Goal: Contribute content: Add original content to the website for others to see

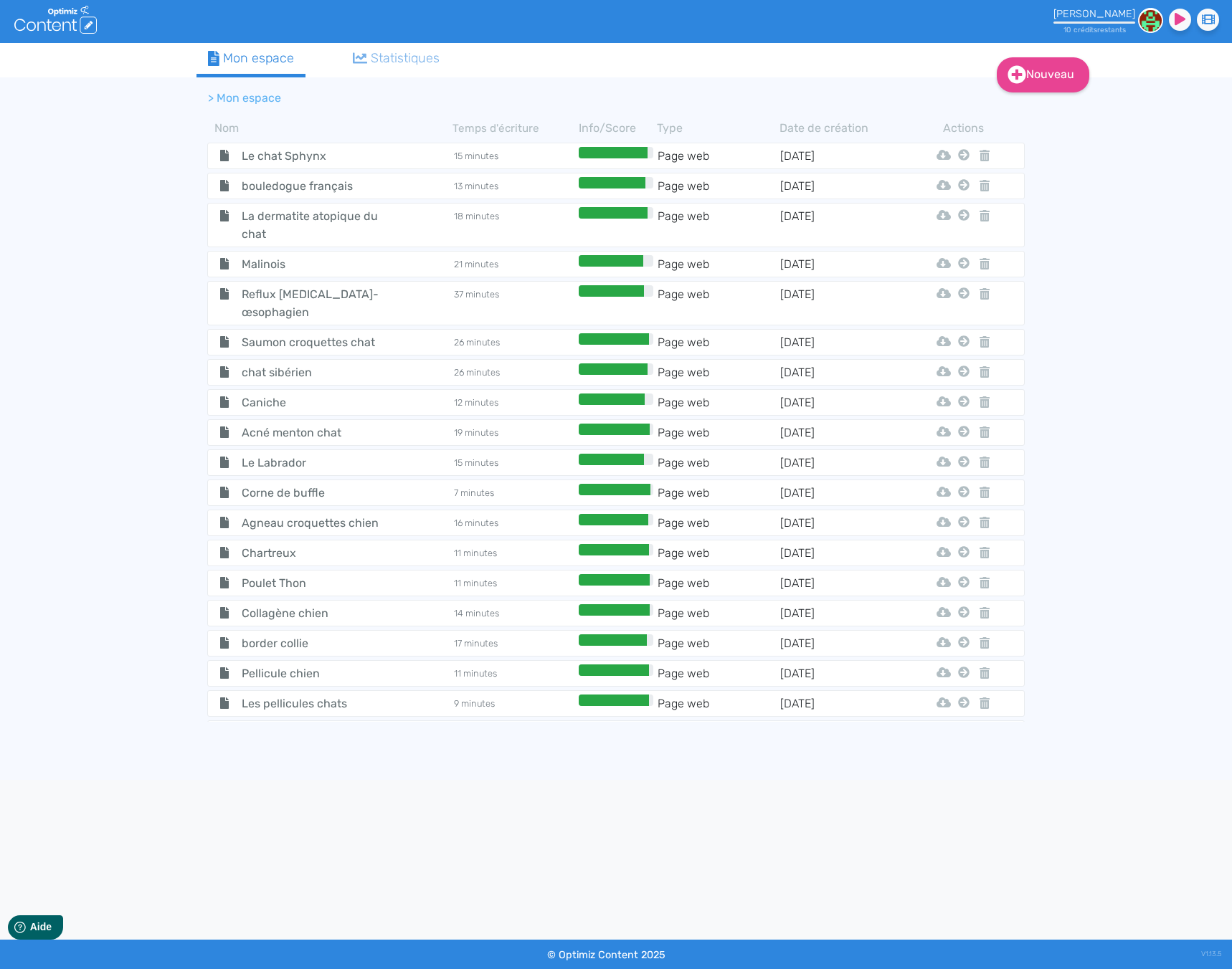
scroll to position [4611, 0]
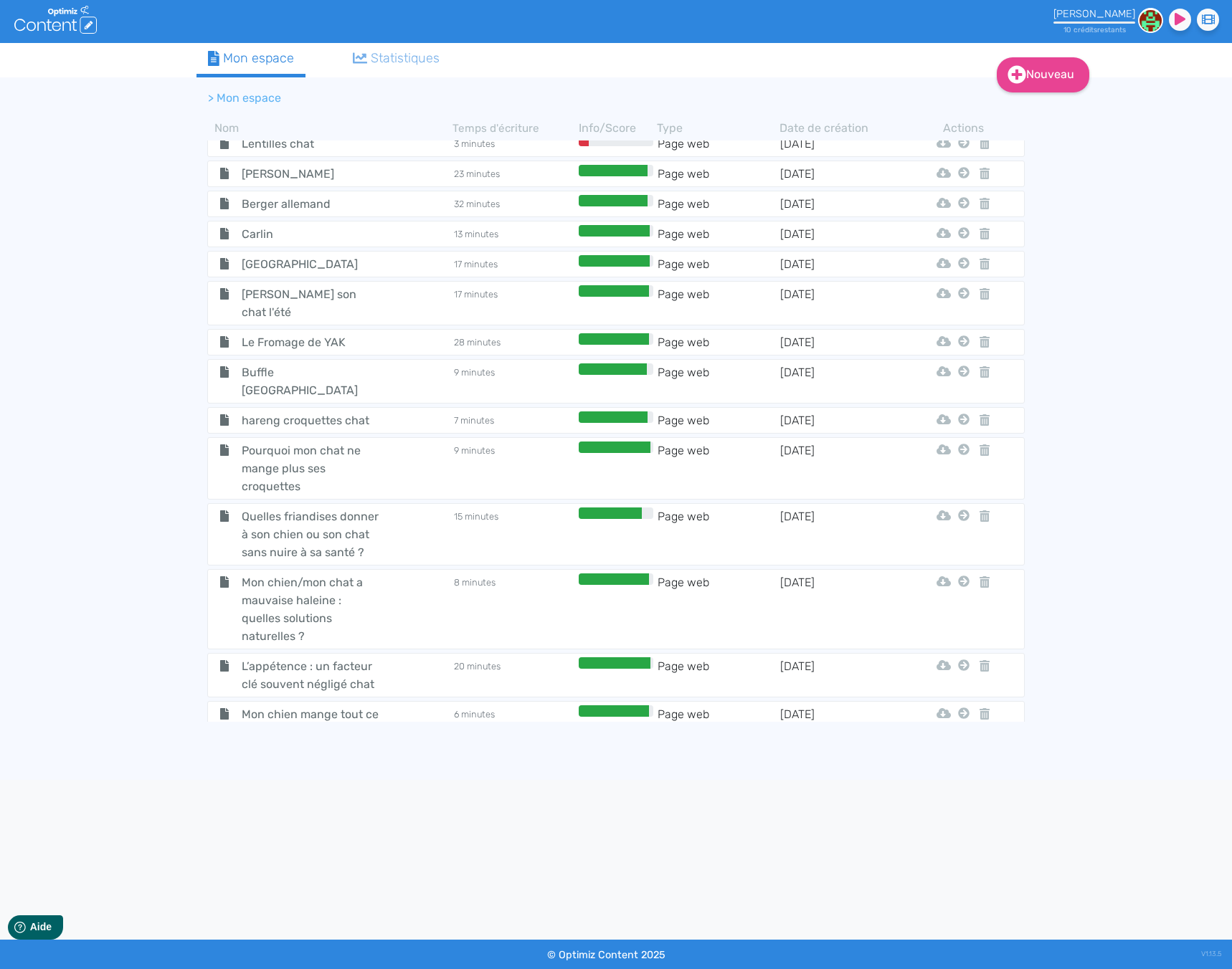
click at [1124, 233] on div "Nouveau Contenu Dossier Mon espace Statistiques > Mon espace Nom Temps d'écritu…" at bounding box center [616, 412] width 1232 height 737
click at [1062, 73] on link "Nouveau" at bounding box center [1043, 75] width 93 height 35
click at [1087, 106] on button "Contenu" at bounding box center [1052, 111] width 114 height 23
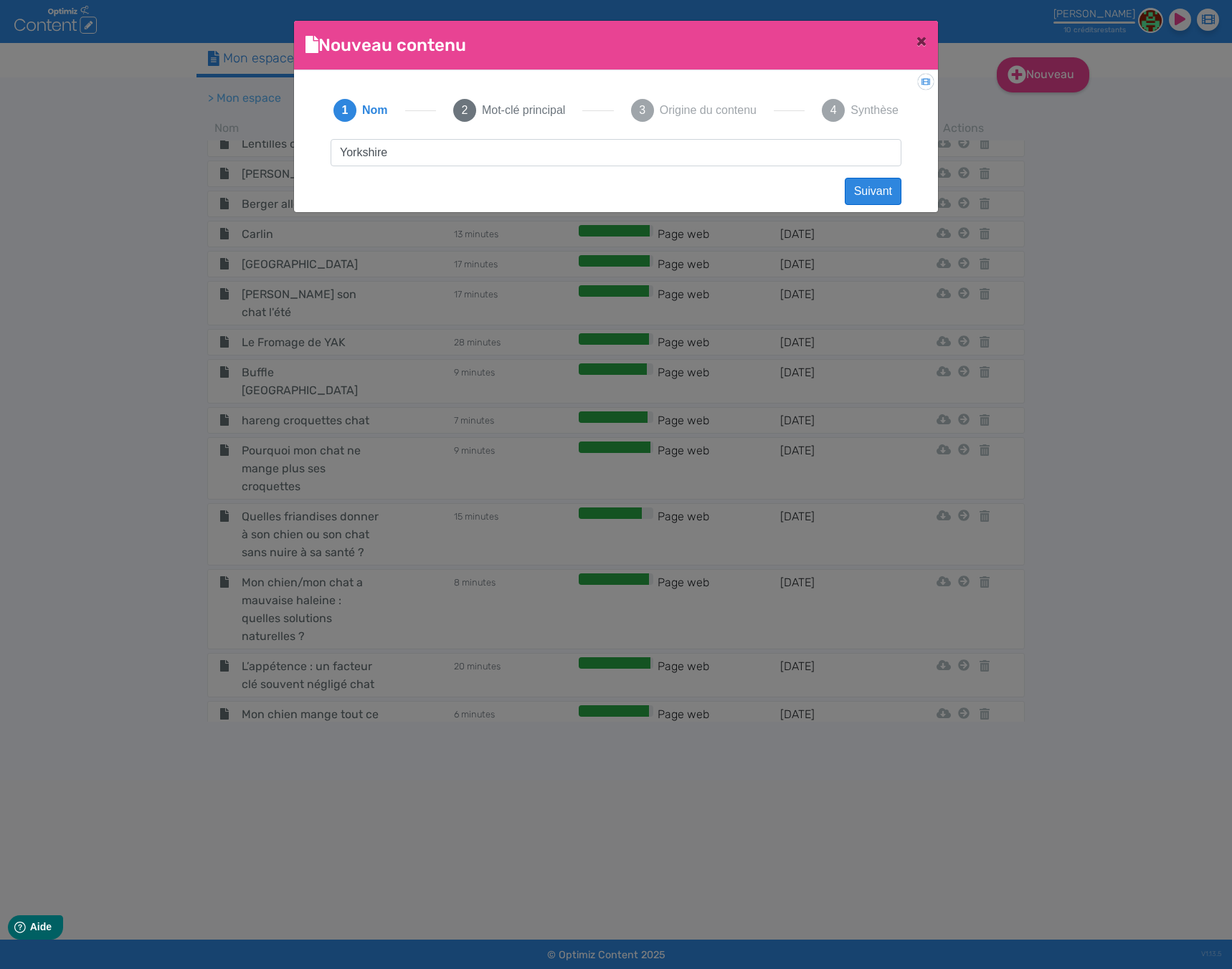
type input "Yorkshire"
click at [896, 189] on button "Suivant" at bounding box center [873, 191] width 57 height 27
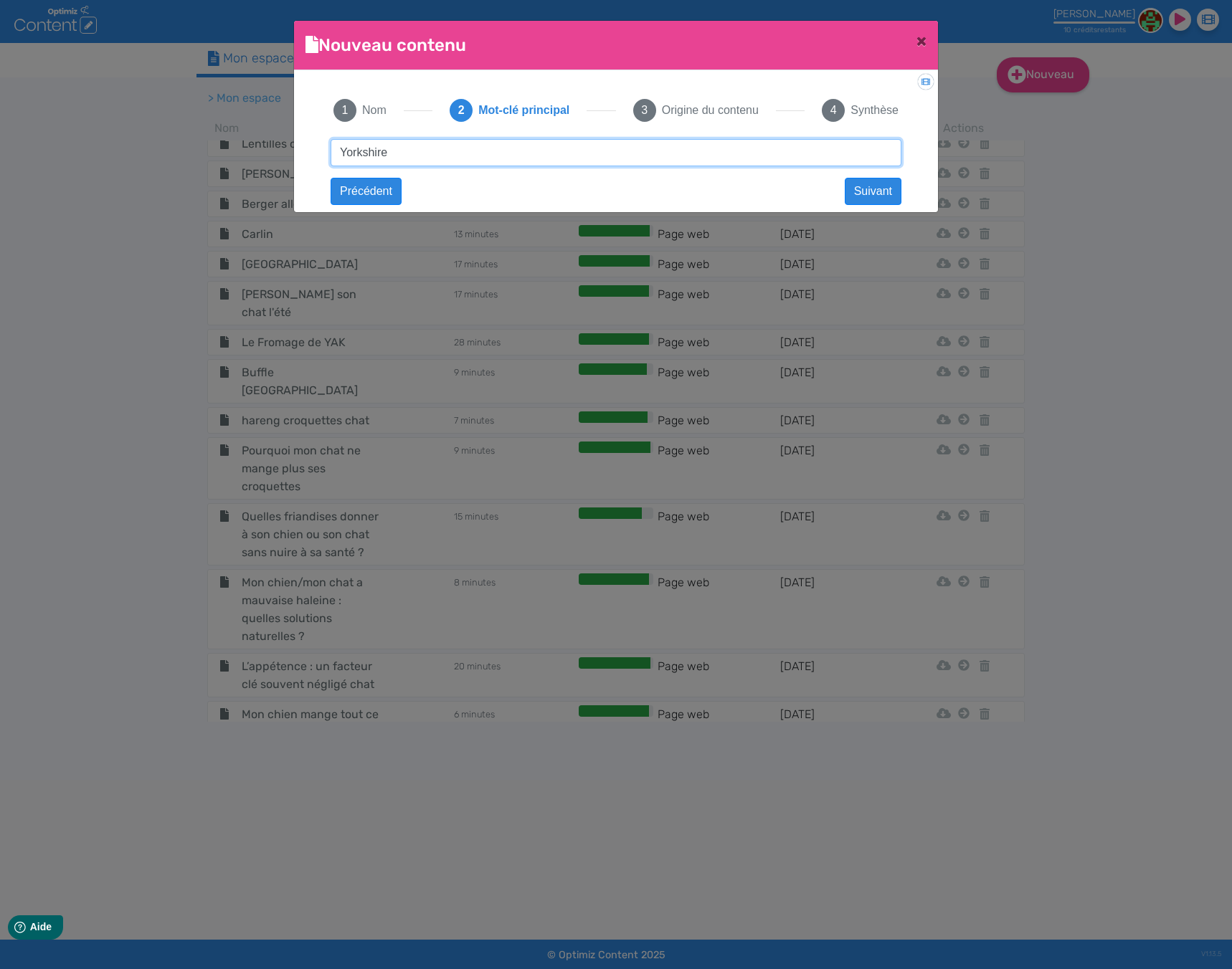
drag, startPoint x: 424, startPoint y: 156, endPoint x: 265, endPoint y: 164, distance: 159.2
click at [265, 164] on ngb-modal-window "Nouveau contenu × Didacticiel: Créer un document 1 Nom 2 Mot-clé principal 3 Or…" at bounding box center [616, 484] width 1232 height 969
paste input "terrier"
drag, startPoint x: 883, startPoint y: 193, endPoint x: 404, endPoint y: 144, distance: 481.5
click at [467, 150] on div "Yorkshire terrier Précédent Suivant" at bounding box center [616, 152] width 571 height 27
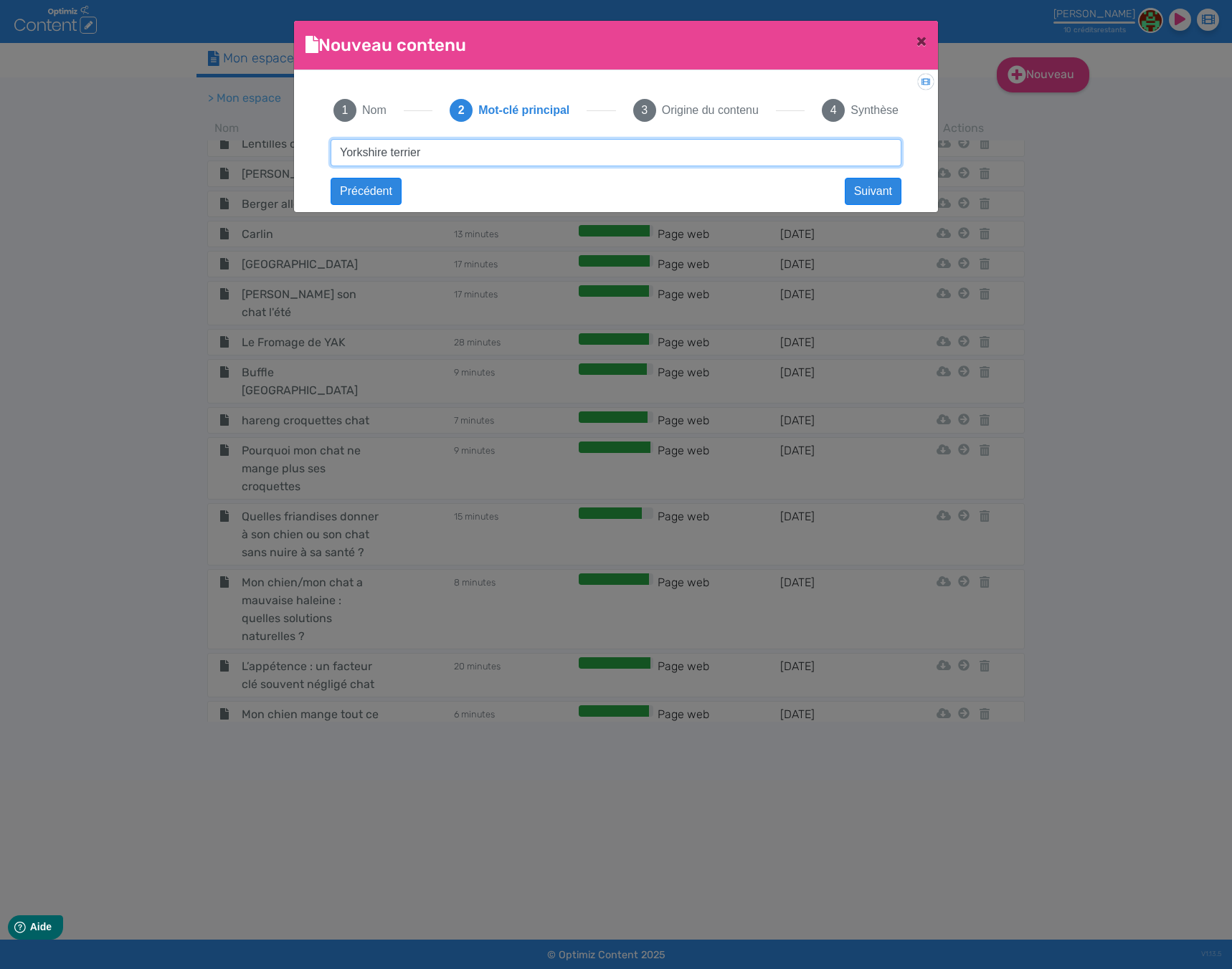
drag, startPoint x: 402, startPoint y: 150, endPoint x: 390, endPoint y: 150, distance: 12.0
click at [390, 150] on input "Yorkshire terrier" at bounding box center [616, 152] width 571 height 27
drag, startPoint x: 556, startPoint y: 160, endPoint x: 392, endPoint y: 150, distance: 164.3
click at [392, 150] on input "Yorkshire origine caractère alimentation" at bounding box center [616, 152] width 571 height 27
type input "Yorkshire"
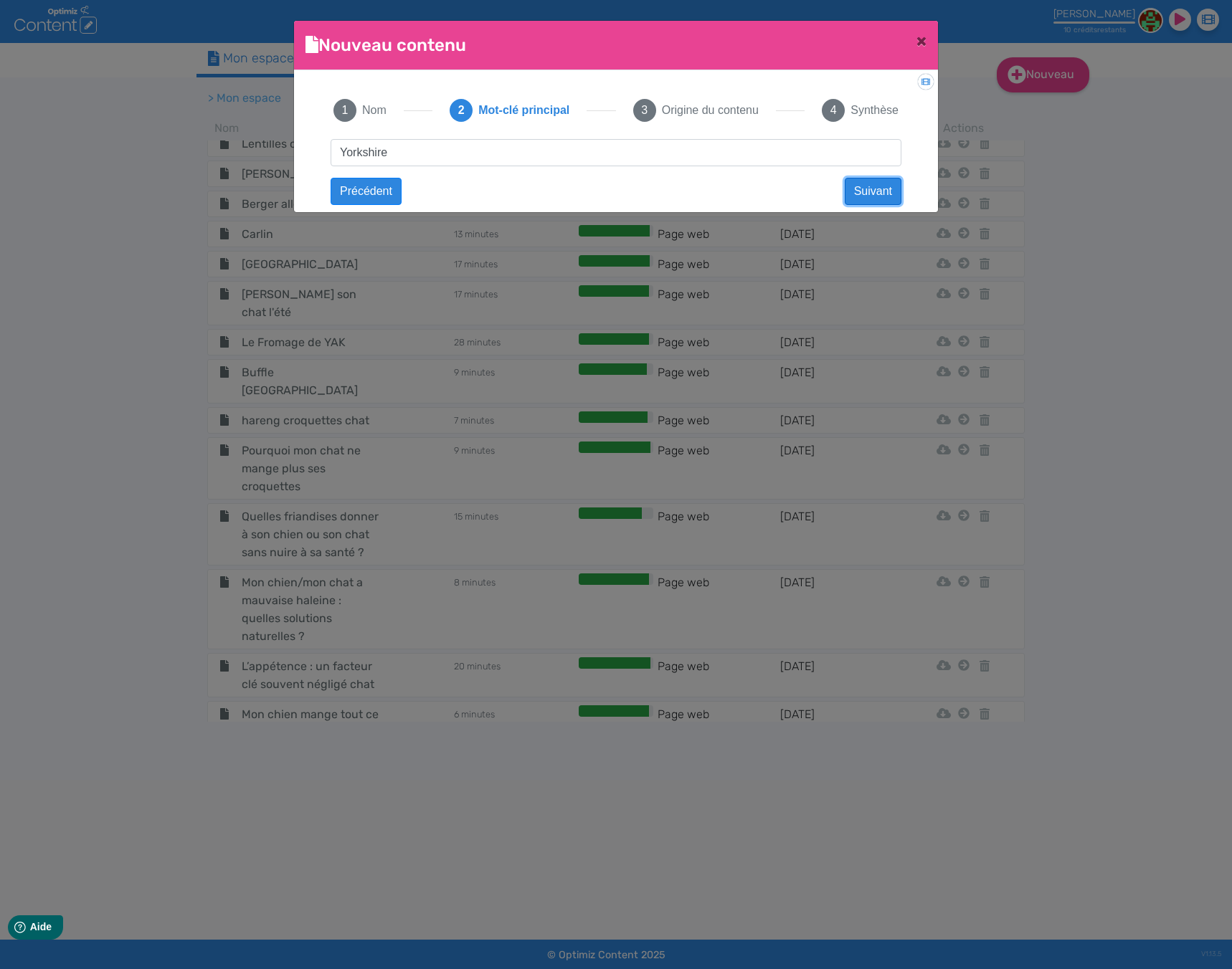
click at [850, 194] on button "Suivant" at bounding box center [873, 191] width 57 height 27
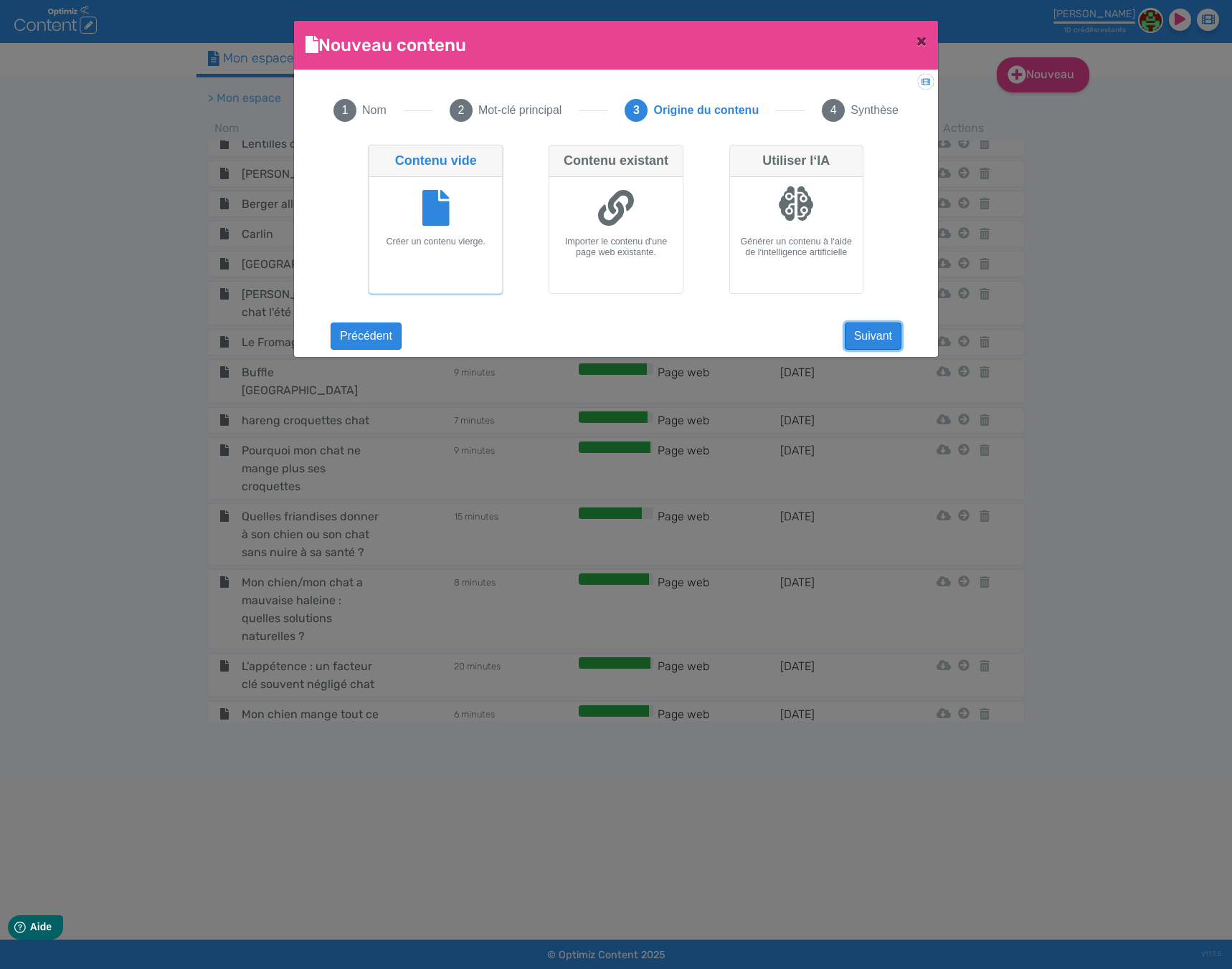
click at [885, 338] on button "Suivant" at bounding box center [873, 336] width 57 height 27
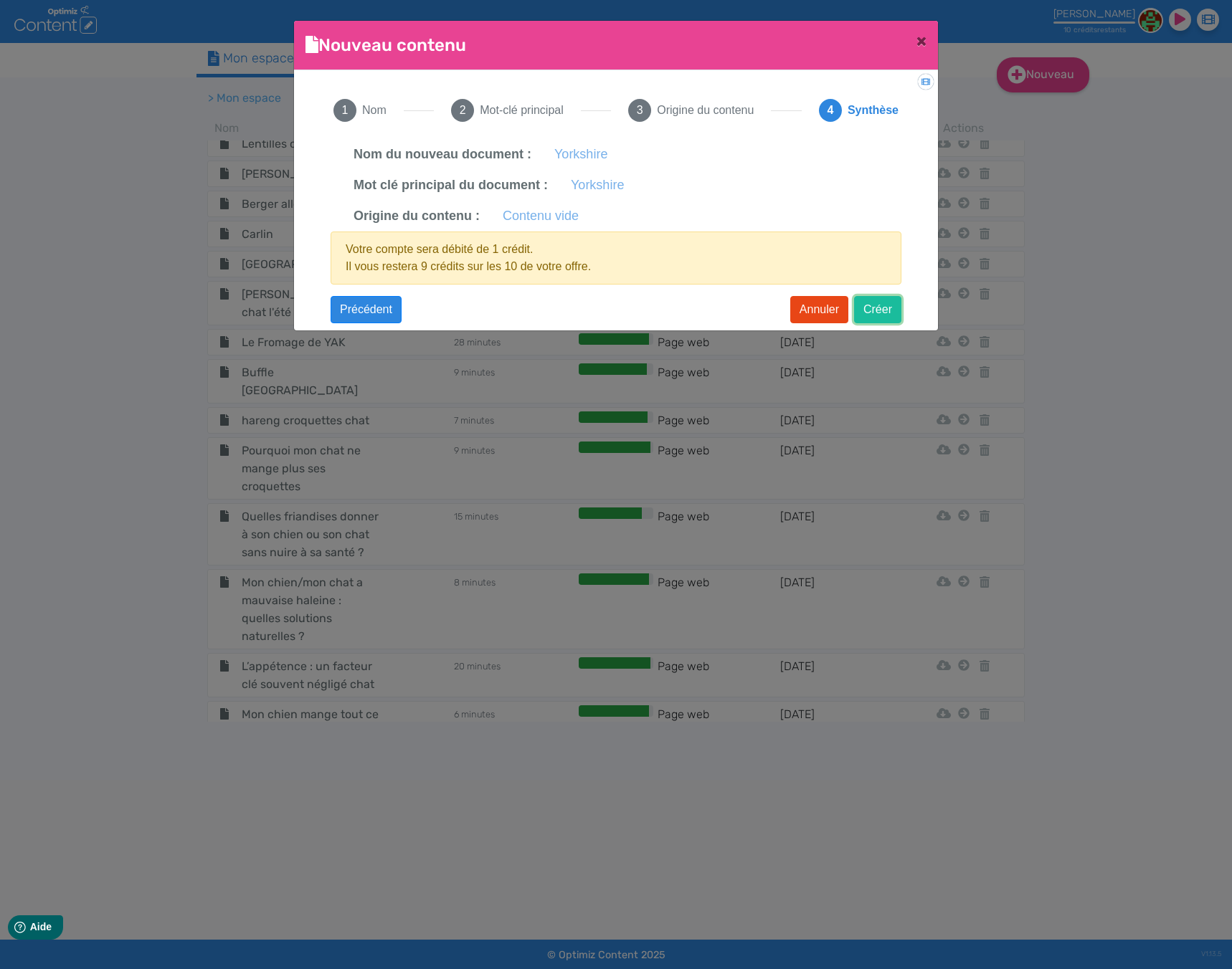
click at [886, 314] on button "Créer" at bounding box center [878, 310] width 47 height 27
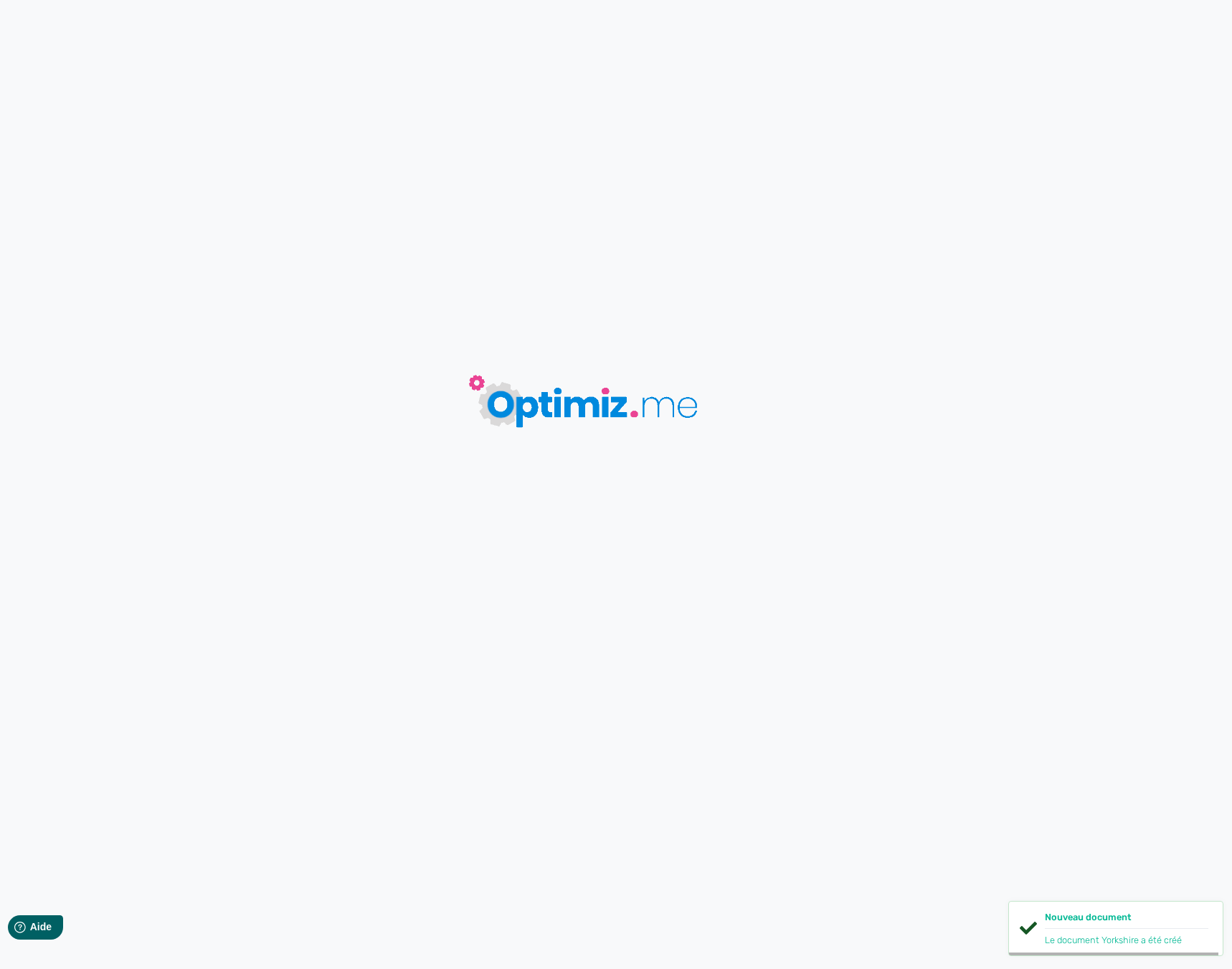
type input "Yorkshire"
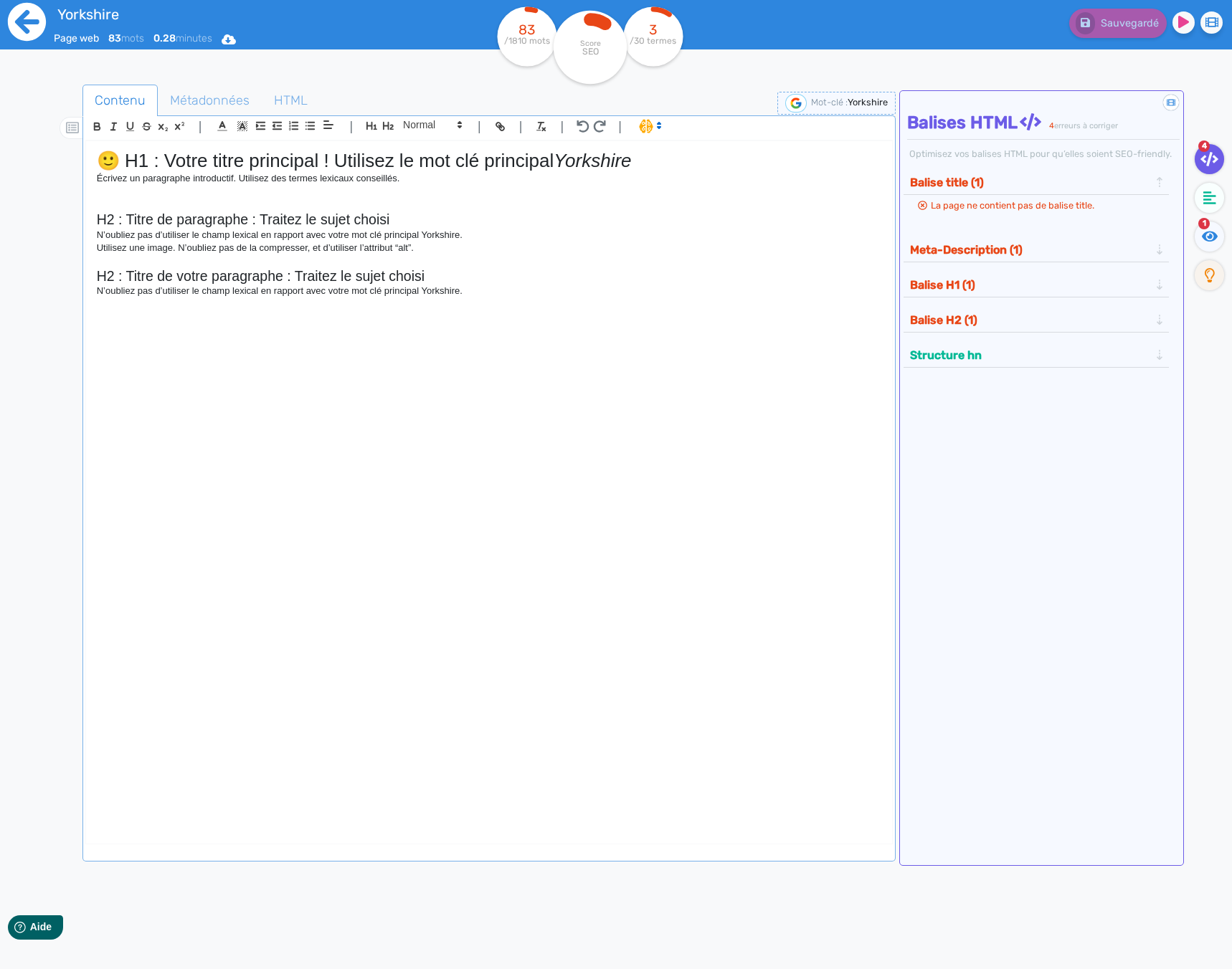
click at [25, 31] on icon at bounding box center [27, 22] width 40 height 40
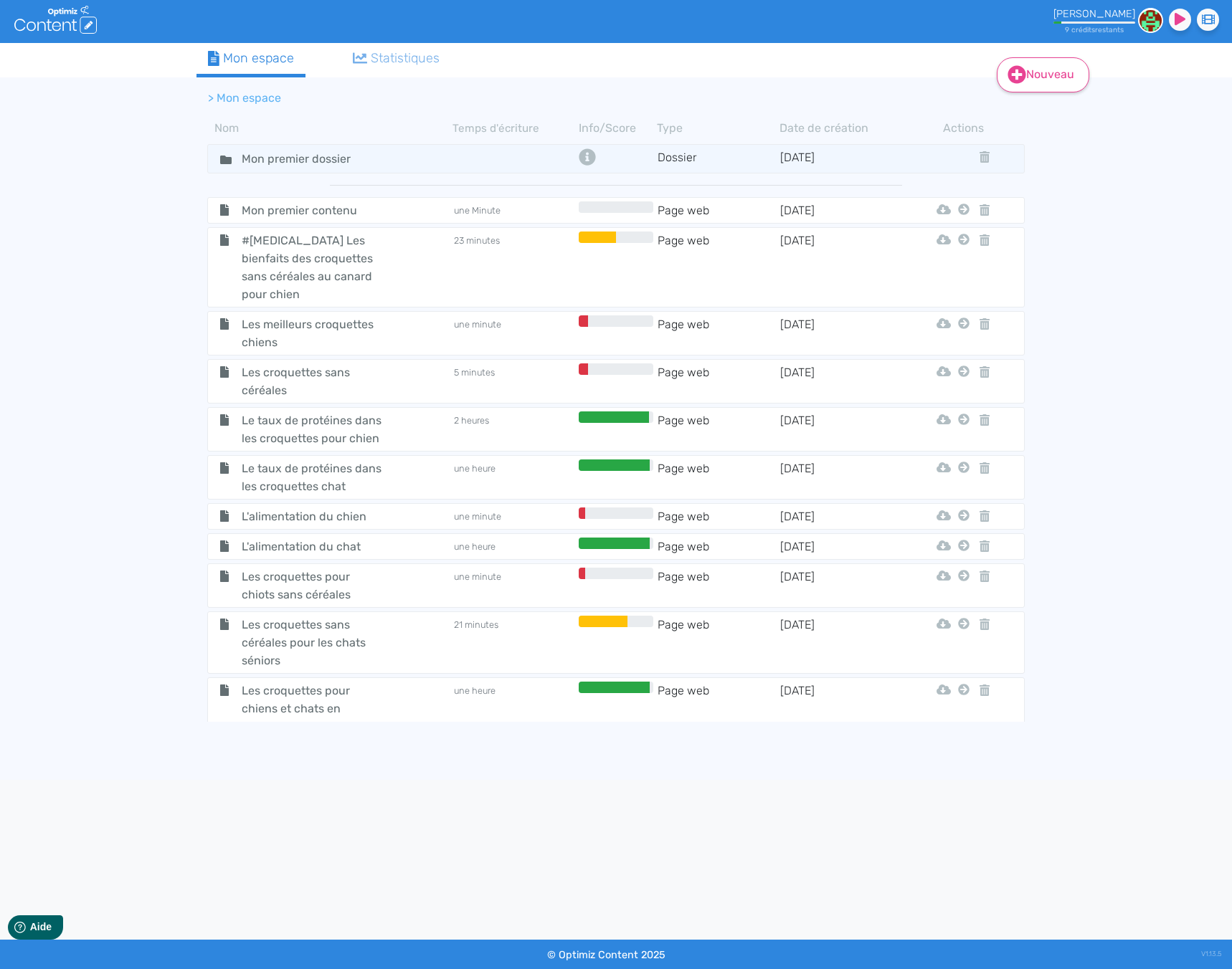
click at [1053, 84] on link "Nouveau" at bounding box center [1043, 75] width 93 height 35
click at [1025, 118] on button "Contenu" at bounding box center [1052, 111] width 114 height 23
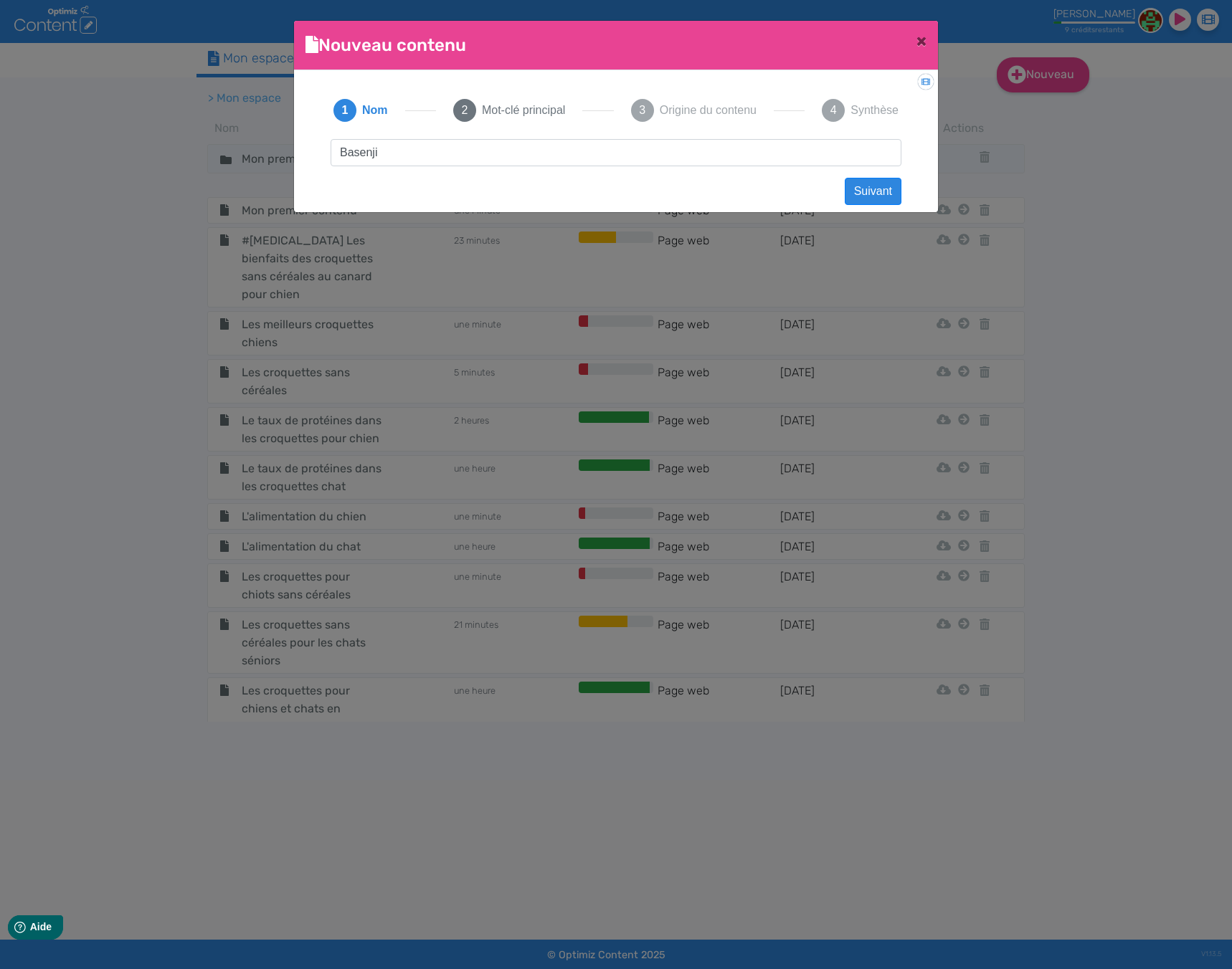
type input "Basenji"
click at [868, 192] on button "Suivant" at bounding box center [873, 191] width 57 height 27
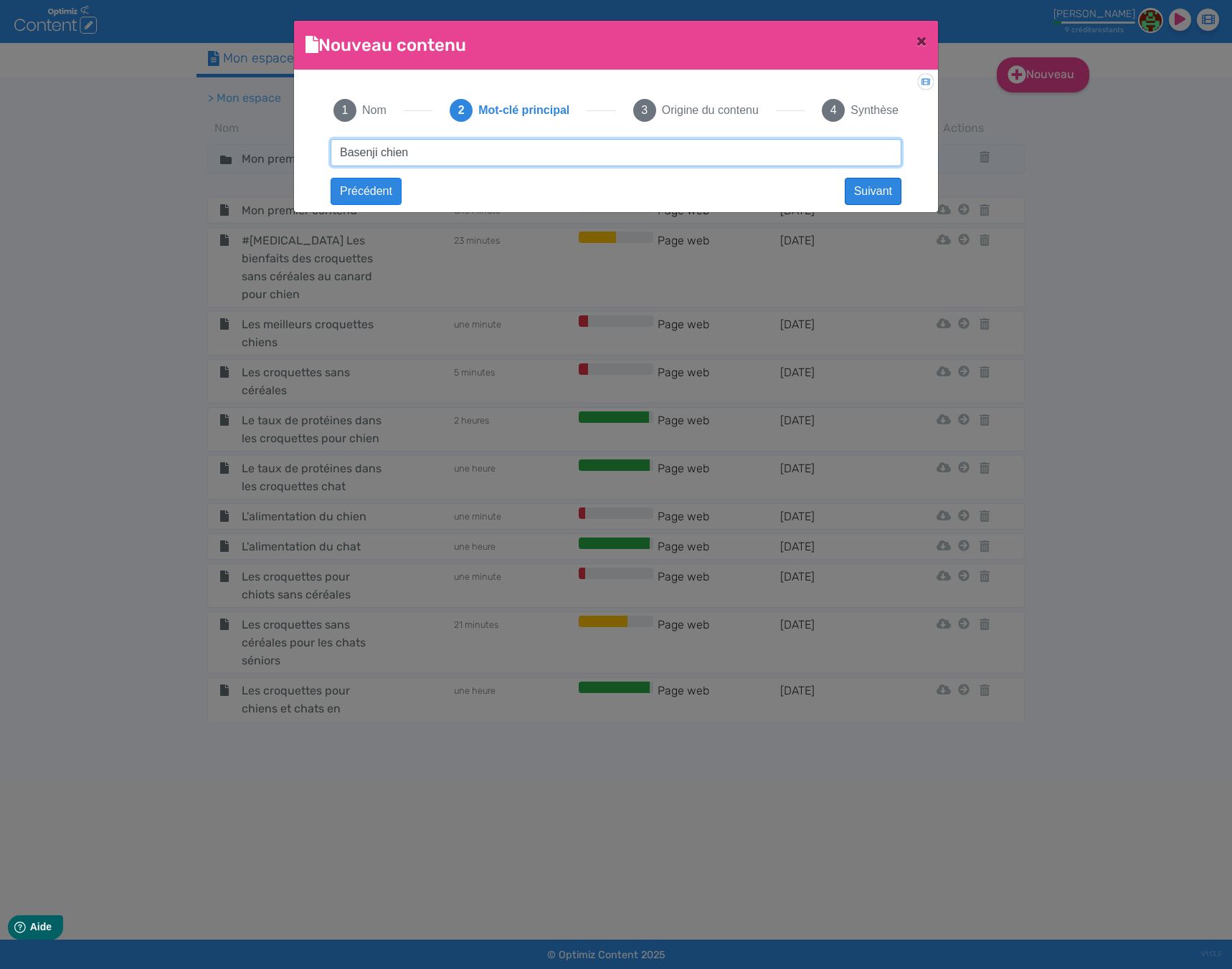
type input "Basenji chien"
click at [874, 200] on button "Suivant" at bounding box center [873, 191] width 57 height 27
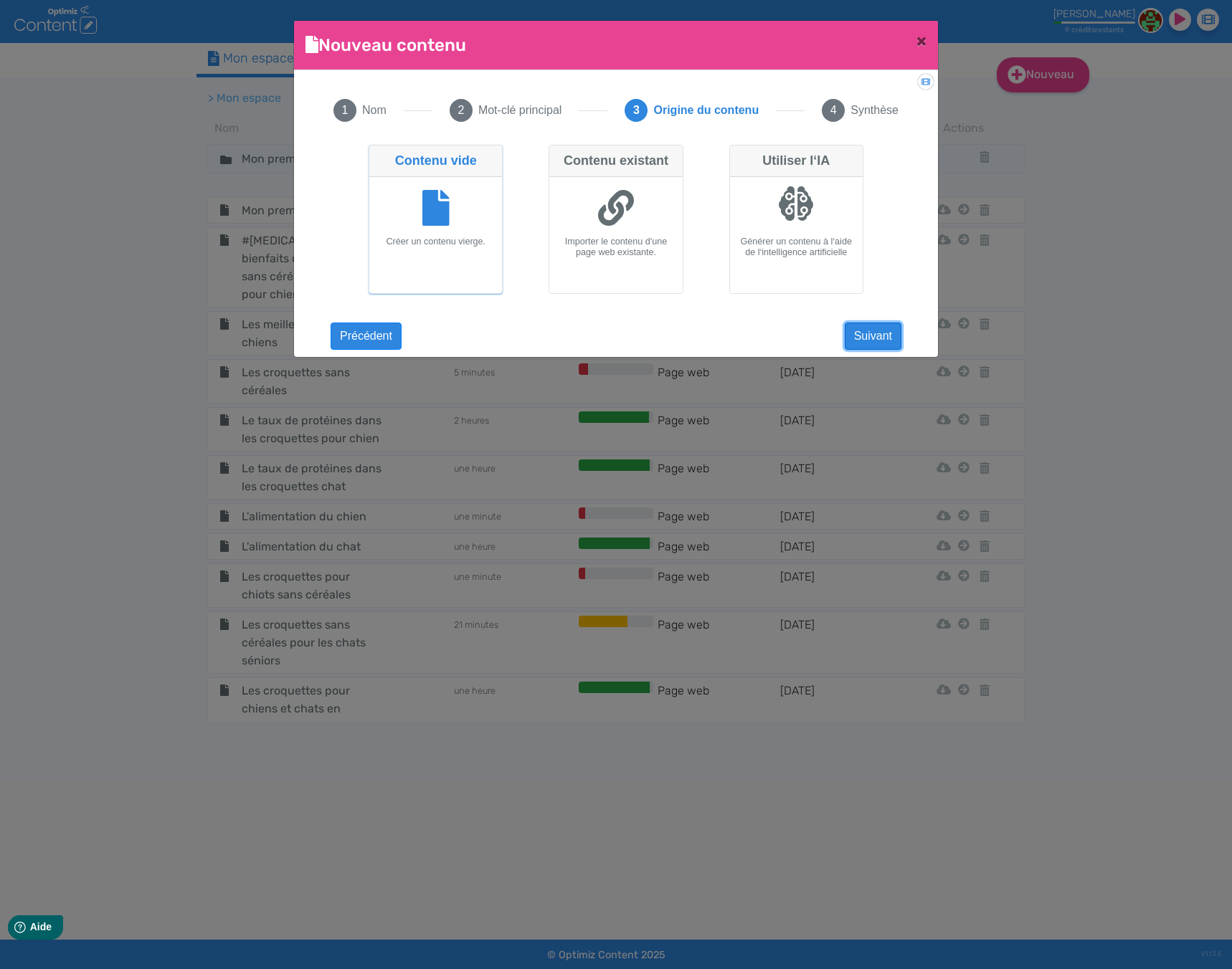
click at [866, 335] on button "Suivant" at bounding box center [873, 336] width 57 height 27
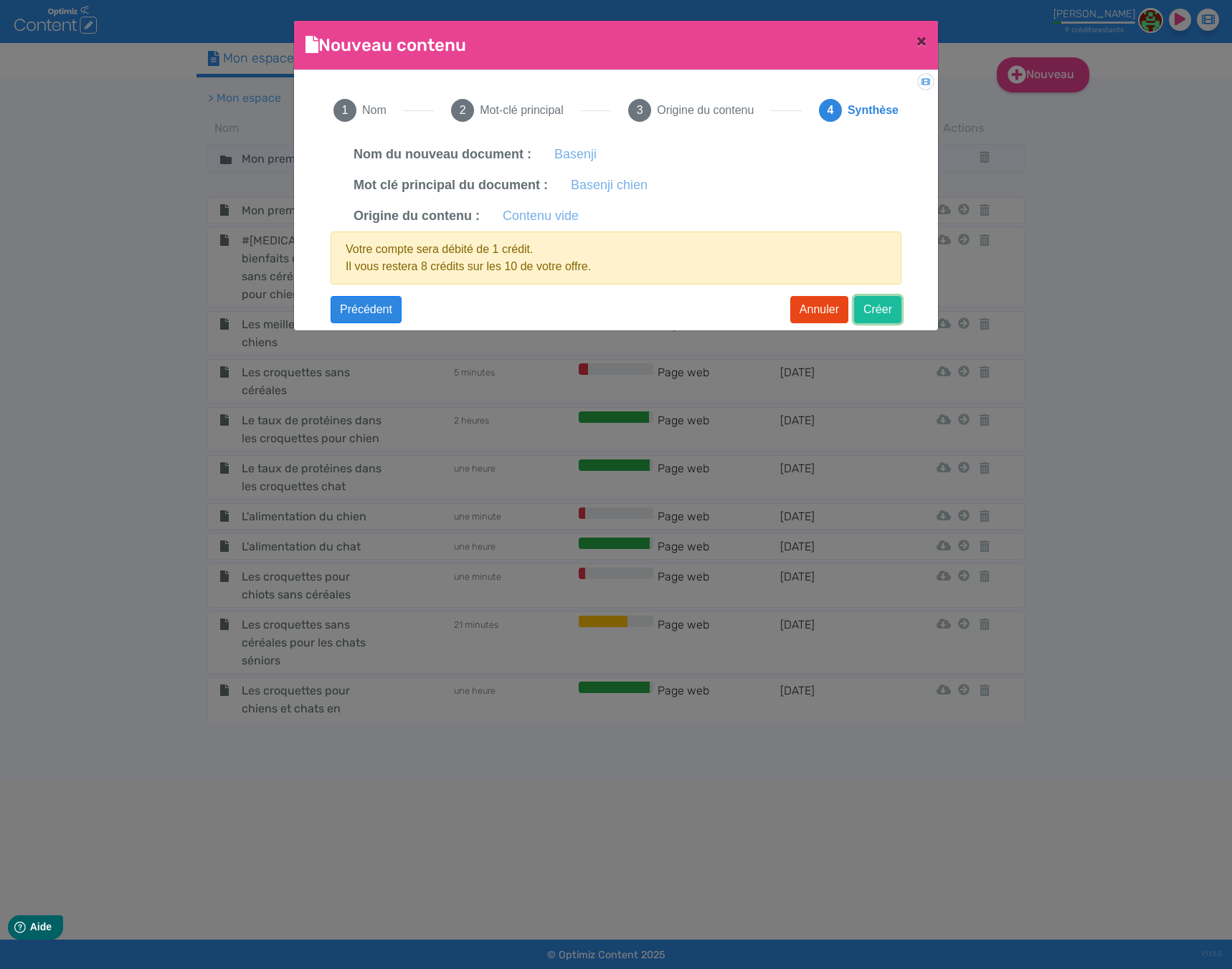
click at [873, 314] on button "Créer" at bounding box center [878, 310] width 47 height 27
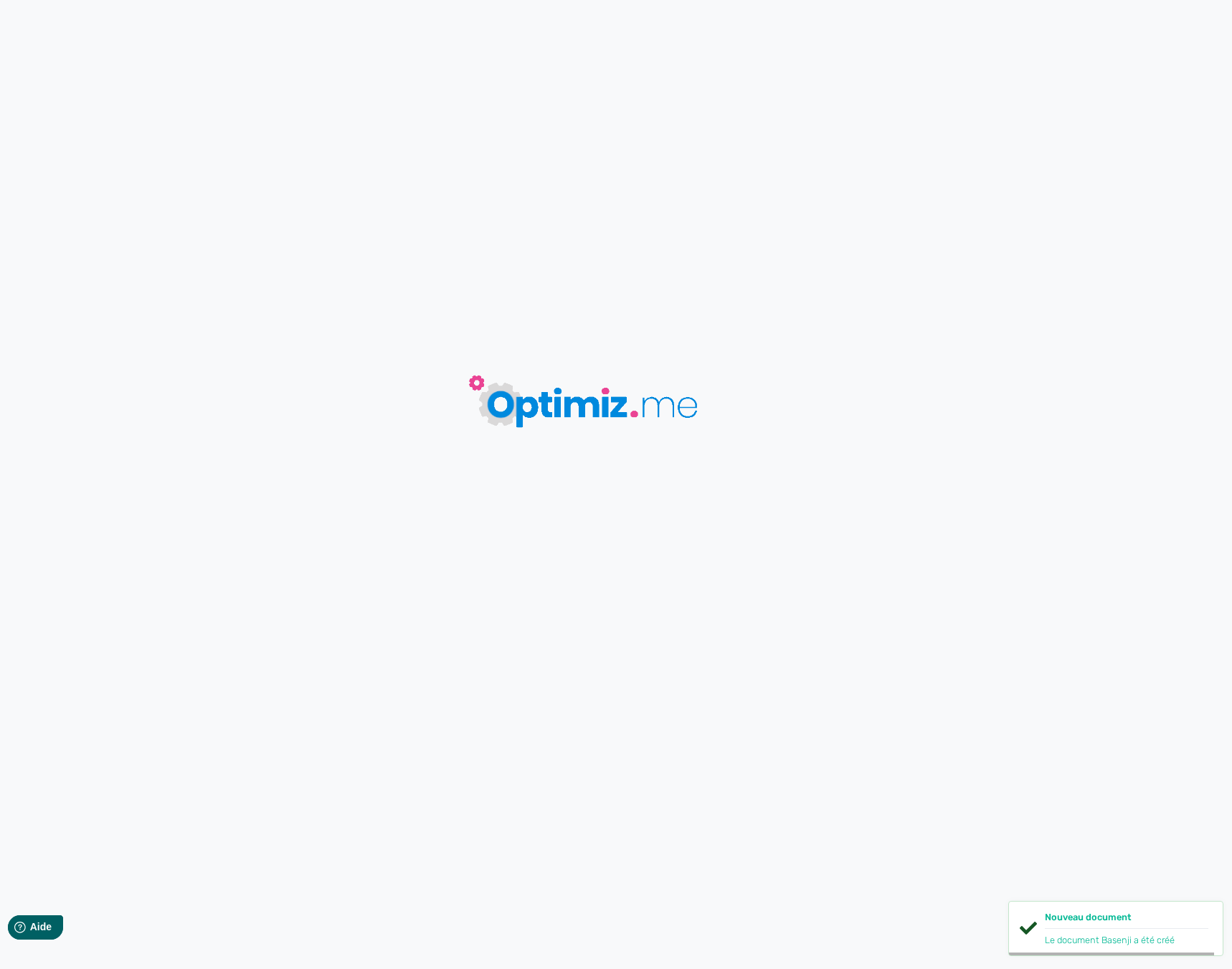
type input "Basenji"
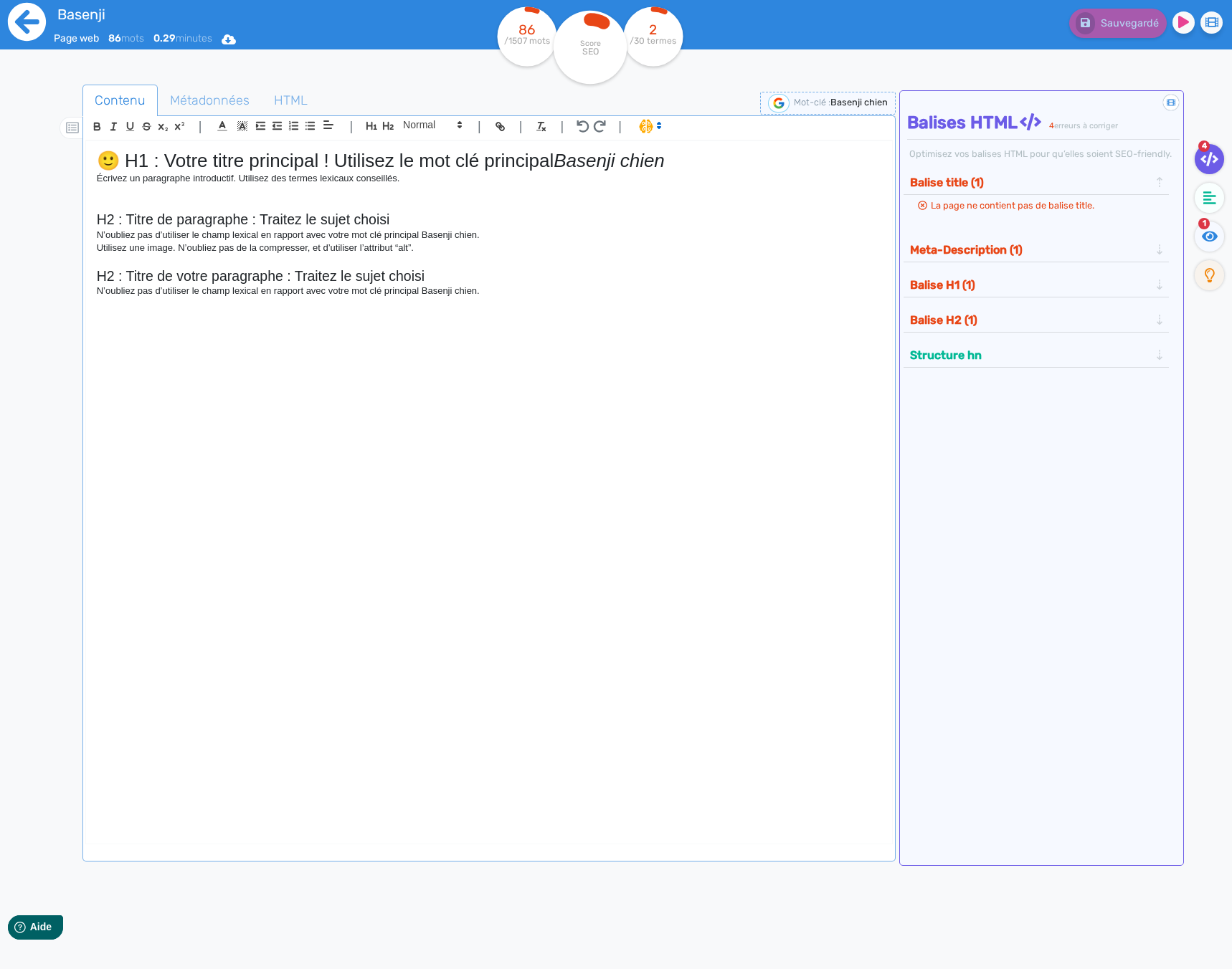
click at [32, 4] on icon at bounding box center [26, 22] width 38 height 38
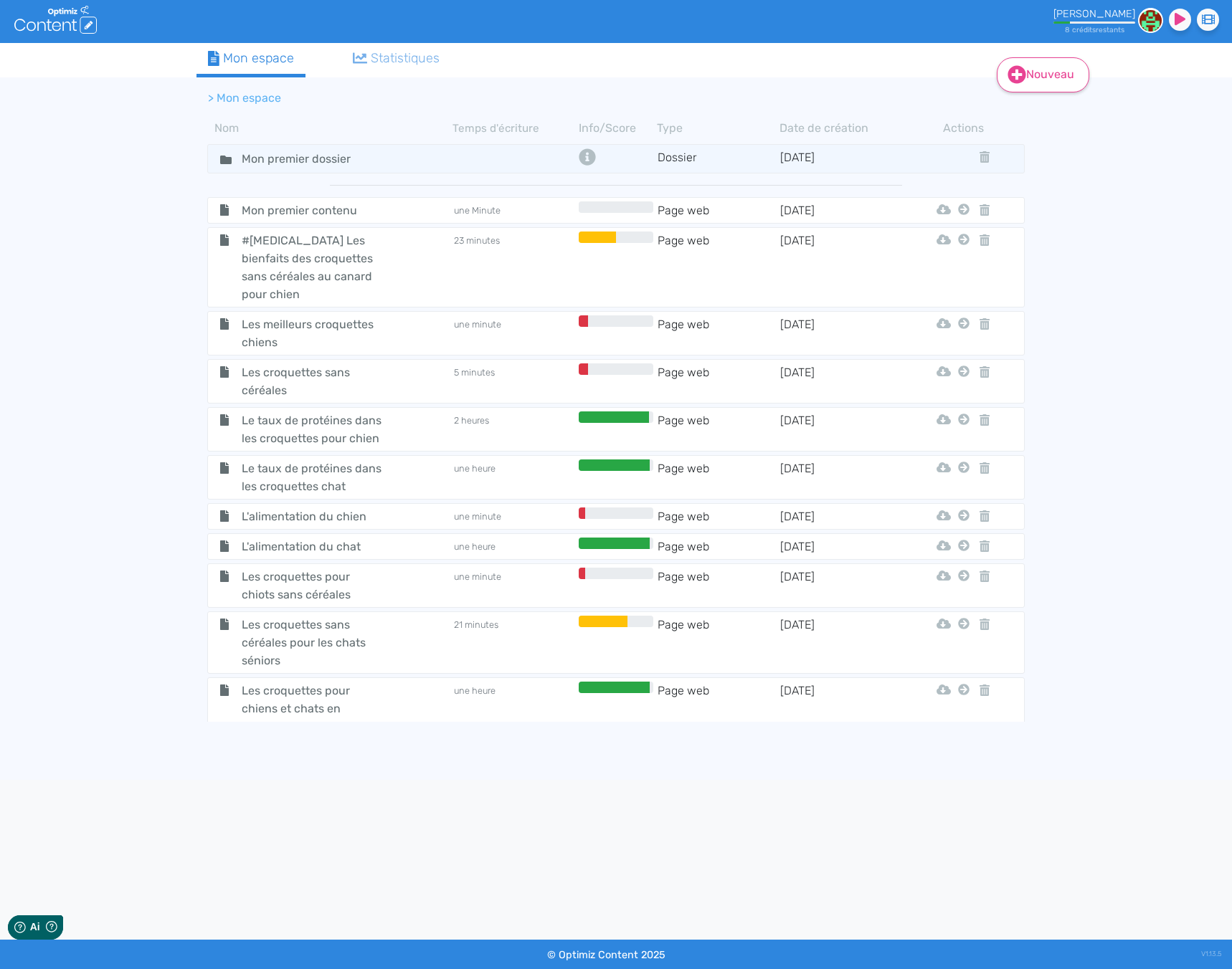
click at [1072, 58] on link "Nouveau" at bounding box center [1043, 75] width 93 height 35
click at [1034, 116] on button "Contenu" at bounding box center [1052, 111] width 114 height 23
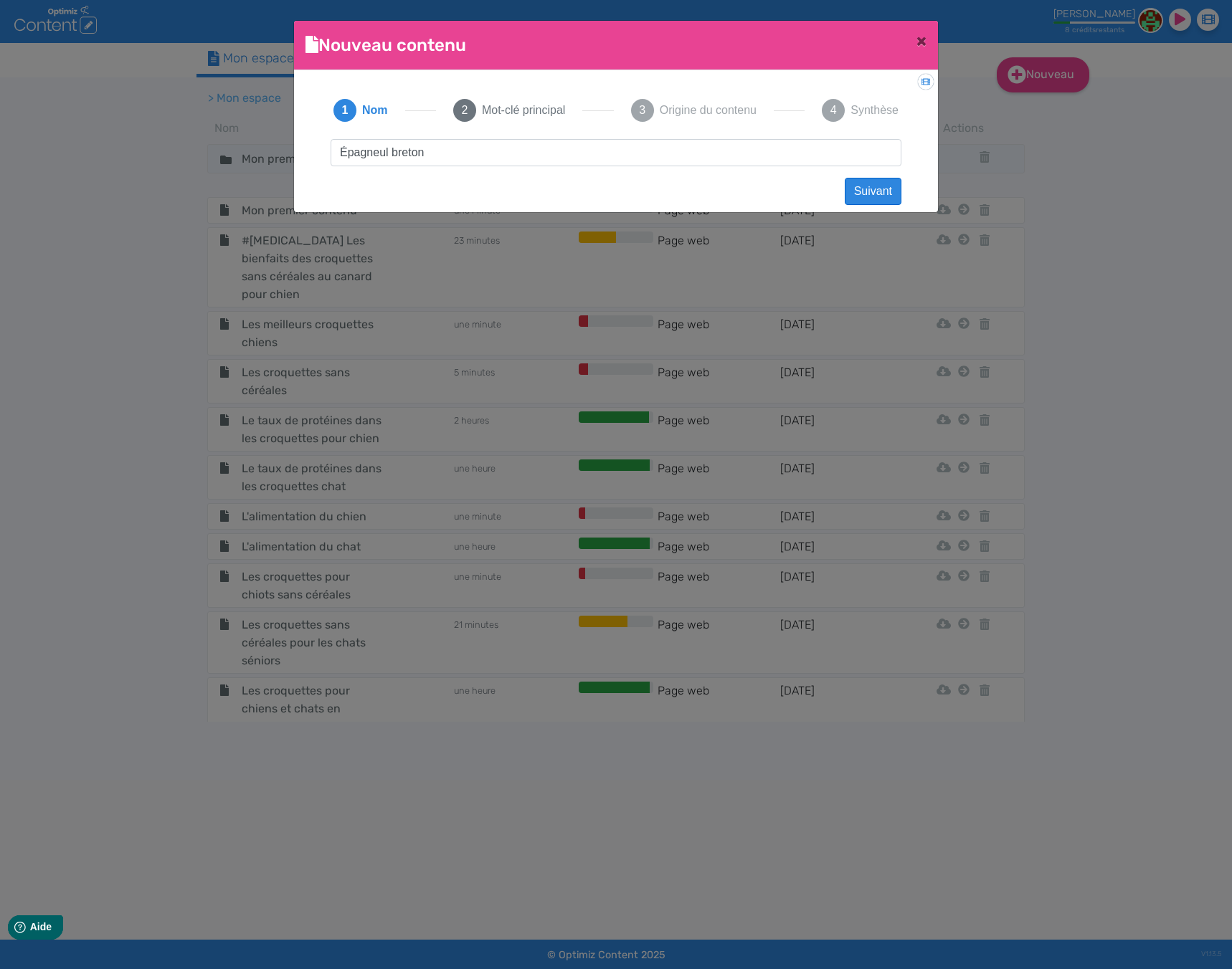
type input "Épagneul breton"
click at [884, 191] on button "Suivant" at bounding box center [873, 191] width 57 height 27
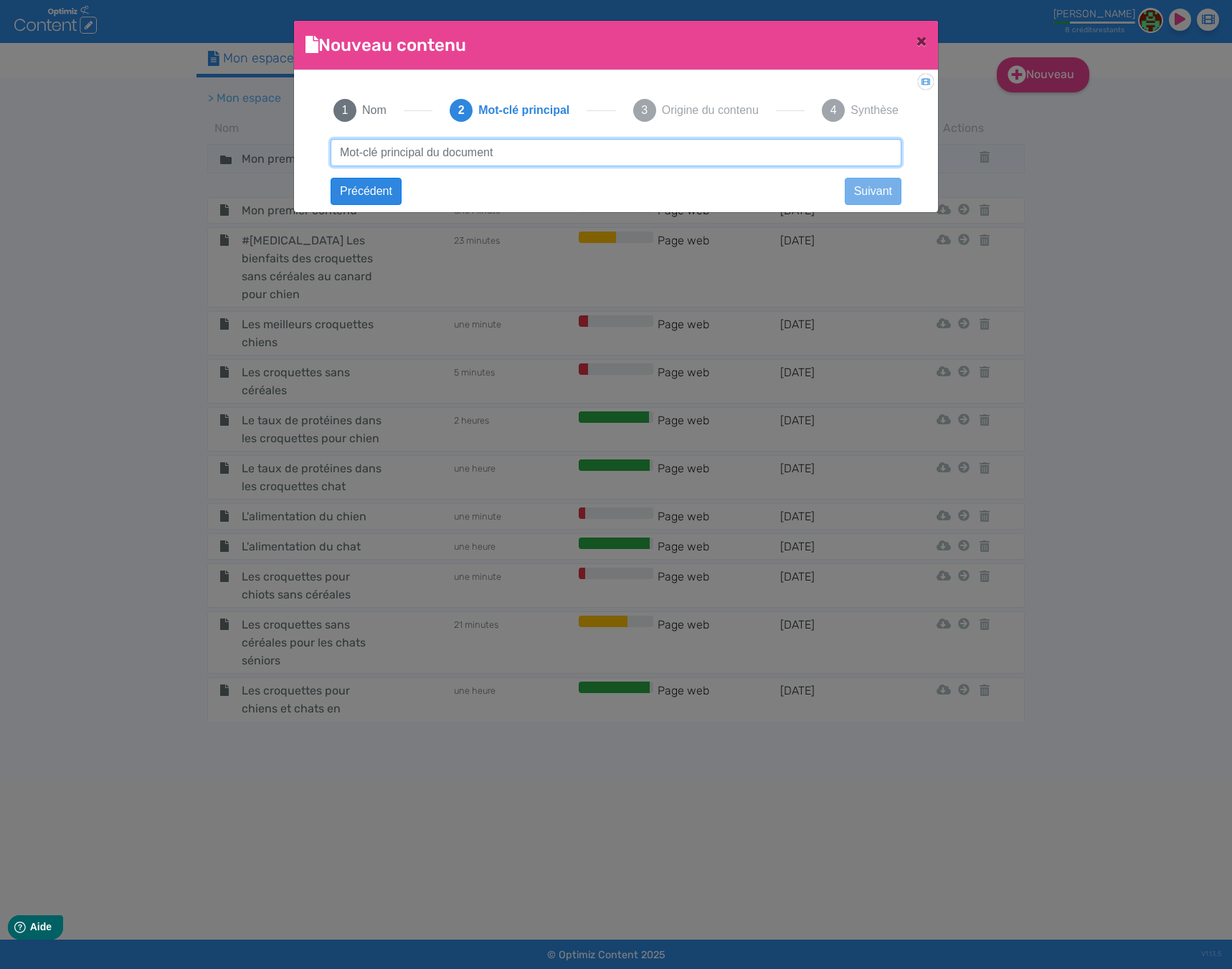
paste input "Épagneul breton"
type input "Épagneul breton"
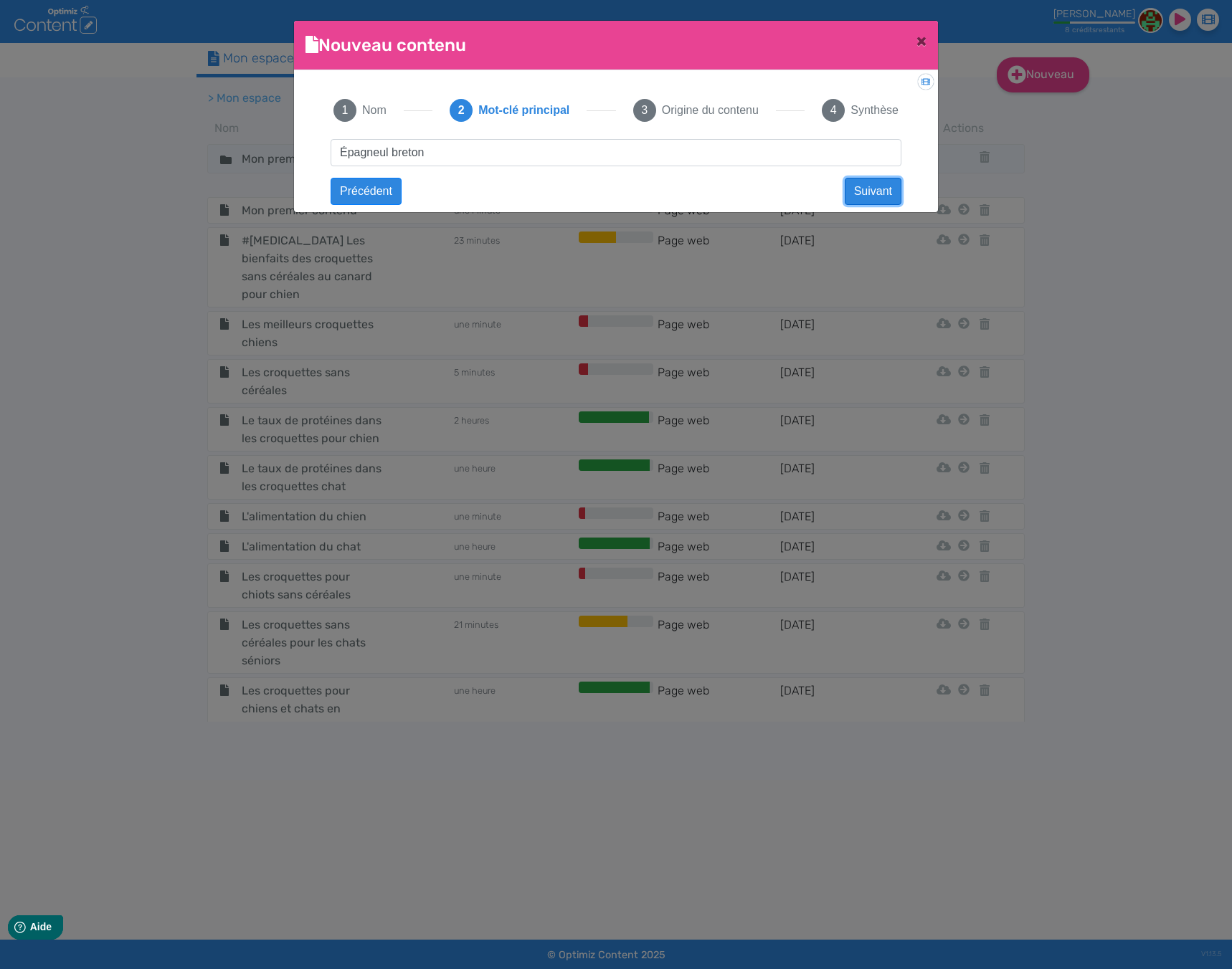
click at [866, 198] on button "Suivant" at bounding box center [873, 191] width 57 height 27
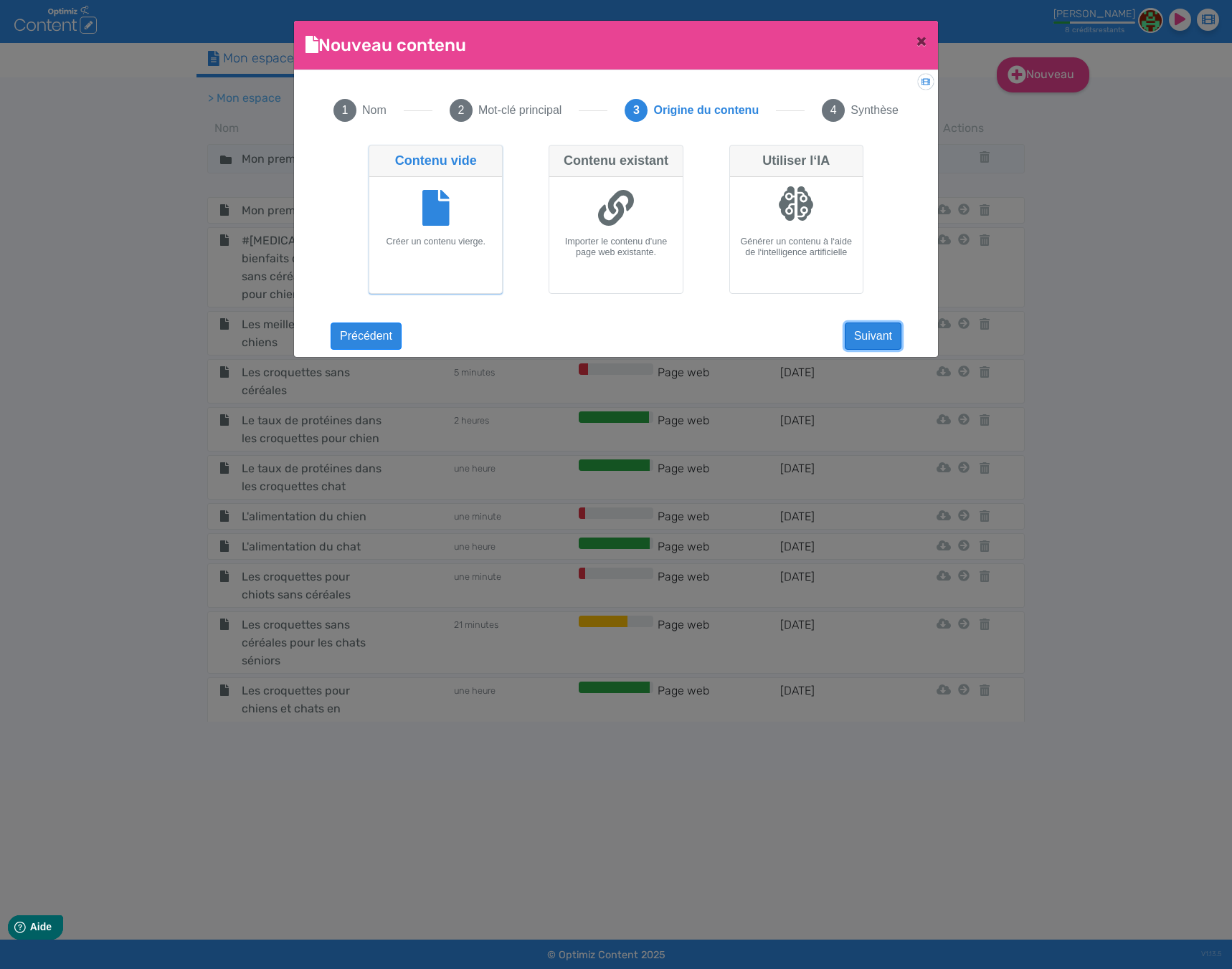
click at [881, 332] on button "Suivant" at bounding box center [873, 336] width 57 height 27
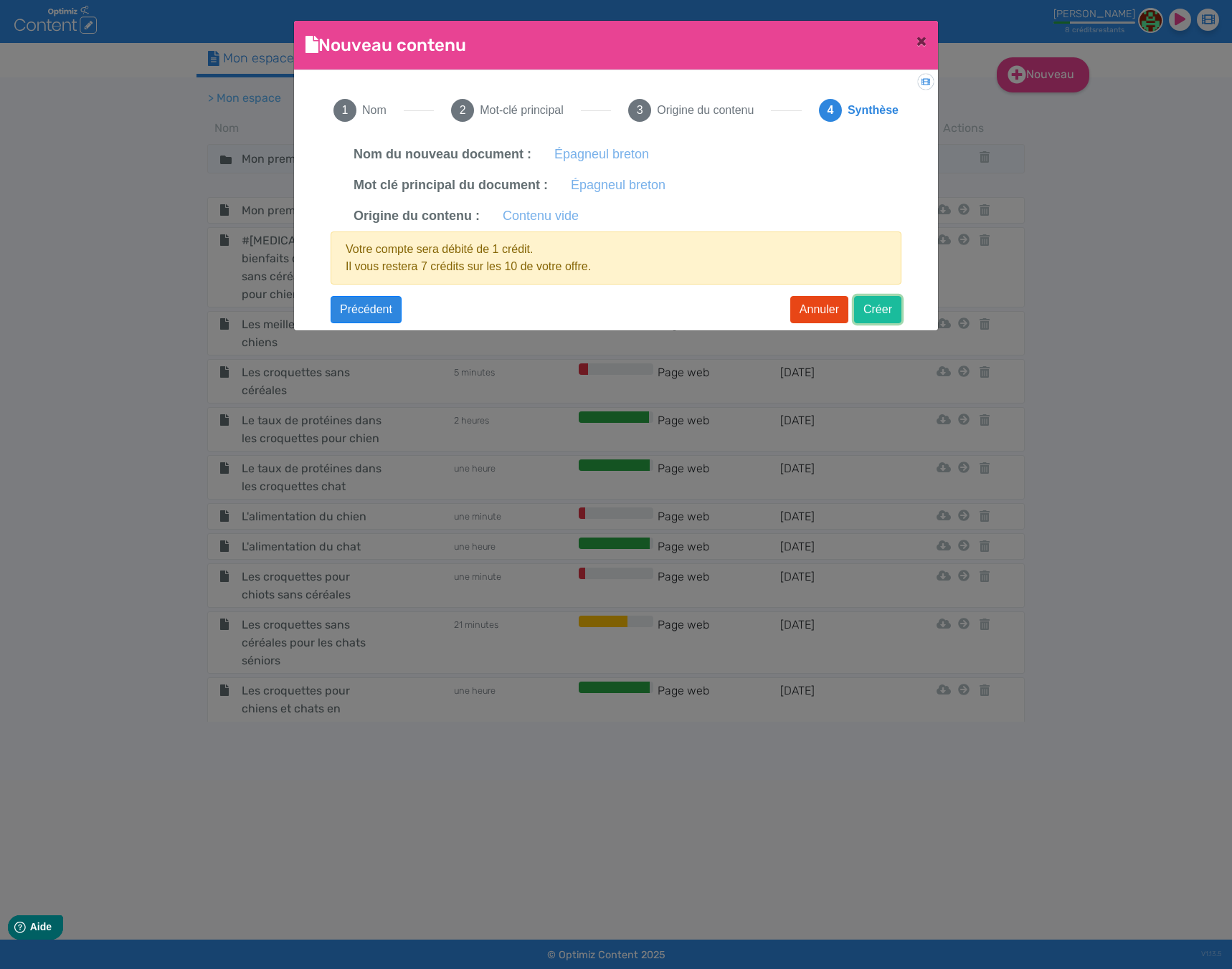
click at [883, 312] on button "Créer" at bounding box center [878, 310] width 47 height 27
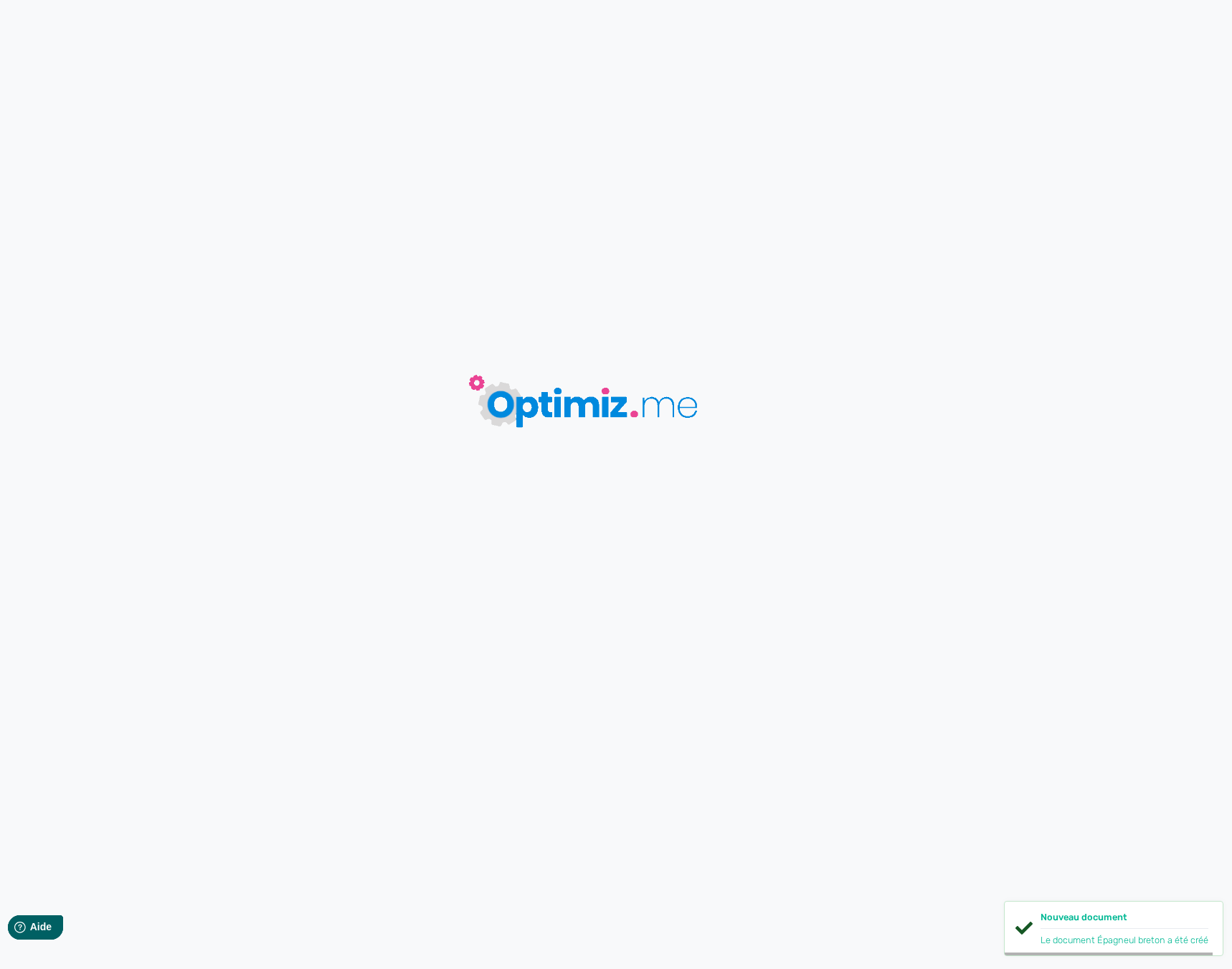
type input "Épagneul breton"
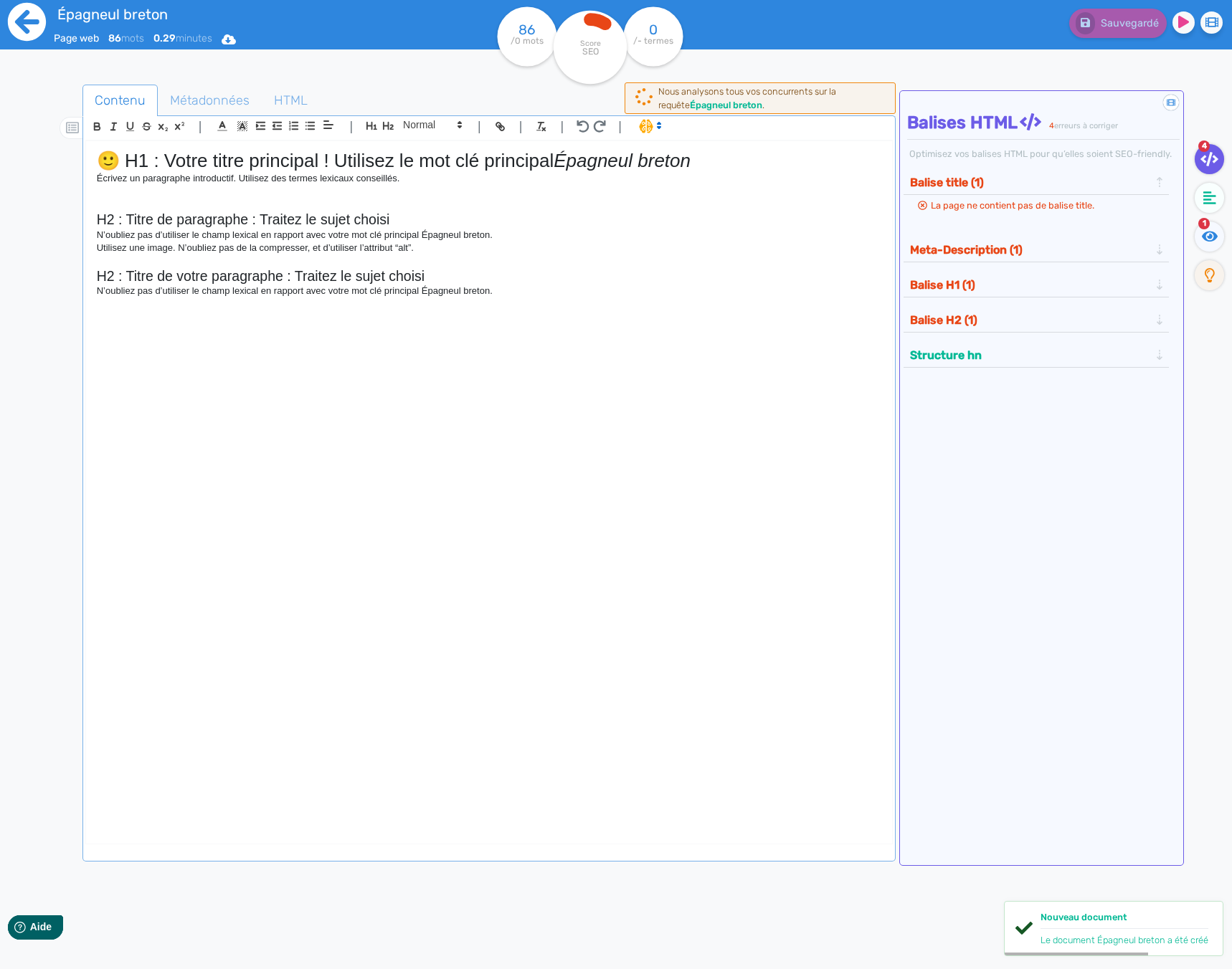
click at [37, 23] on icon at bounding box center [27, 22] width 40 height 40
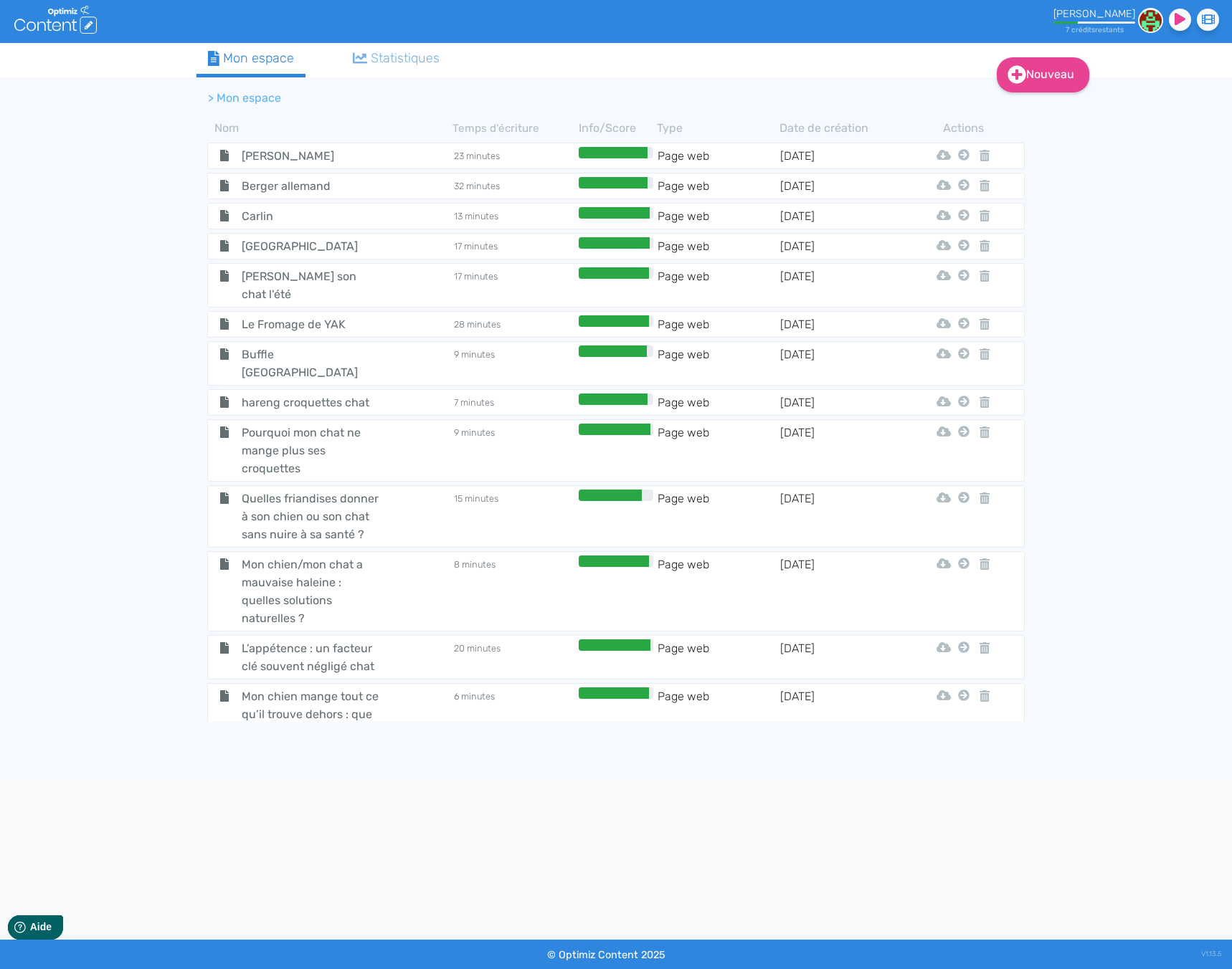
scroll to position [4704, 0]
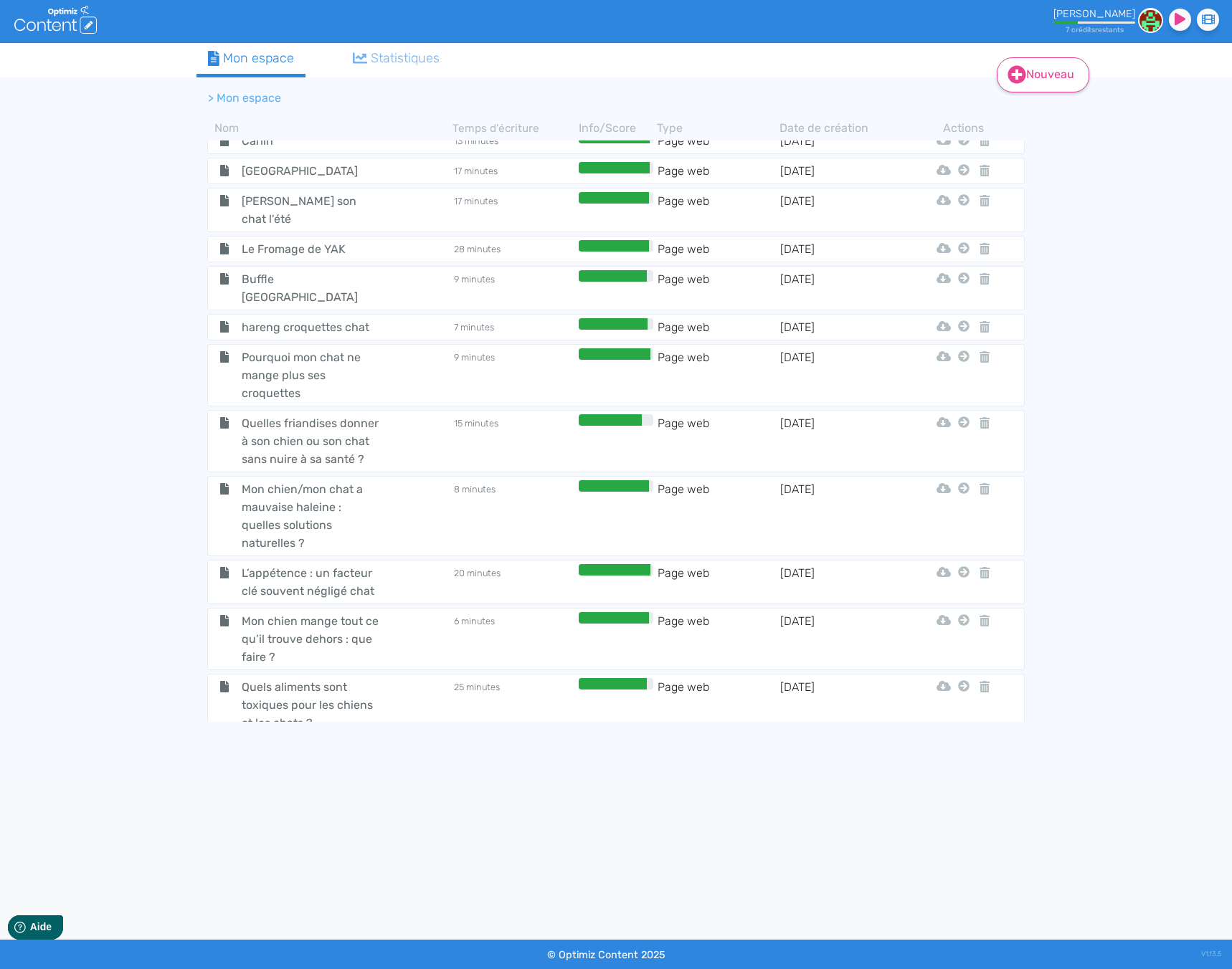
click at [1042, 89] on link "Nouveau" at bounding box center [1043, 75] width 93 height 35
click at [1062, 109] on button "Contenu" at bounding box center [1052, 111] width 114 height 23
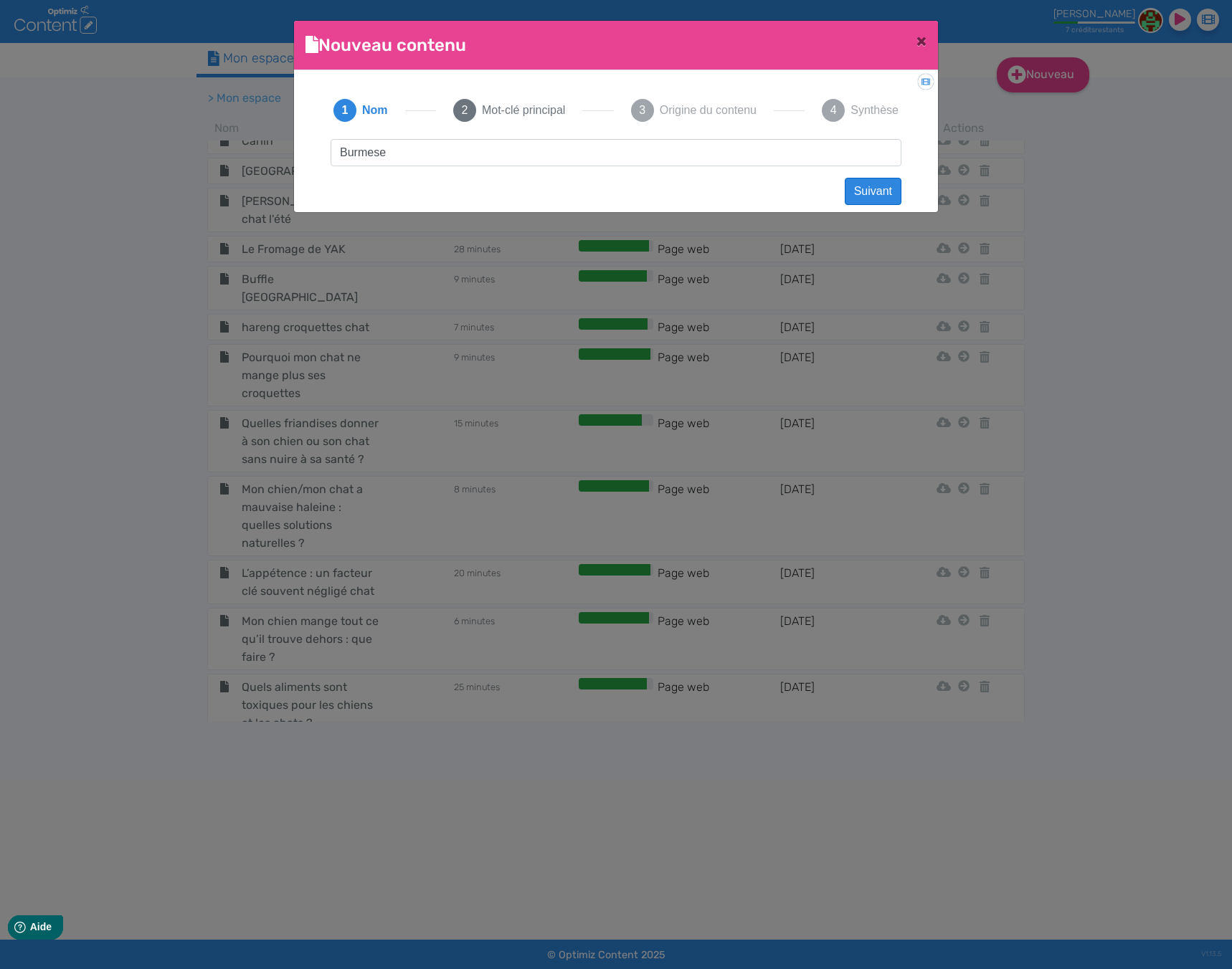
type input "Burmese"
click at [856, 183] on button "Suivant" at bounding box center [873, 191] width 57 height 27
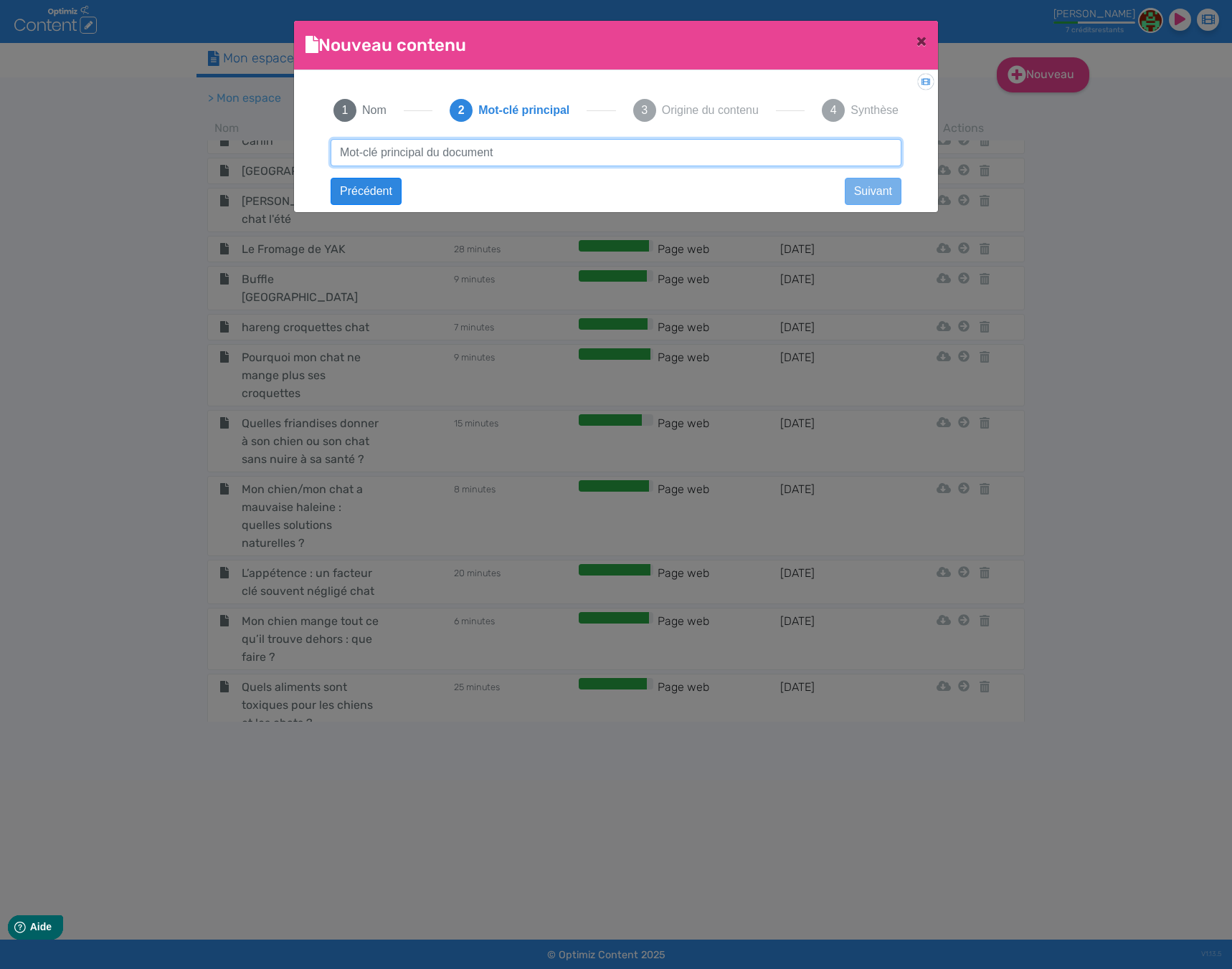
paste input "Burmese"
type input "Burmese chat"
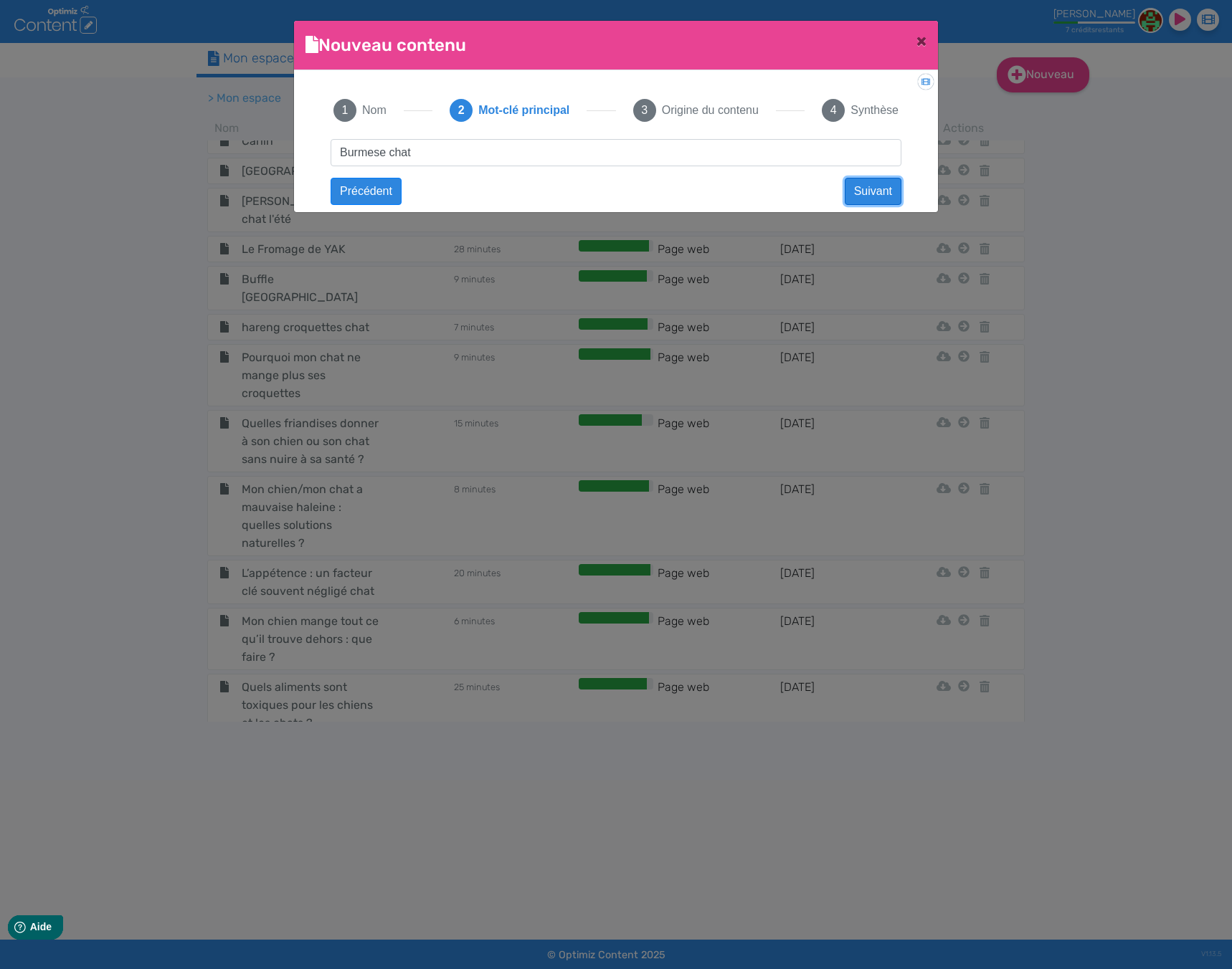
click at [880, 202] on button "Suivant" at bounding box center [873, 191] width 57 height 27
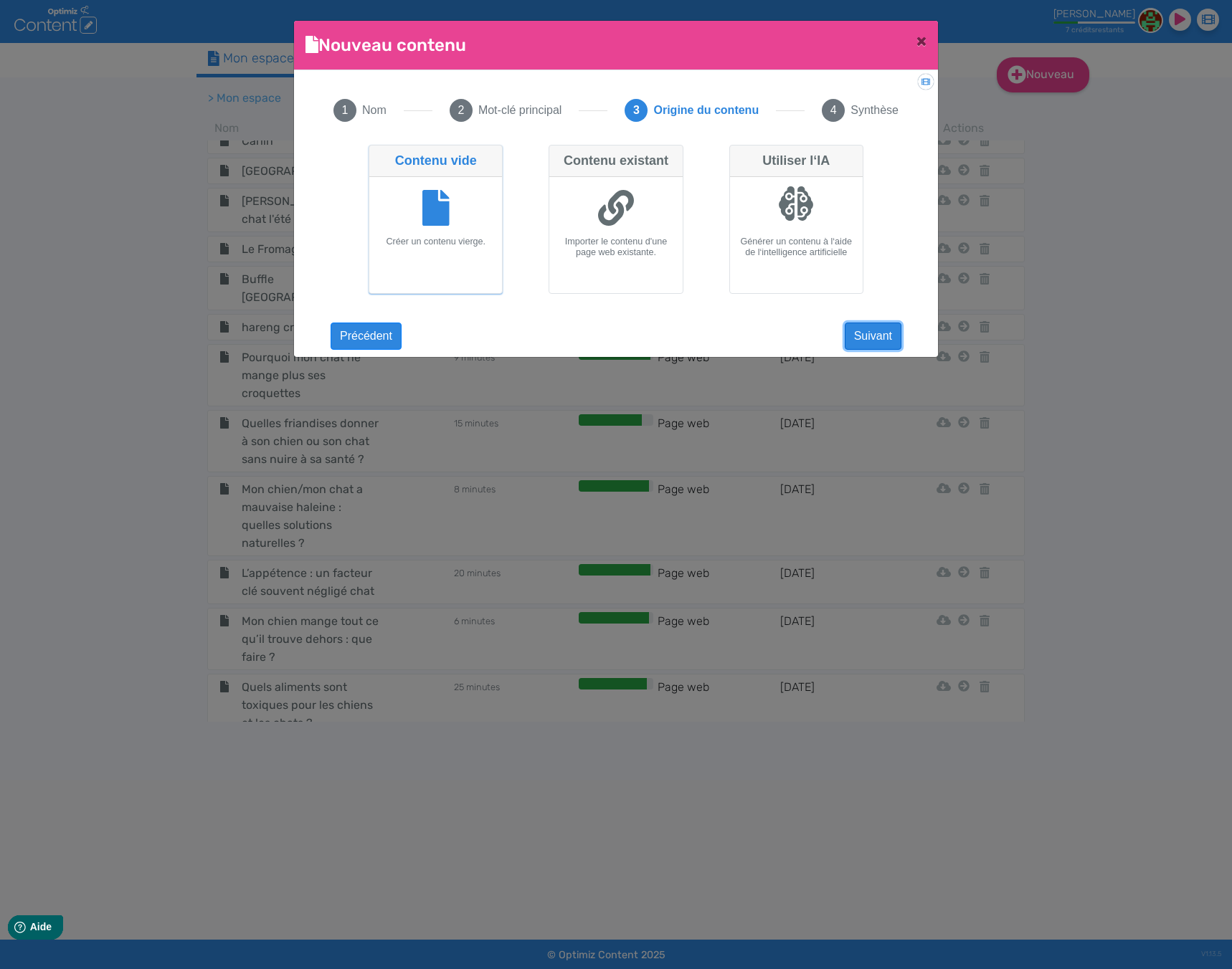
click at [881, 332] on button "Suivant" at bounding box center [873, 336] width 57 height 27
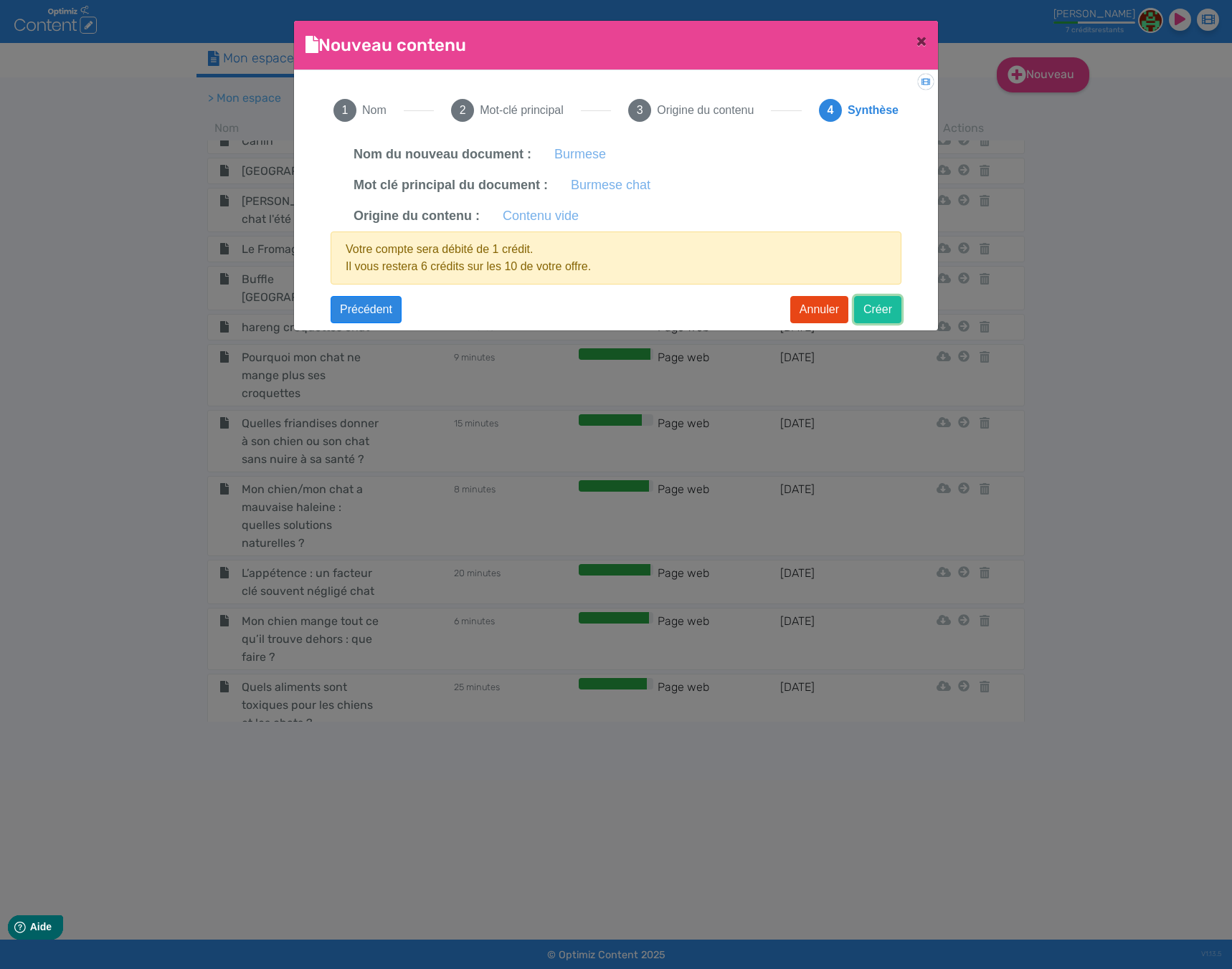
click at [883, 313] on button "Créer" at bounding box center [878, 310] width 47 height 27
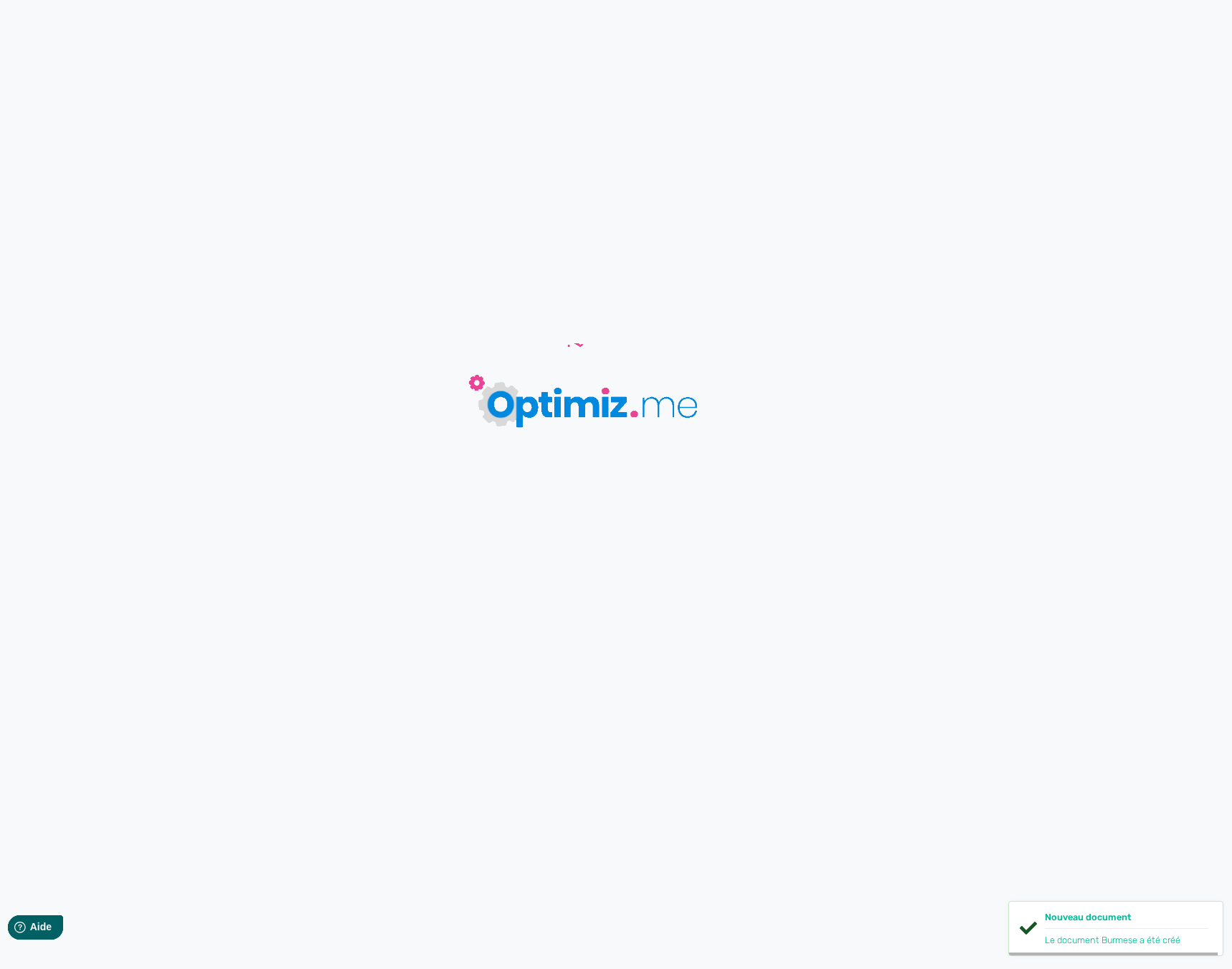
type input "Burmese"
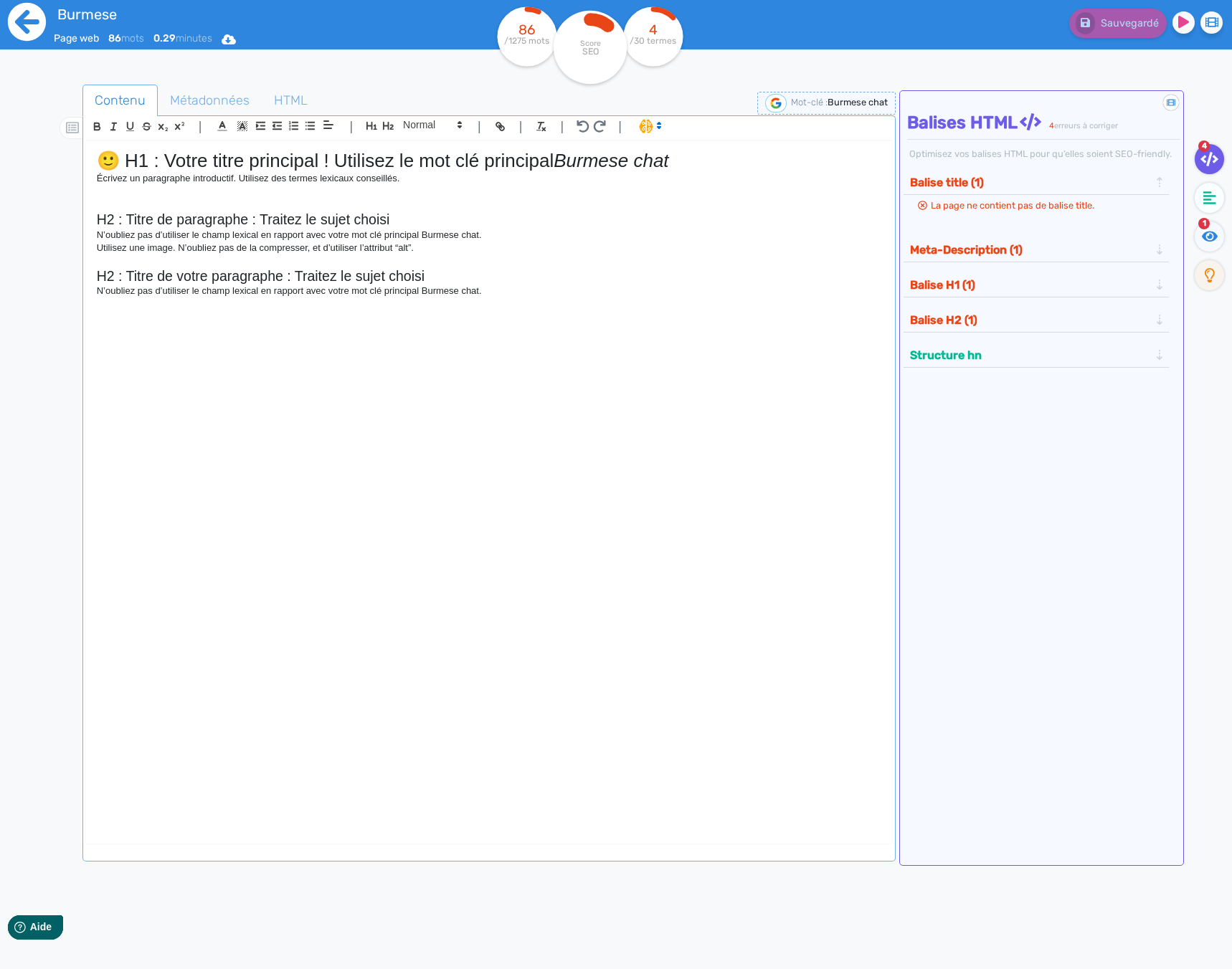
click at [27, 19] on icon at bounding box center [27, 22] width 40 height 40
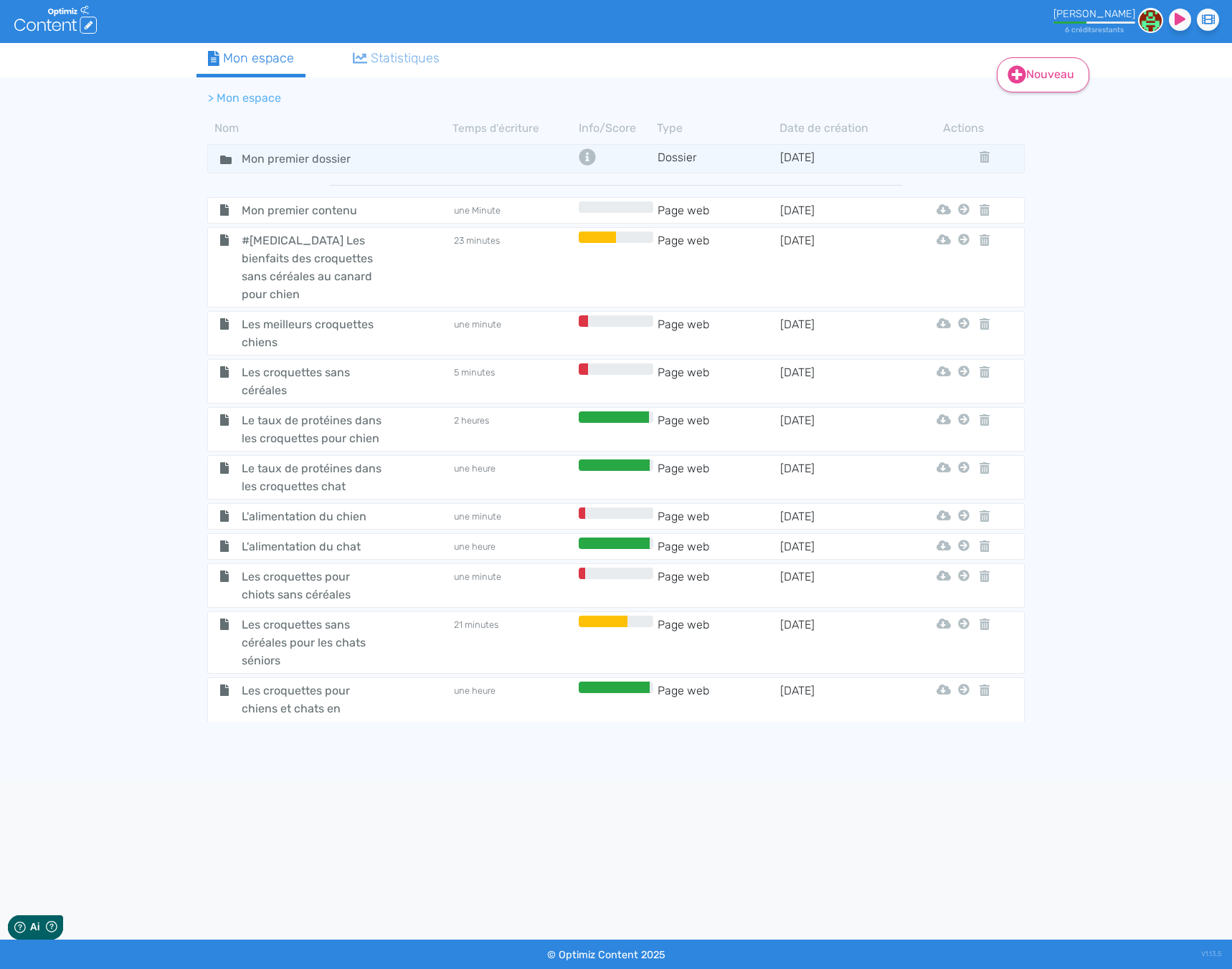
click at [1051, 80] on link "Nouveau" at bounding box center [1043, 75] width 93 height 35
click at [1074, 123] on div "Contenu Dossier" at bounding box center [1052, 128] width 114 height 70
click at [1069, 118] on button "Contenu" at bounding box center [1052, 111] width 114 height 23
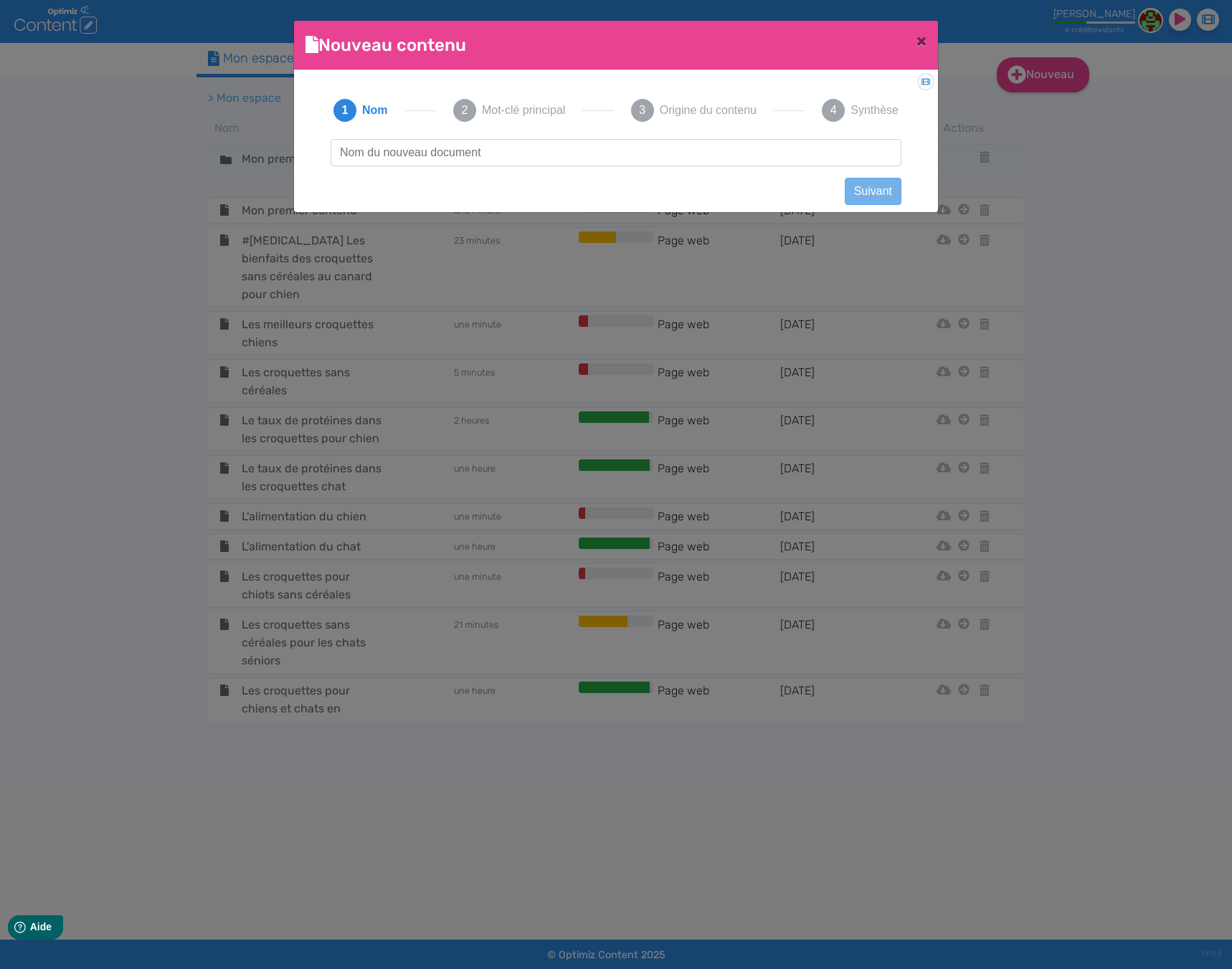
click at [512, 151] on input "text" at bounding box center [616, 152] width 571 height 27
type input "Highland Straight"
click at [889, 186] on button "Suivant" at bounding box center [873, 191] width 57 height 27
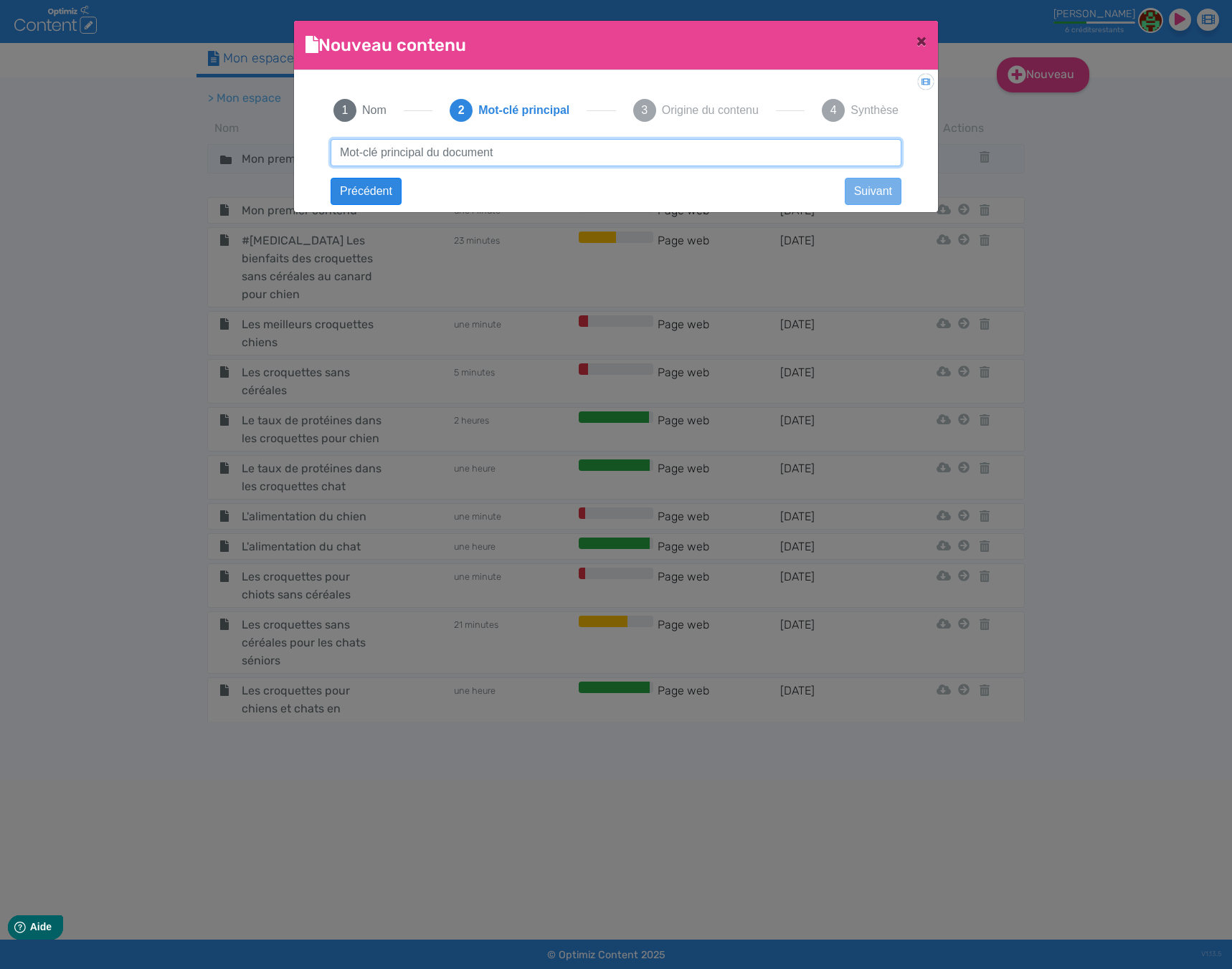
paste input "Highland Straight"
type input "Highland Straight chat"
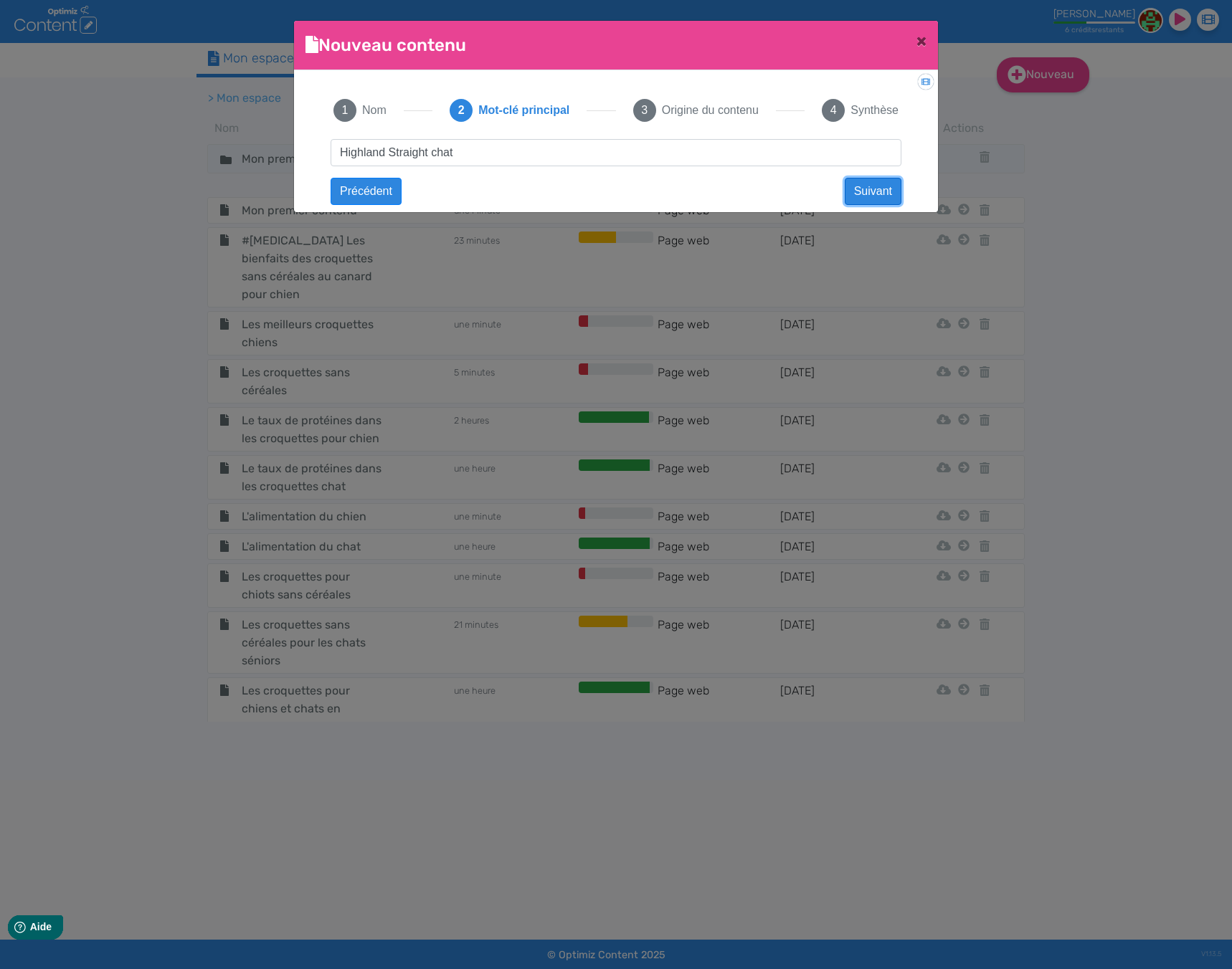
click at [881, 200] on button "Suivant" at bounding box center [873, 191] width 57 height 27
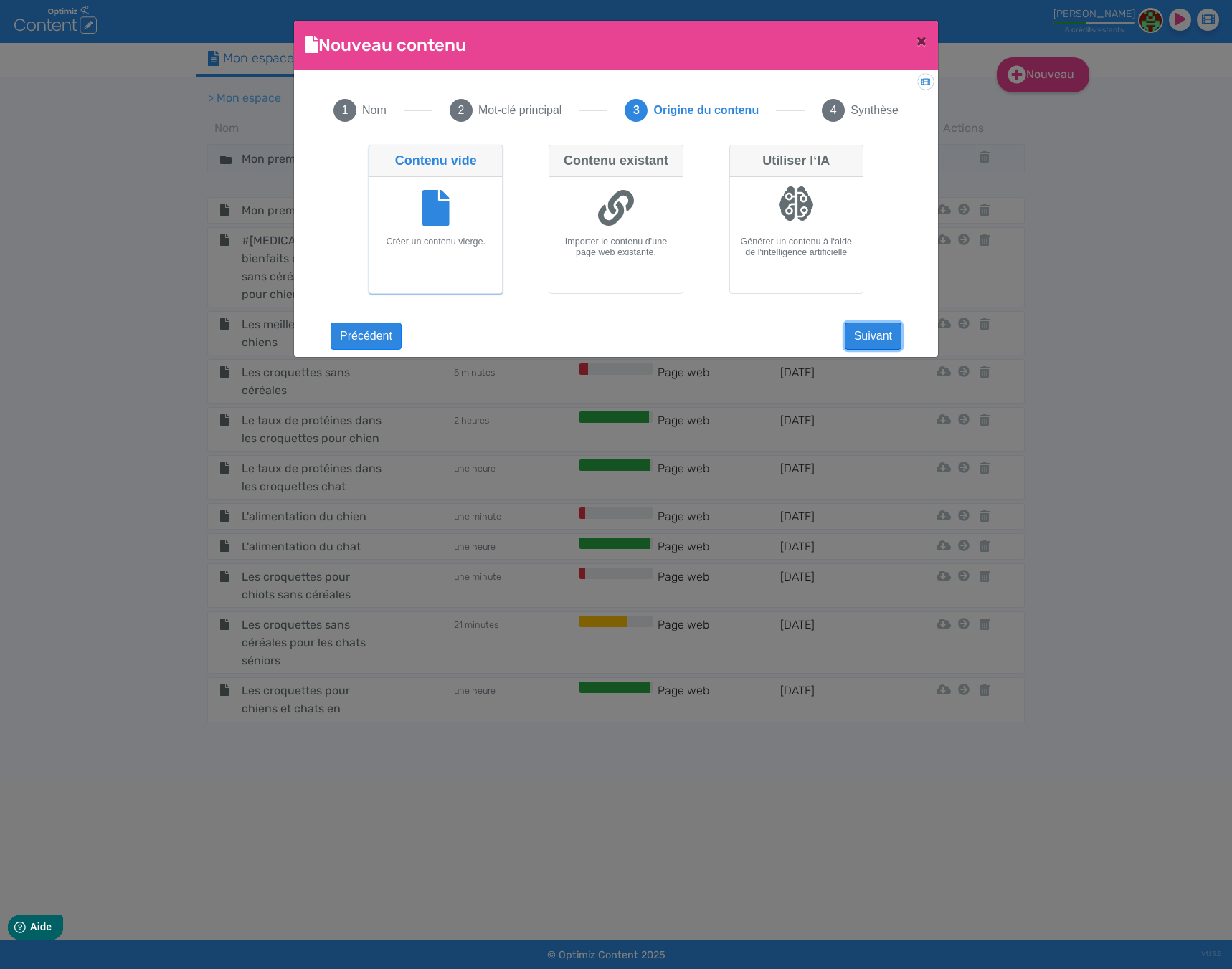
click at [885, 339] on button "Suivant" at bounding box center [873, 336] width 57 height 27
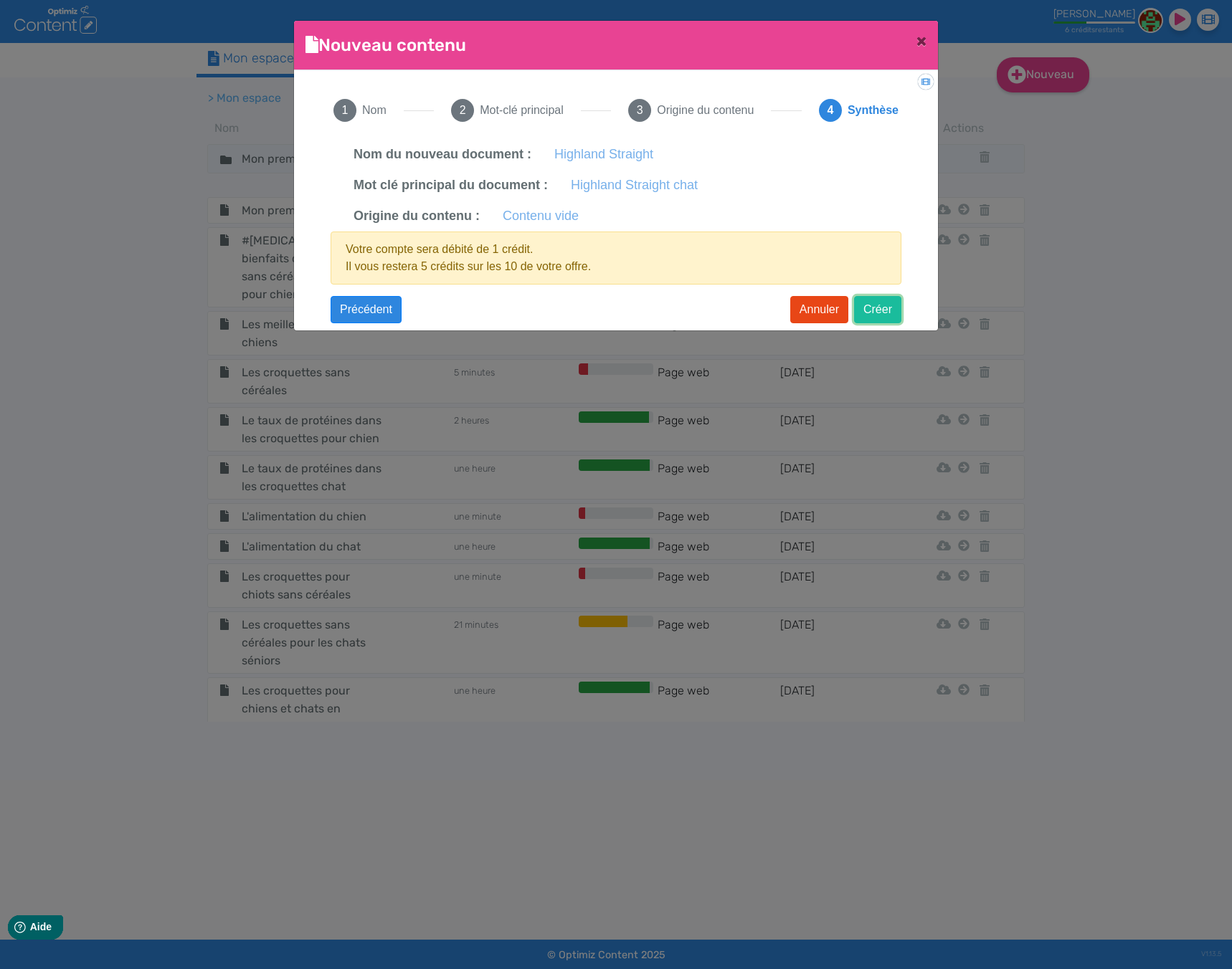
click at [883, 318] on button "Créer" at bounding box center [878, 310] width 47 height 27
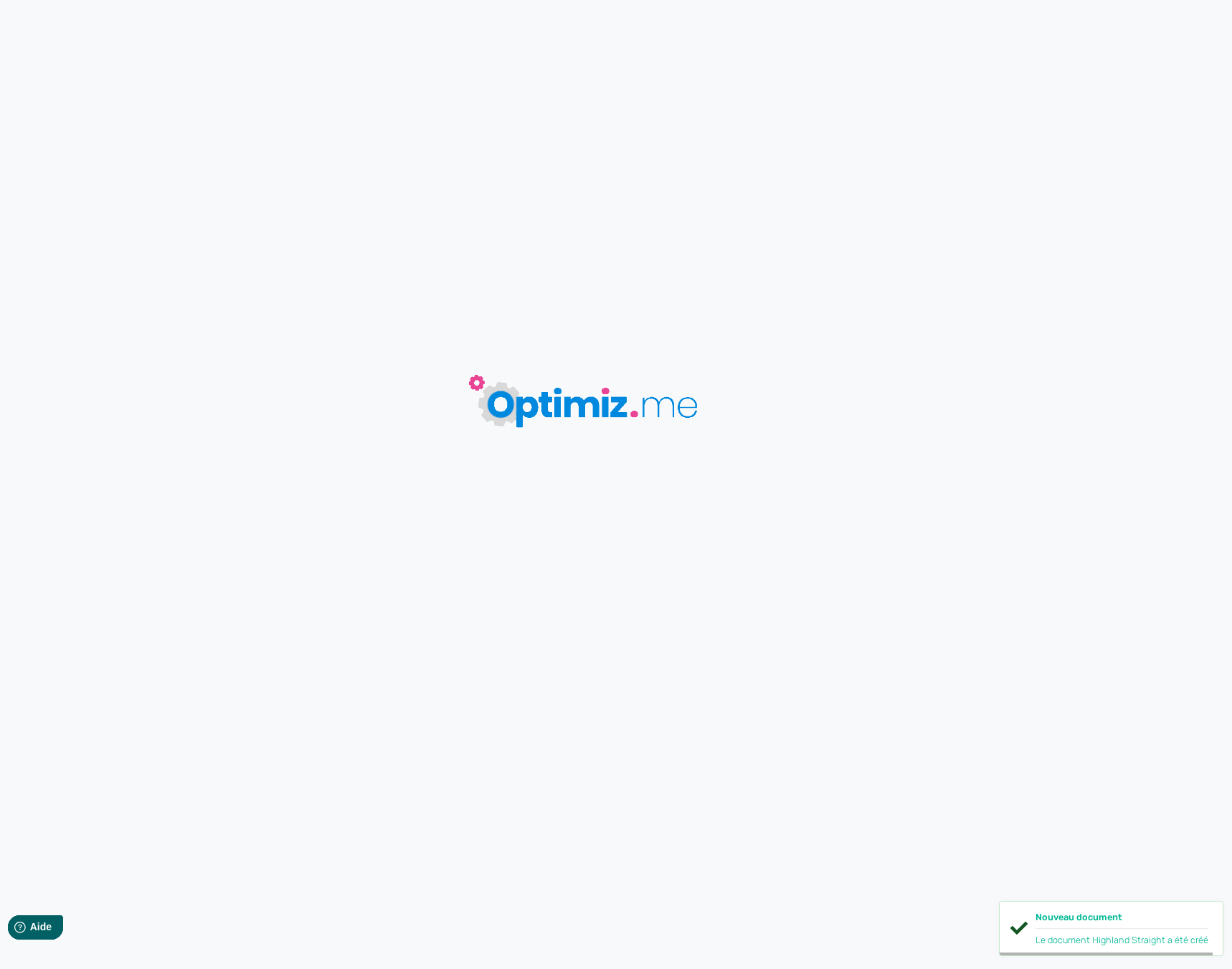
type input "Highland Straight"
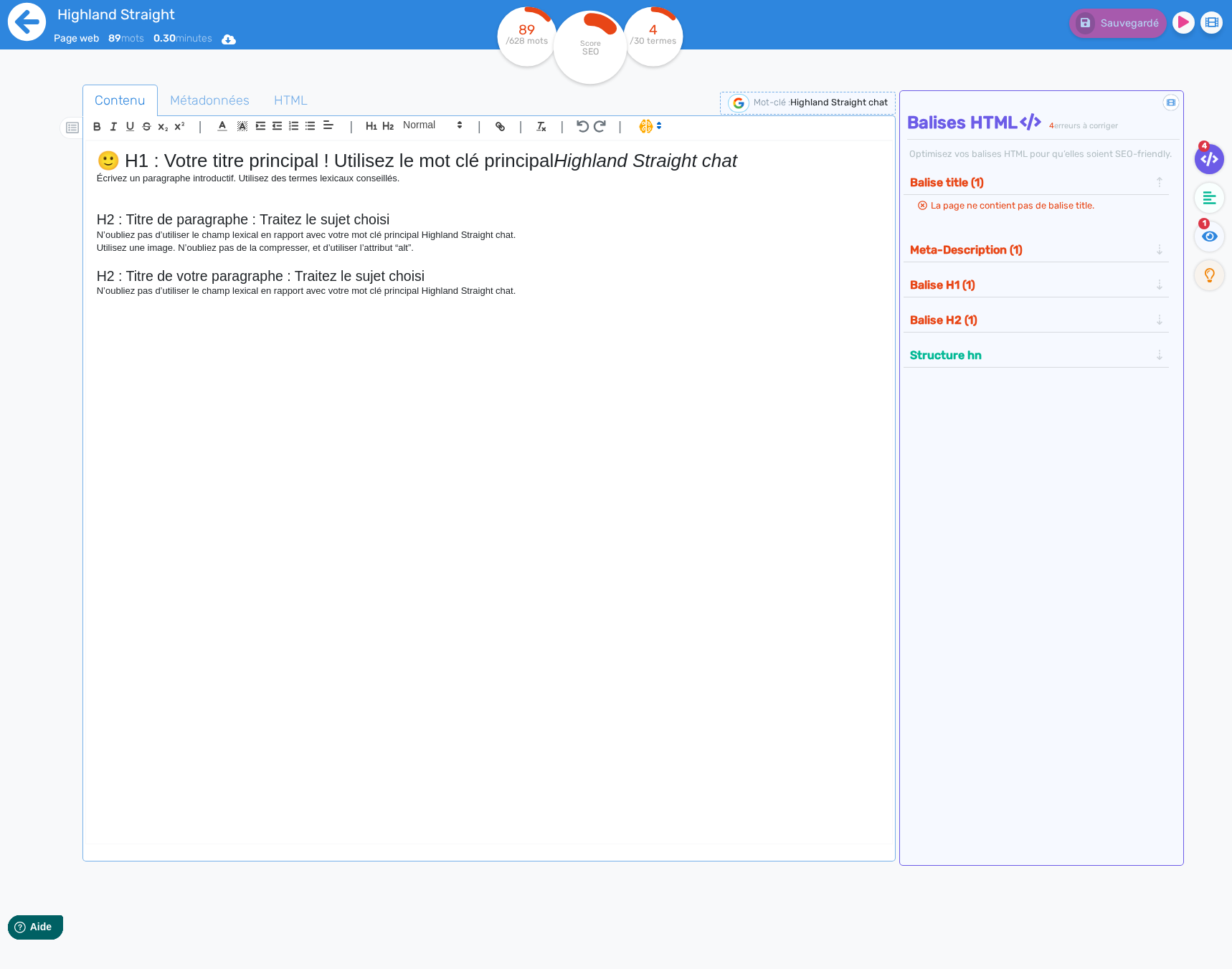
click at [30, 24] on icon at bounding box center [27, 22] width 40 height 40
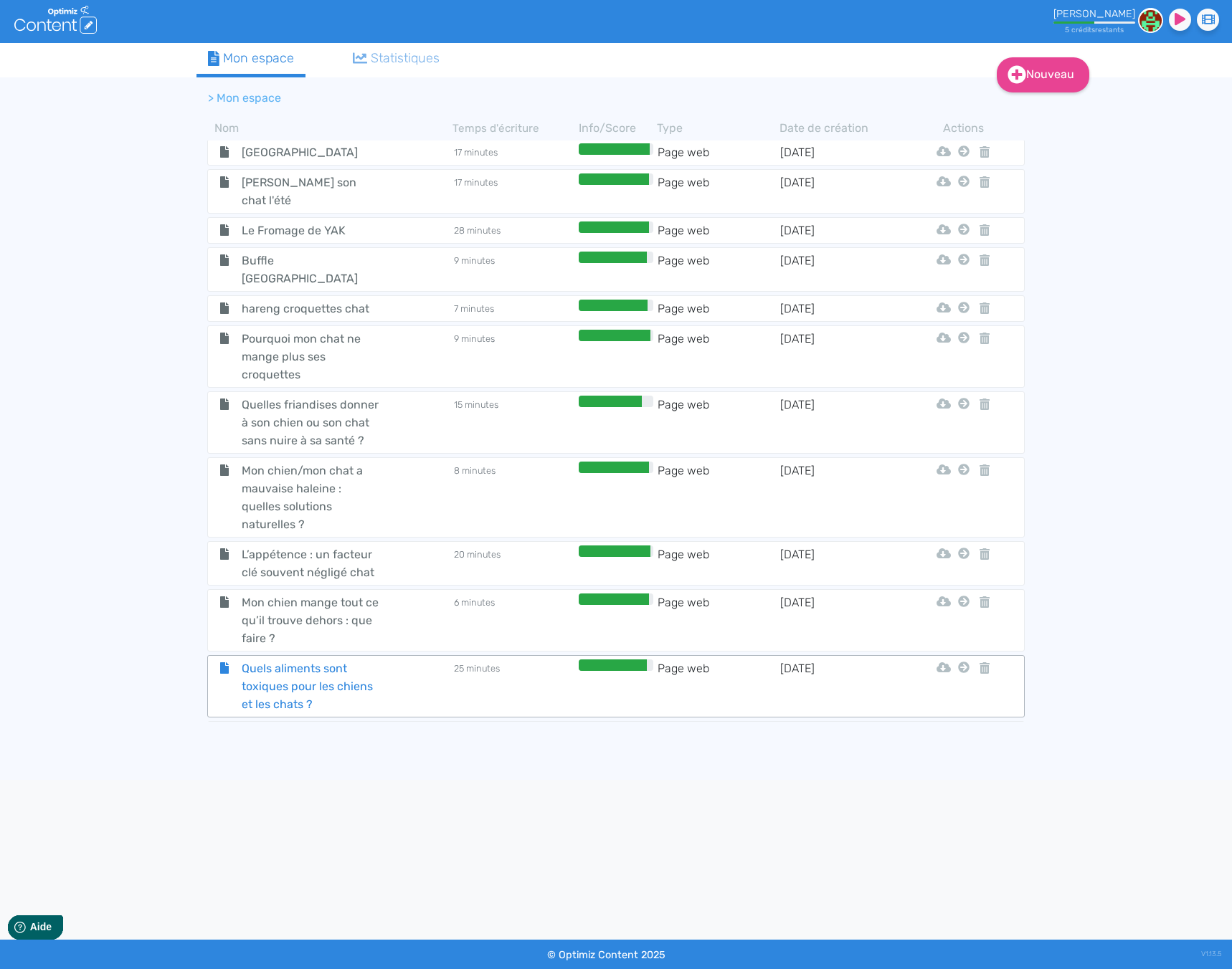
scroll to position [4765, 0]
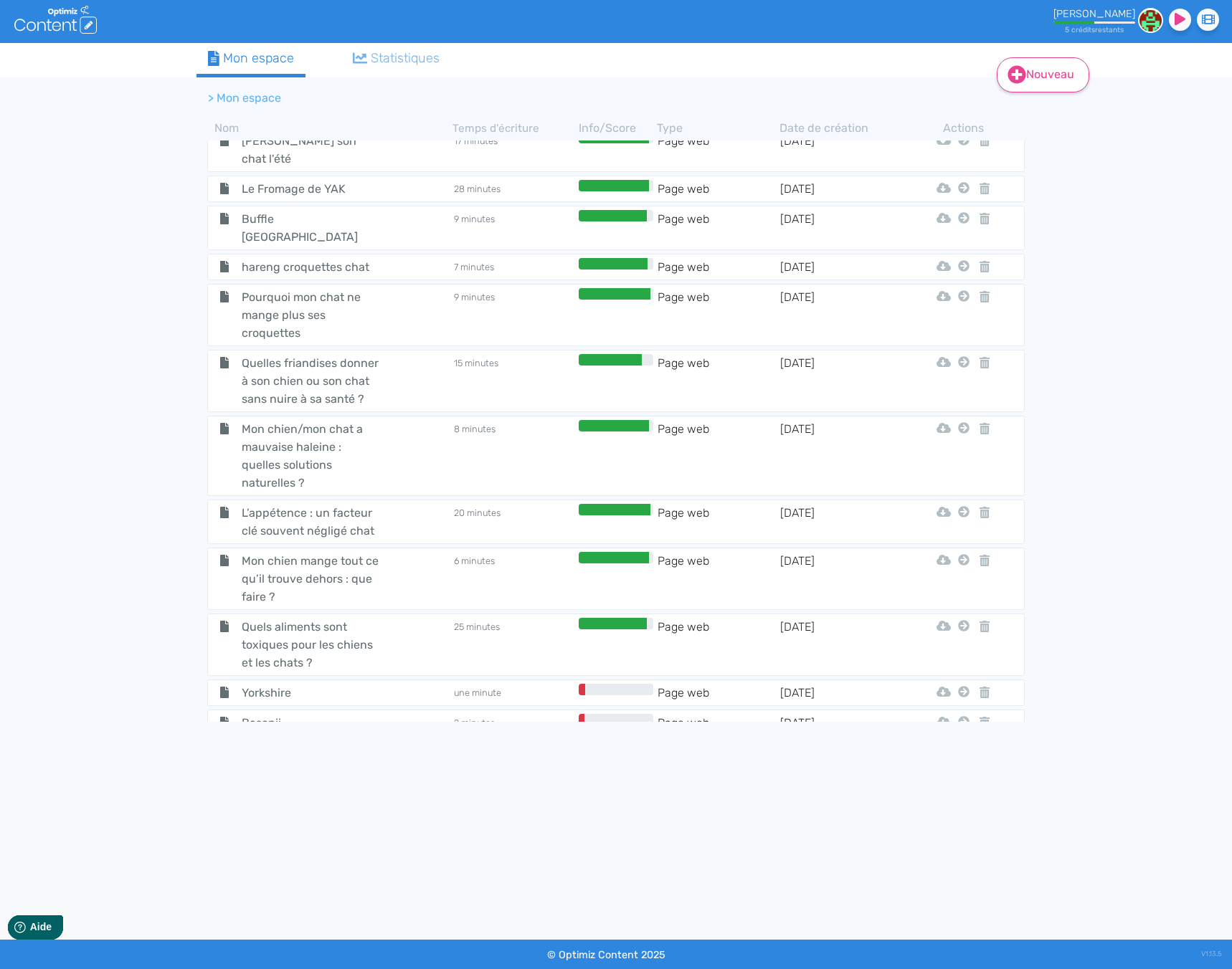
click at [1040, 69] on link "Nouveau" at bounding box center [1043, 75] width 93 height 35
click at [1042, 108] on button "Contenu" at bounding box center [1052, 111] width 114 height 23
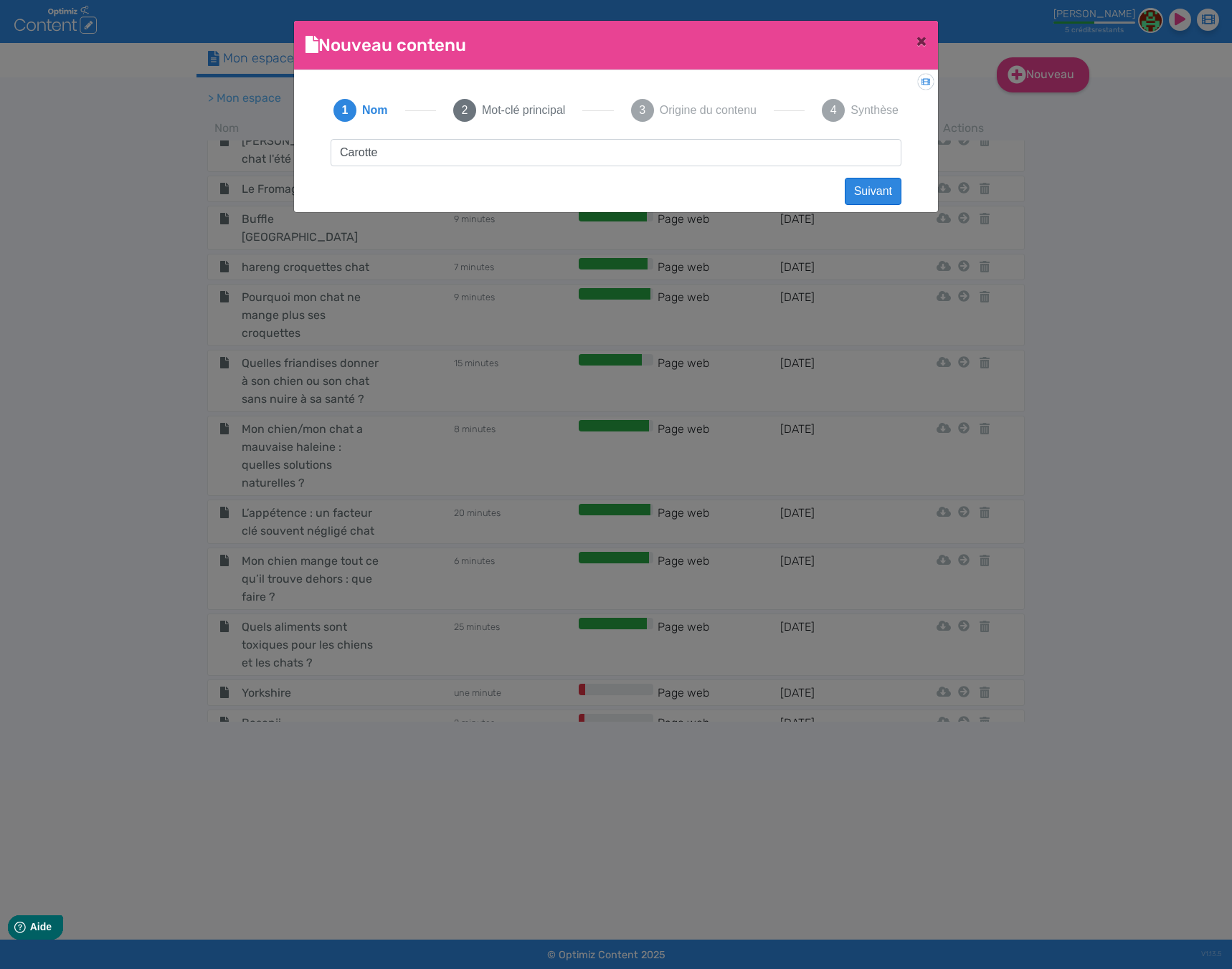
type input "Carotte"
click at [889, 196] on button "Suivant" at bounding box center [873, 191] width 57 height 27
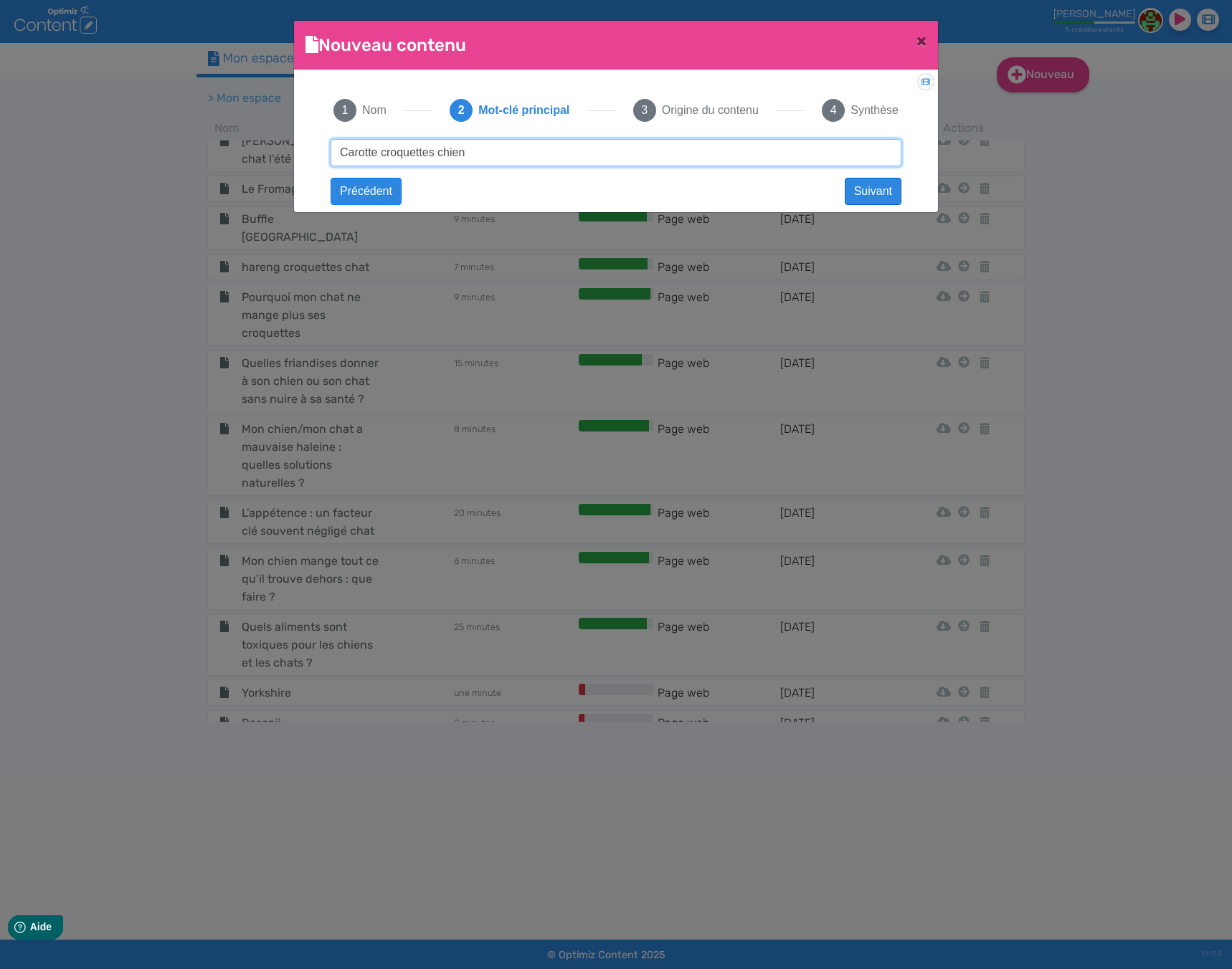
type input "Carotte croquettes chien"
click at [879, 189] on button "Suivant" at bounding box center [873, 191] width 57 height 27
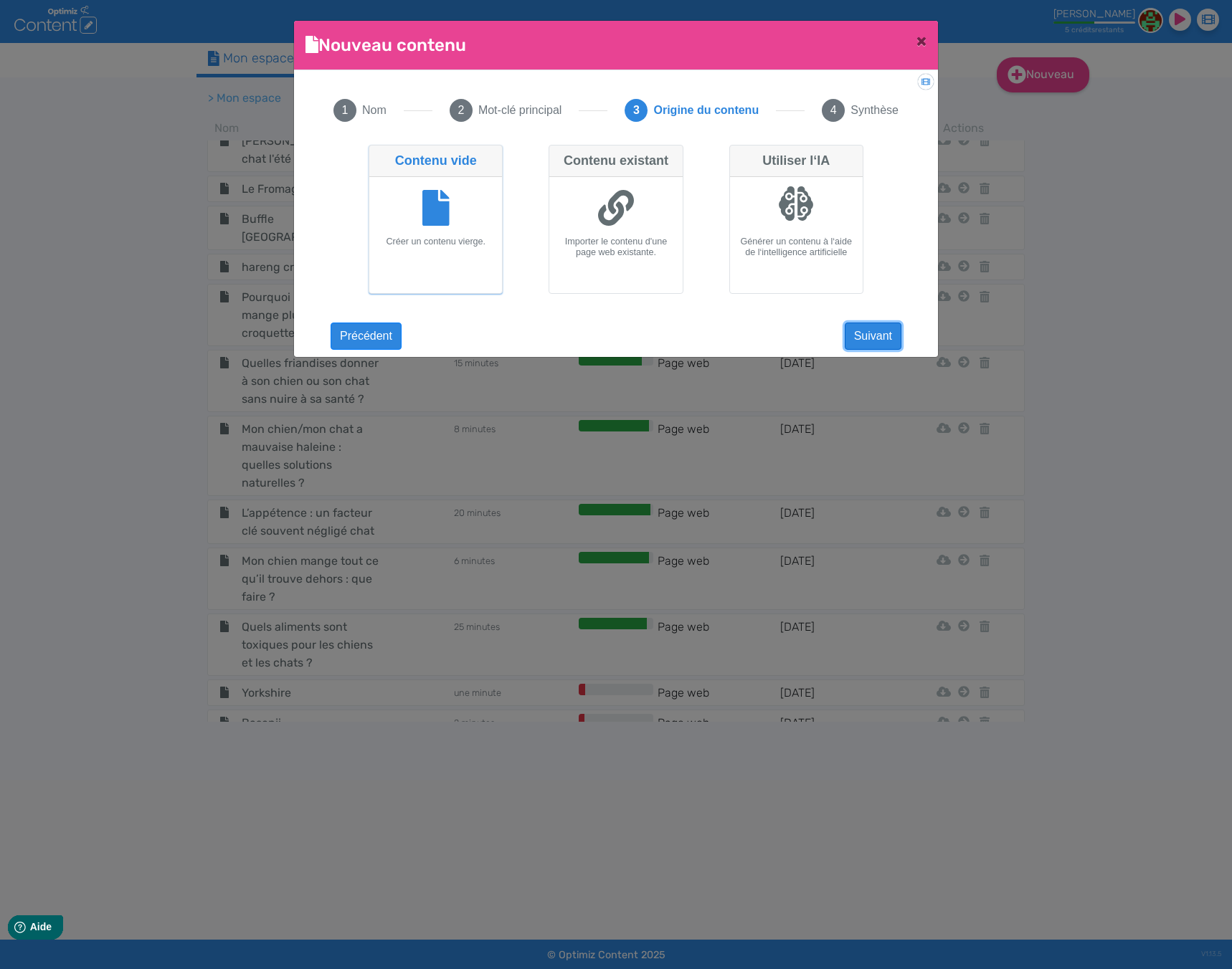
click at [893, 332] on button "Suivant" at bounding box center [873, 336] width 57 height 27
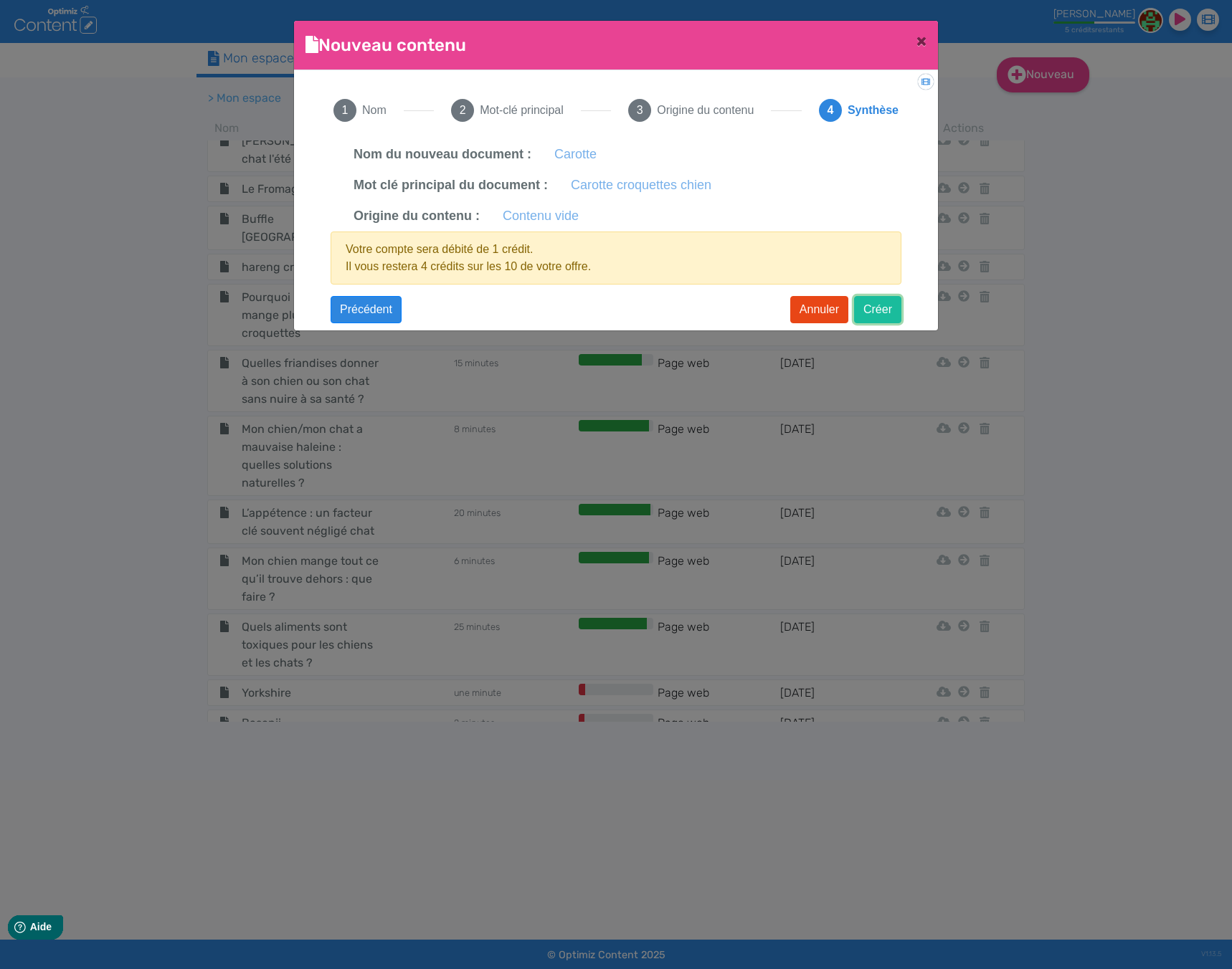
click at [881, 308] on button "Créer" at bounding box center [878, 310] width 47 height 27
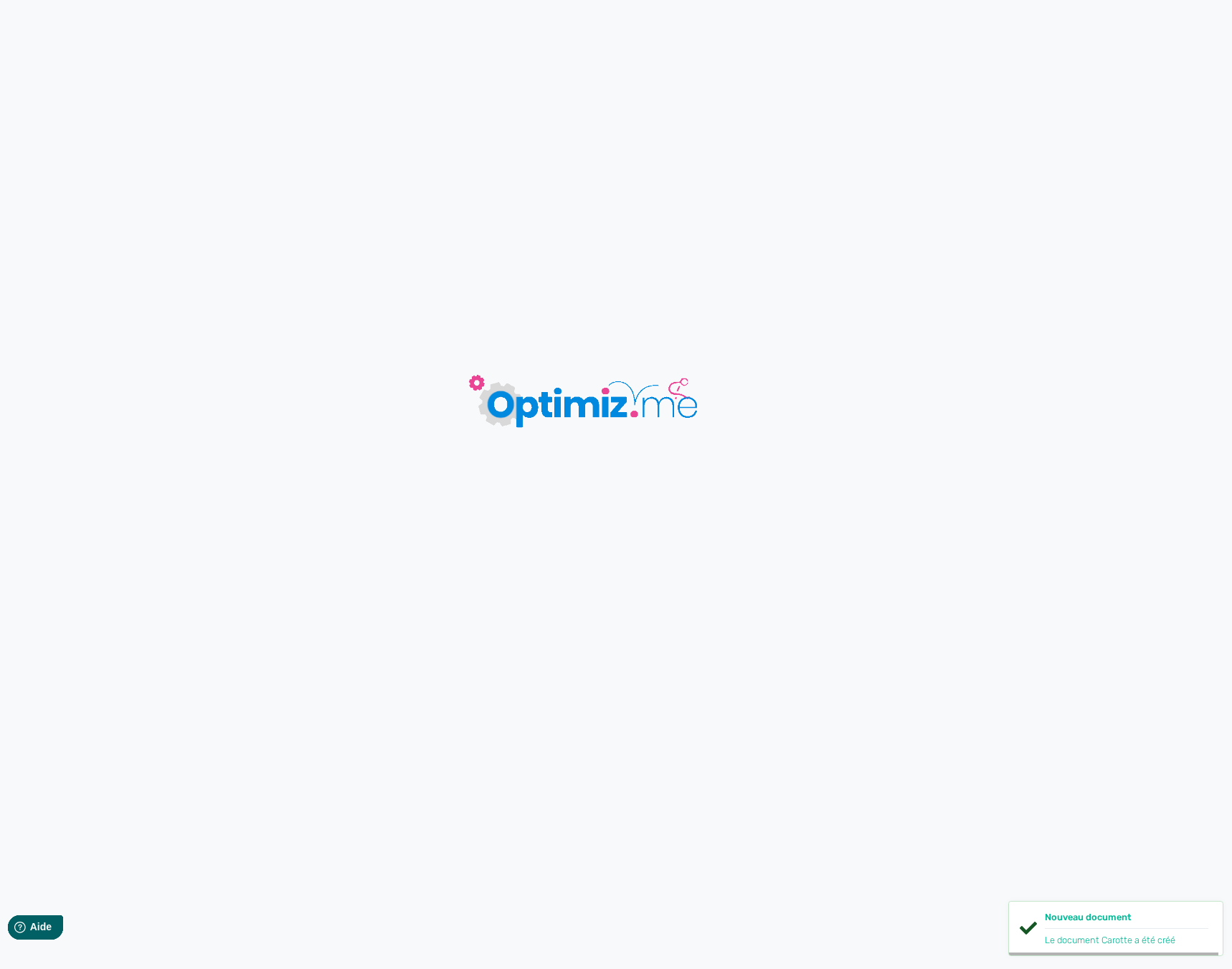
type input "Carotte"
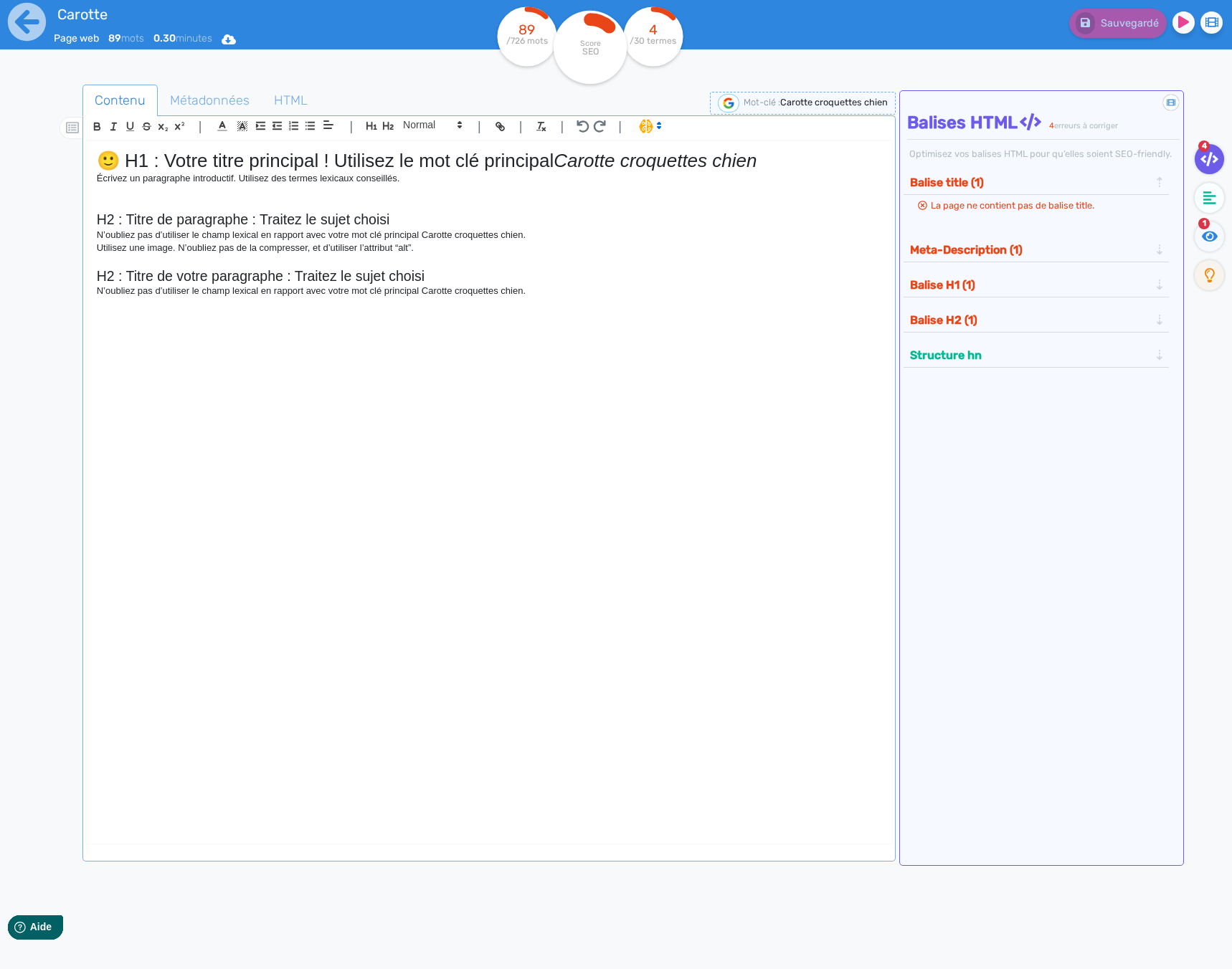
drag, startPoint x: 23, startPoint y: 19, endPoint x: 538, endPoint y: 932, distance: 1048.2
click at [23, 19] on icon at bounding box center [27, 22] width 40 height 40
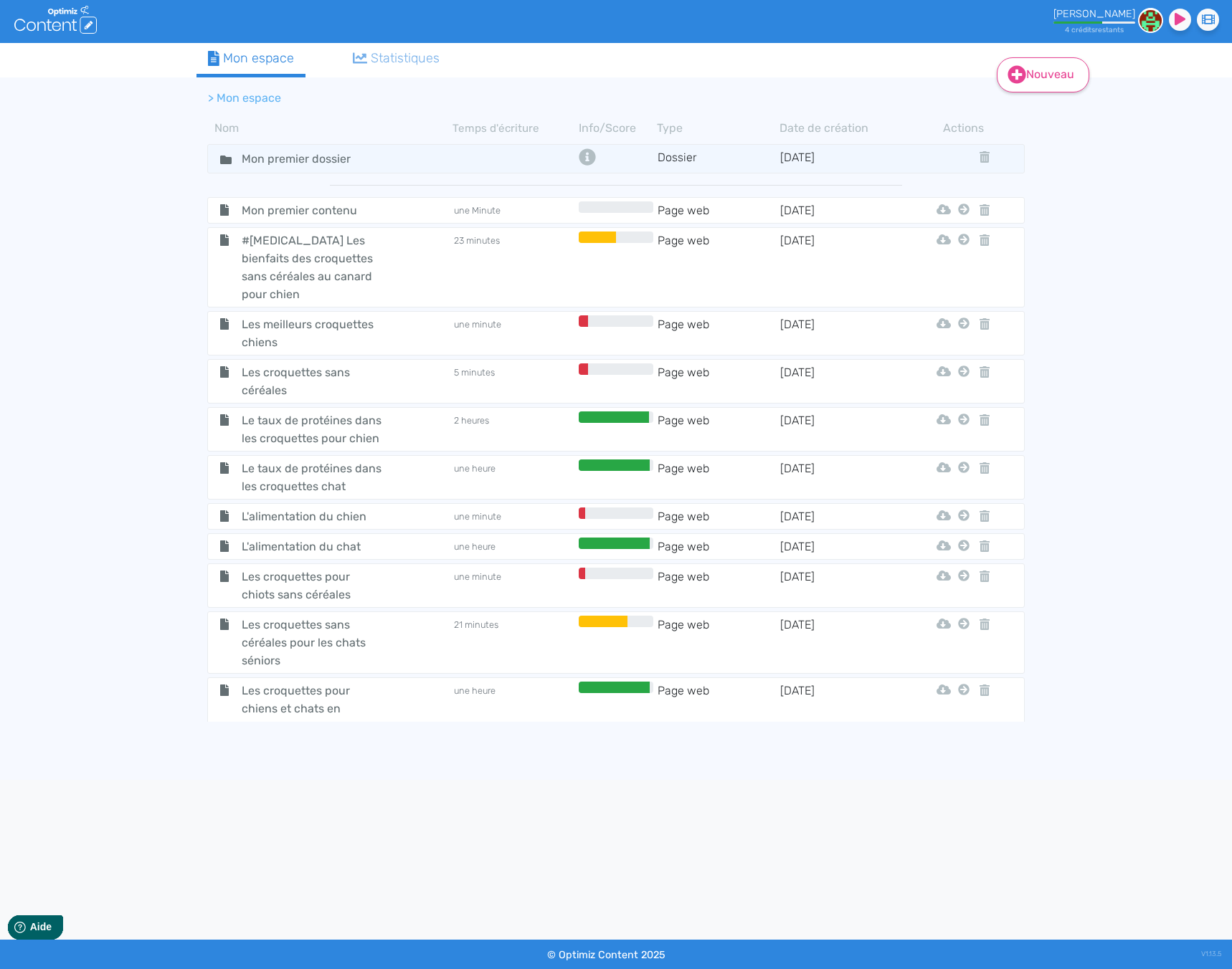
click at [1035, 60] on link "Nouveau" at bounding box center [1043, 75] width 93 height 35
click at [1028, 104] on button "Contenu" at bounding box center [1052, 111] width 114 height 23
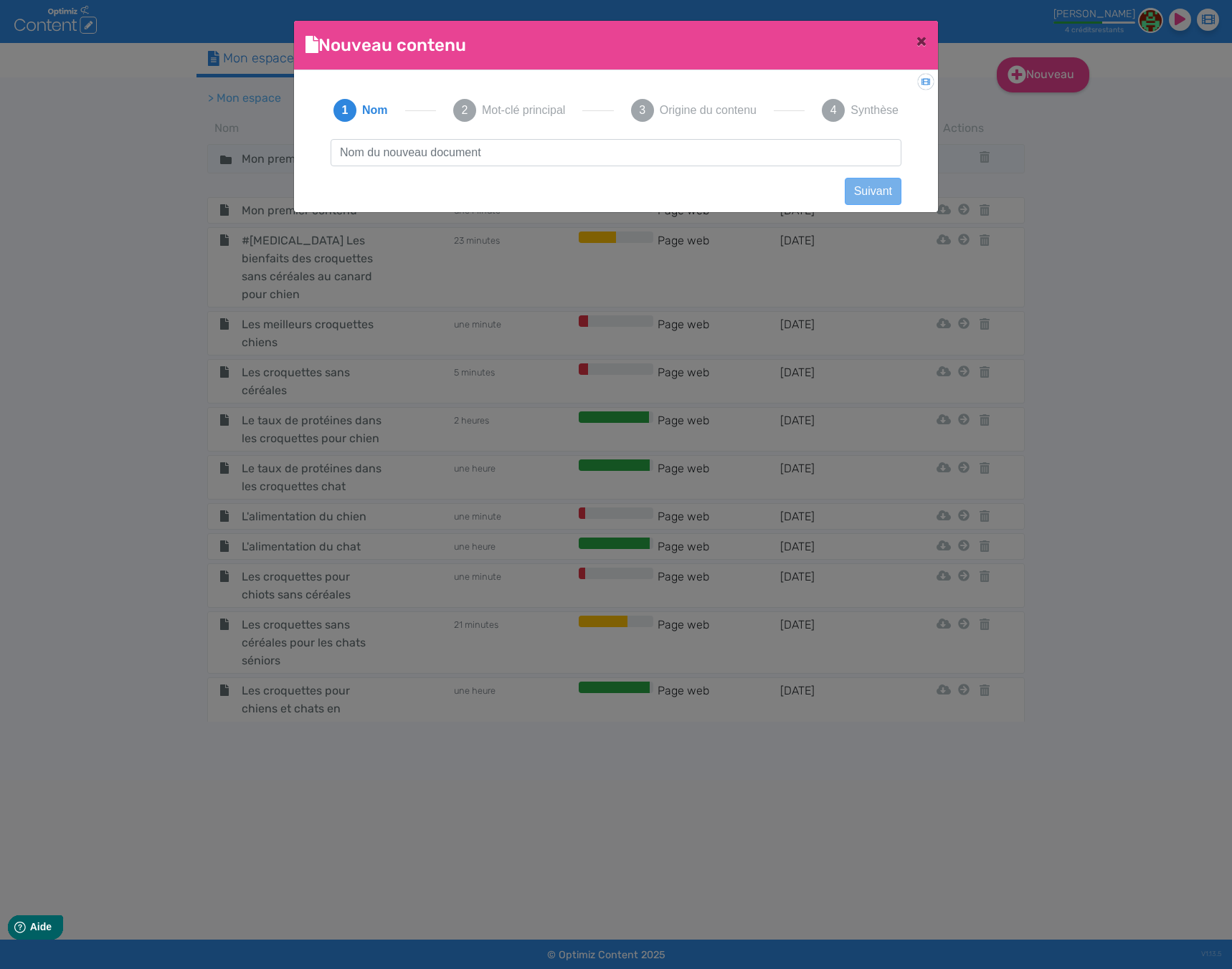
click at [491, 149] on input "text" at bounding box center [616, 152] width 571 height 27
type input "Mûre croquettes chien"
click at [881, 189] on button "Suivant" at bounding box center [873, 191] width 57 height 27
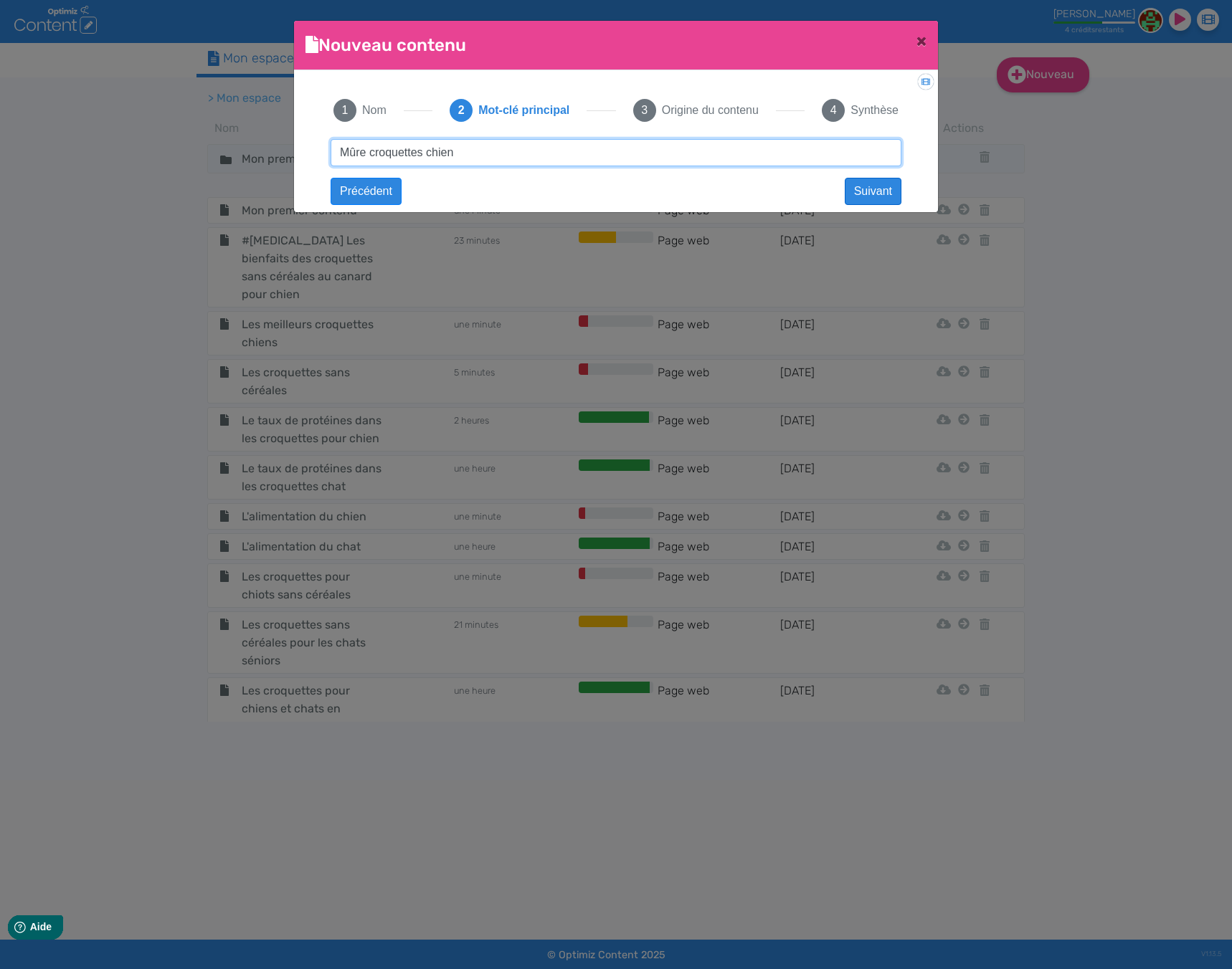
type input "Mûre croquettes chien"
click at [882, 196] on button "Suivant" at bounding box center [873, 191] width 57 height 27
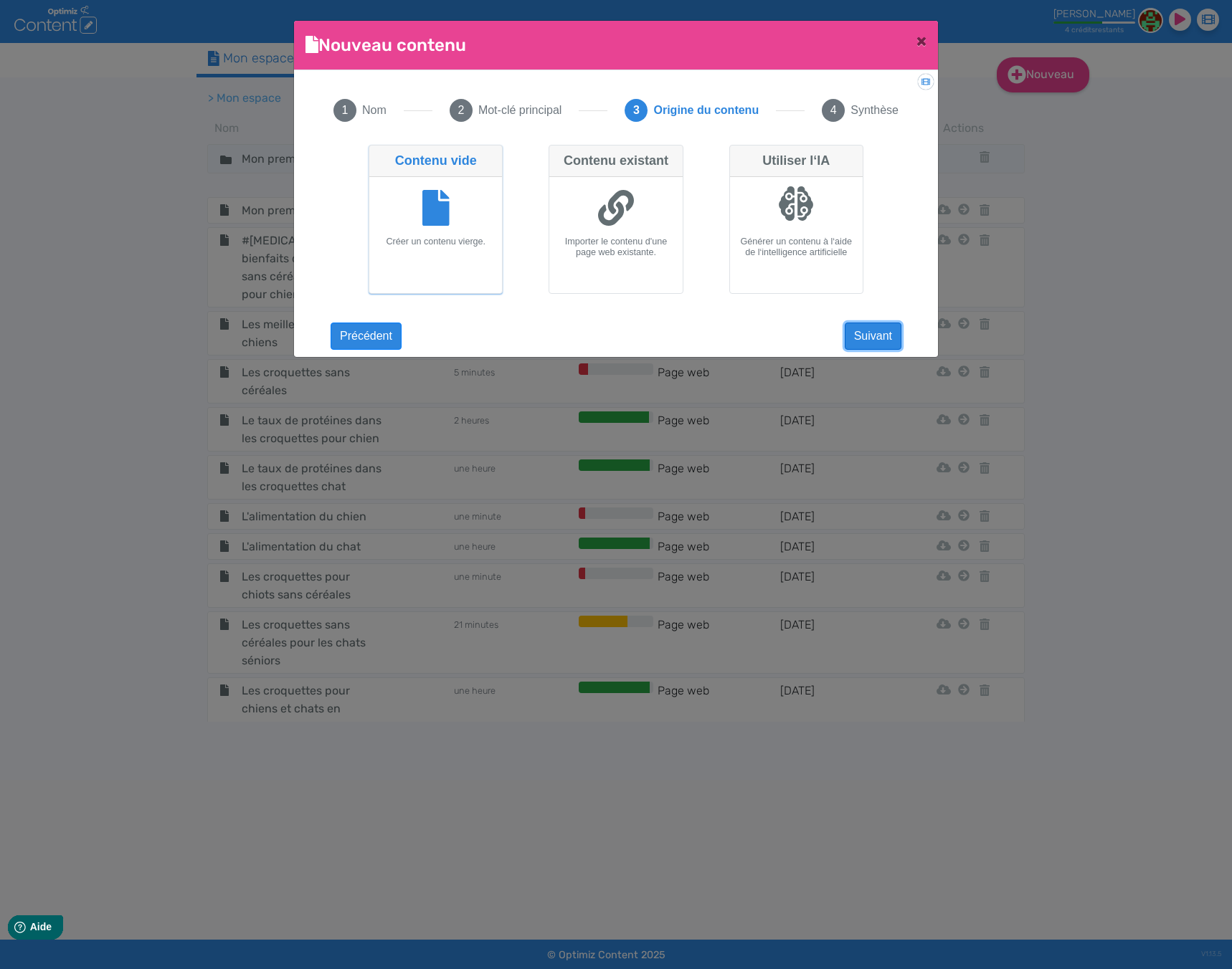
click at [872, 333] on button "Suivant" at bounding box center [873, 336] width 57 height 27
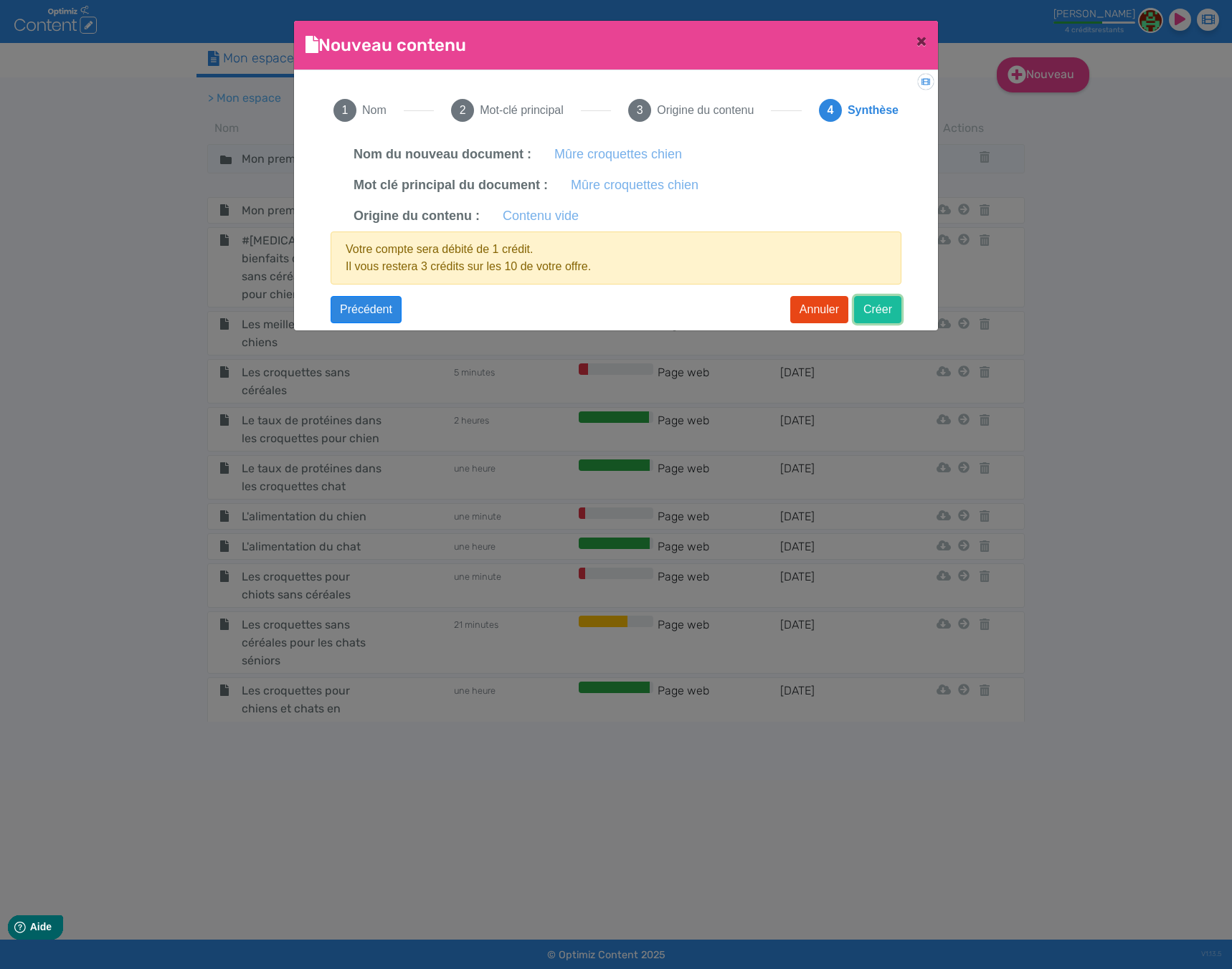
click at [873, 310] on button "Créer" at bounding box center [878, 310] width 47 height 27
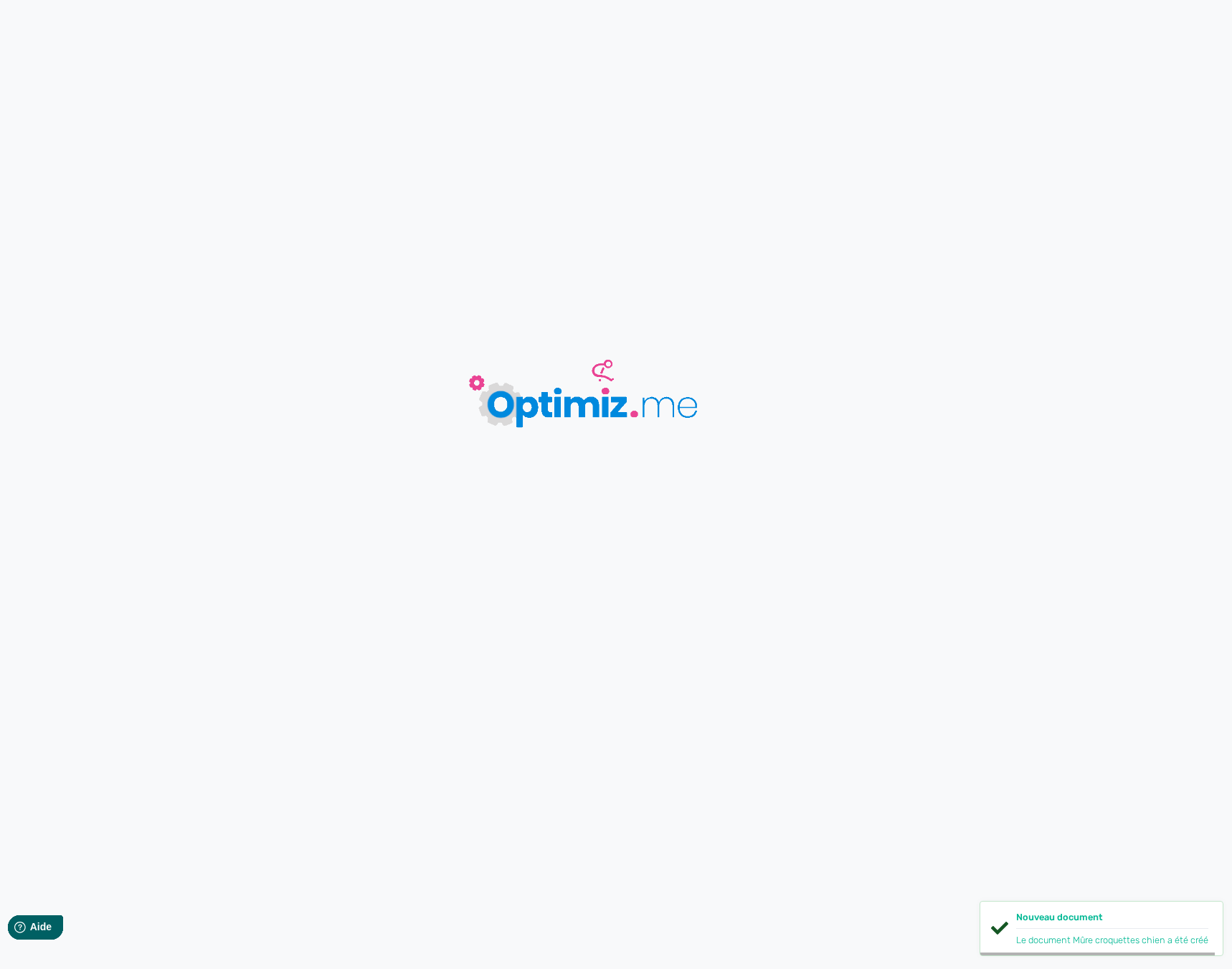
type input "Mûre croquettes chien"
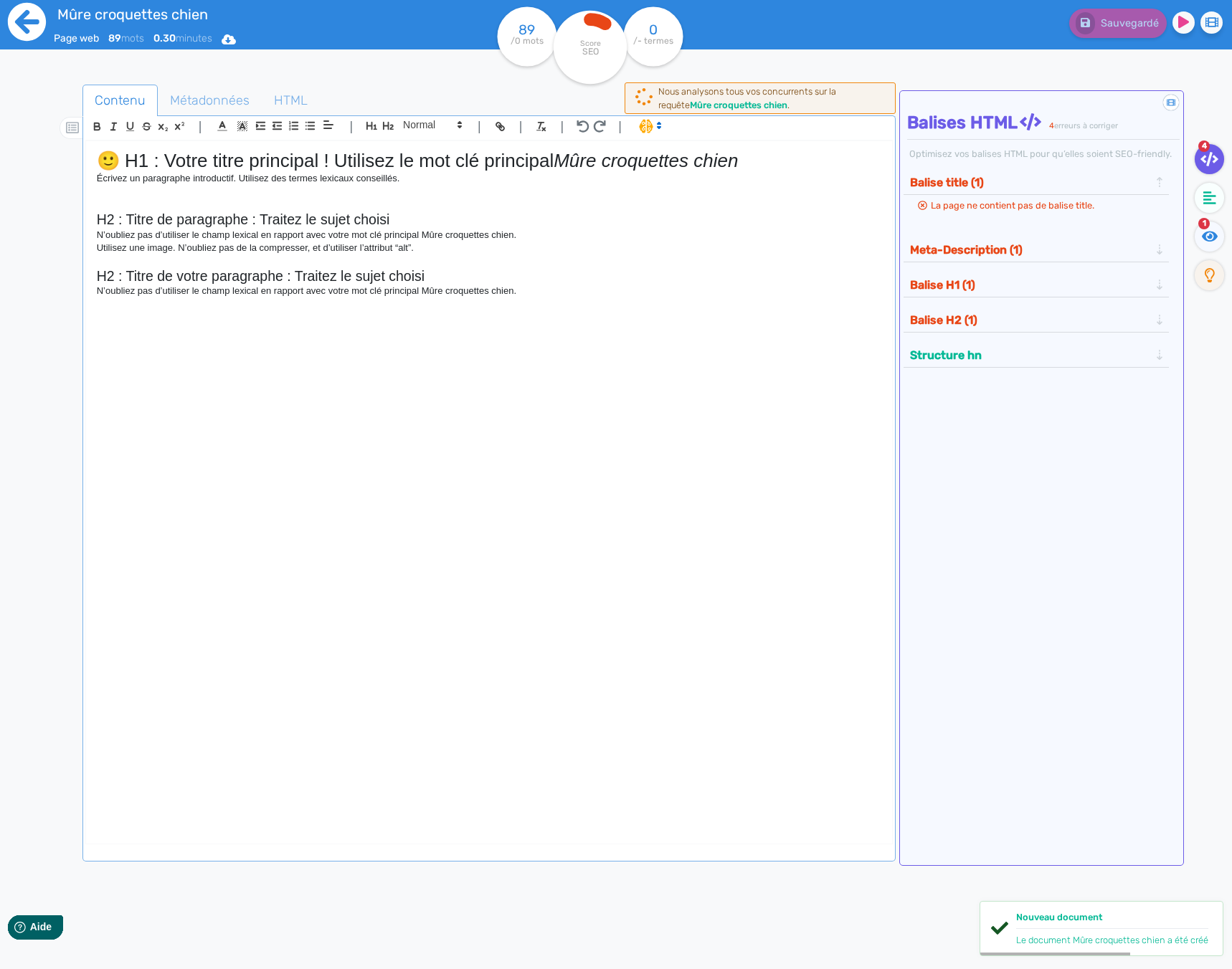
click at [31, 16] on icon at bounding box center [26, 22] width 38 height 38
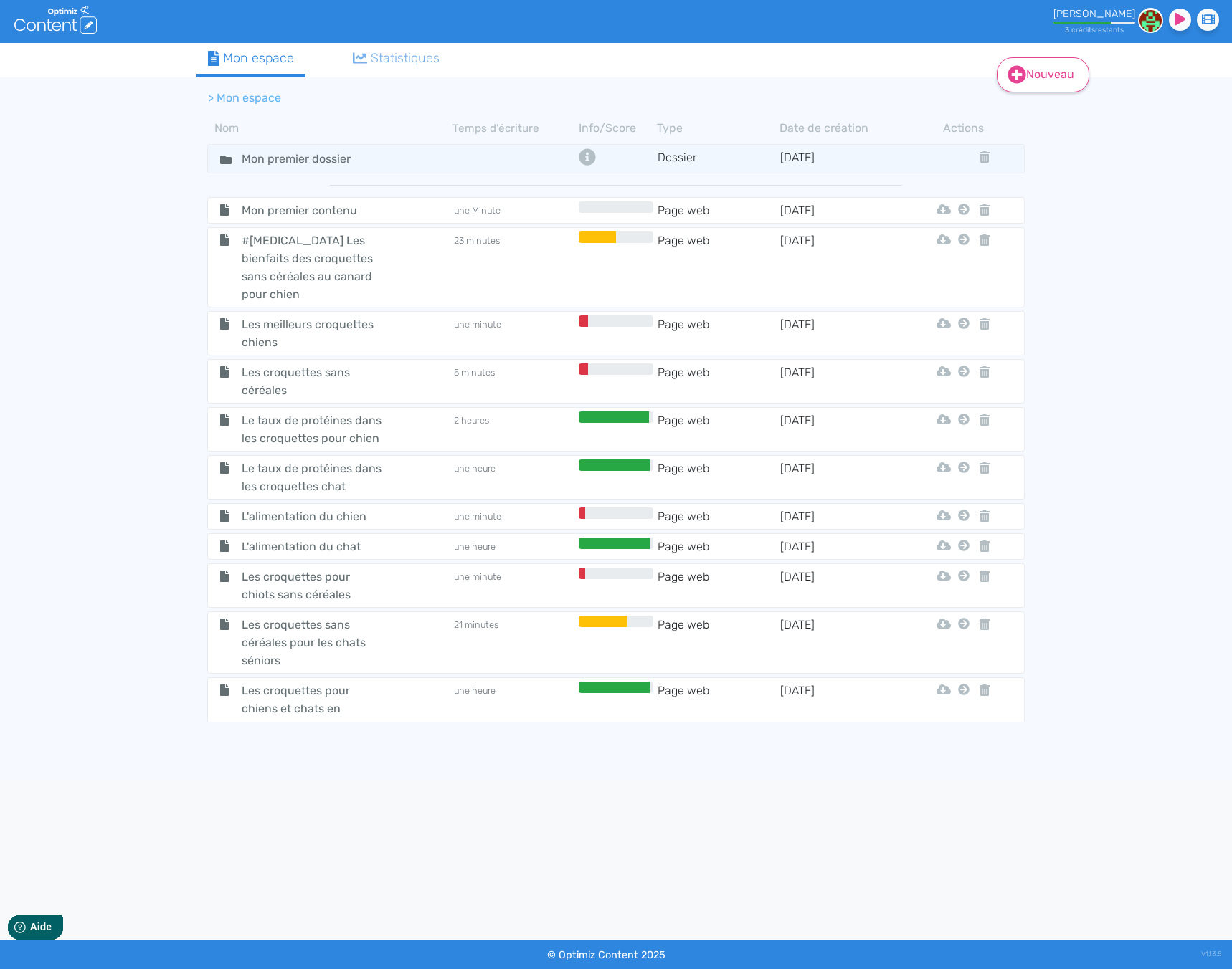
click at [1028, 79] on link "Nouveau" at bounding box center [1043, 75] width 93 height 35
click at [1062, 114] on button "Contenu" at bounding box center [1052, 111] width 114 height 23
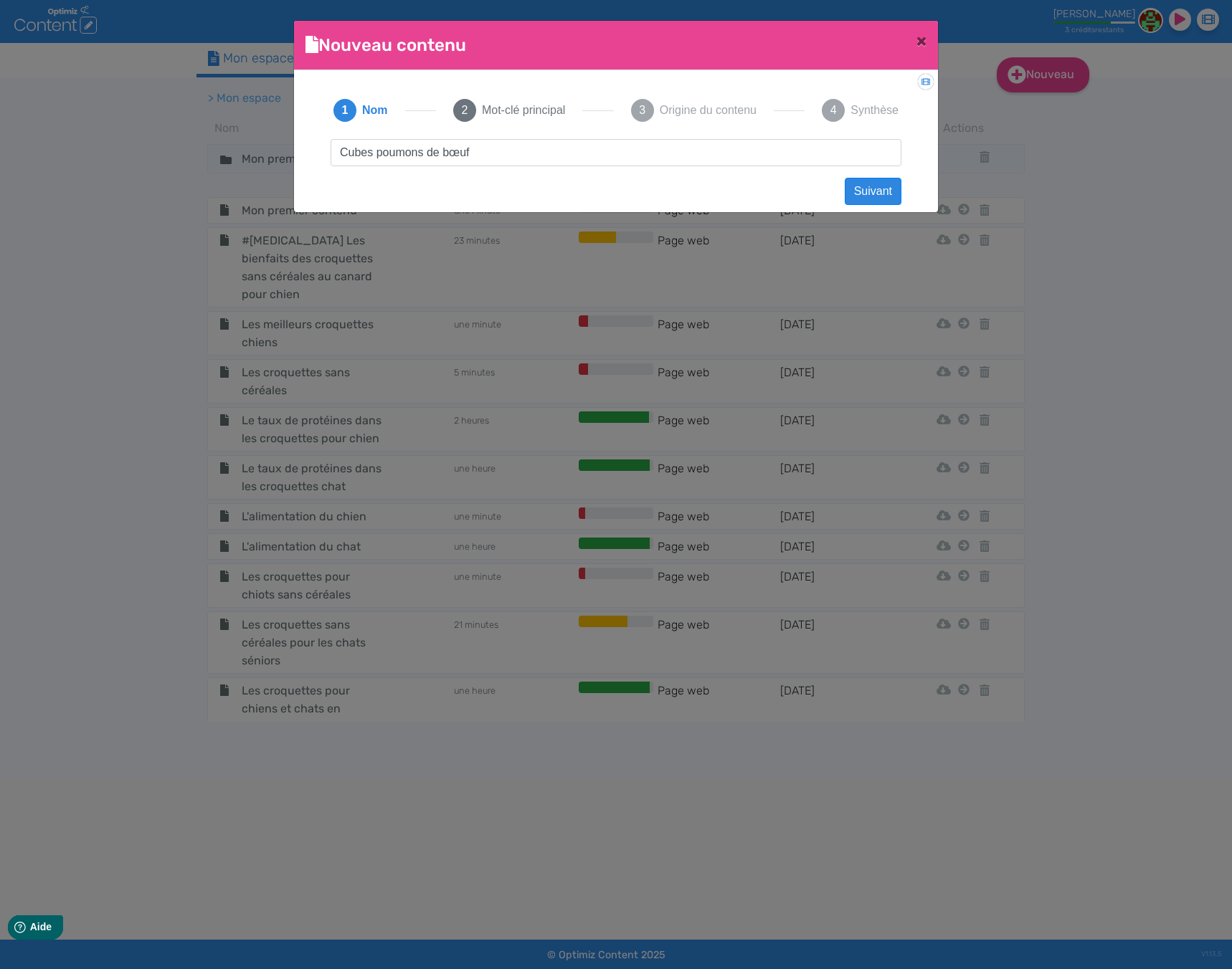
type input "Cubes poumons de bœuf"
